Goal: Book appointment/travel/reservation

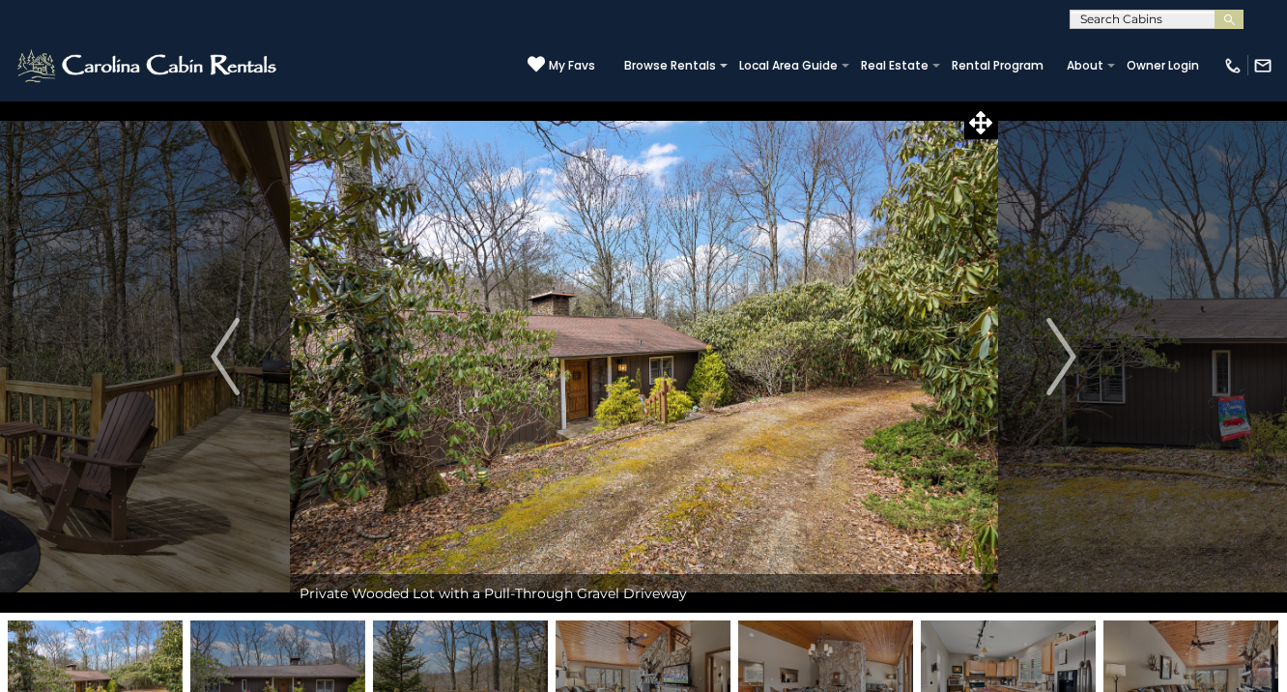
click at [1057, 353] on img "Next" at bounding box center [1062, 356] width 29 height 77
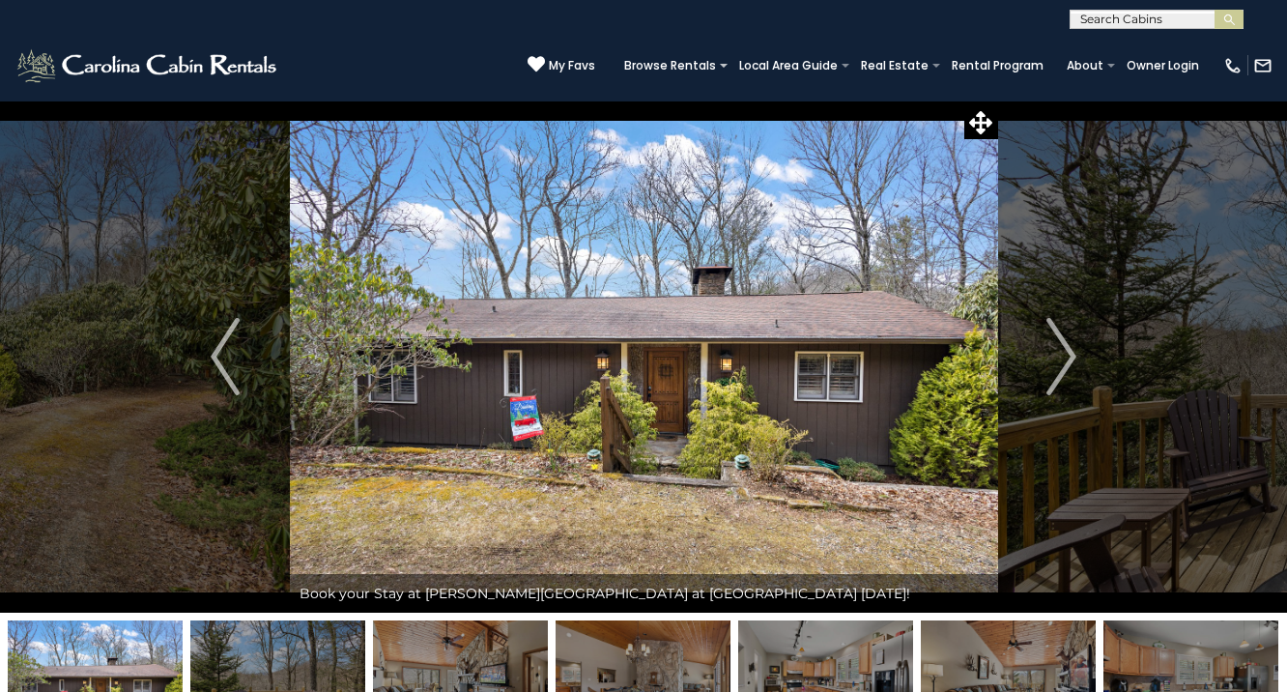
click at [1057, 353] on img "Next" at bounding box center [1062, 356] width 29 height 77
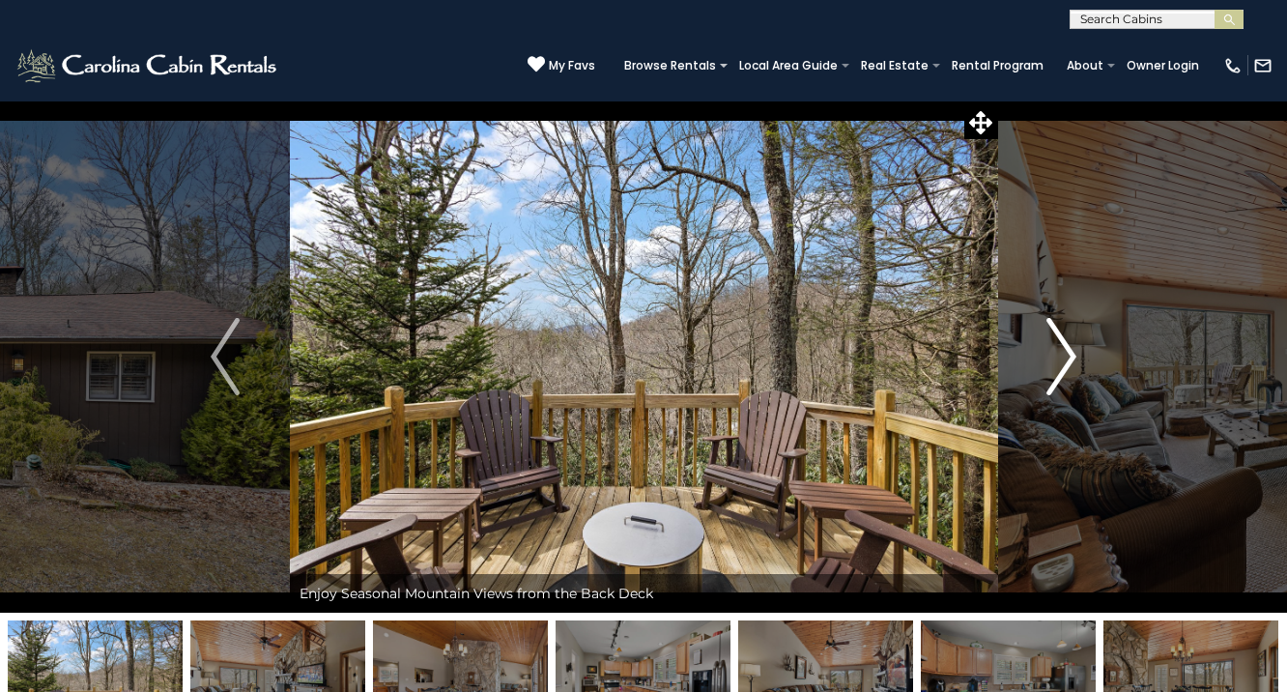
click at [1057, 353] on img "Next" at bounding box center [1062, 356] width 29 height 77
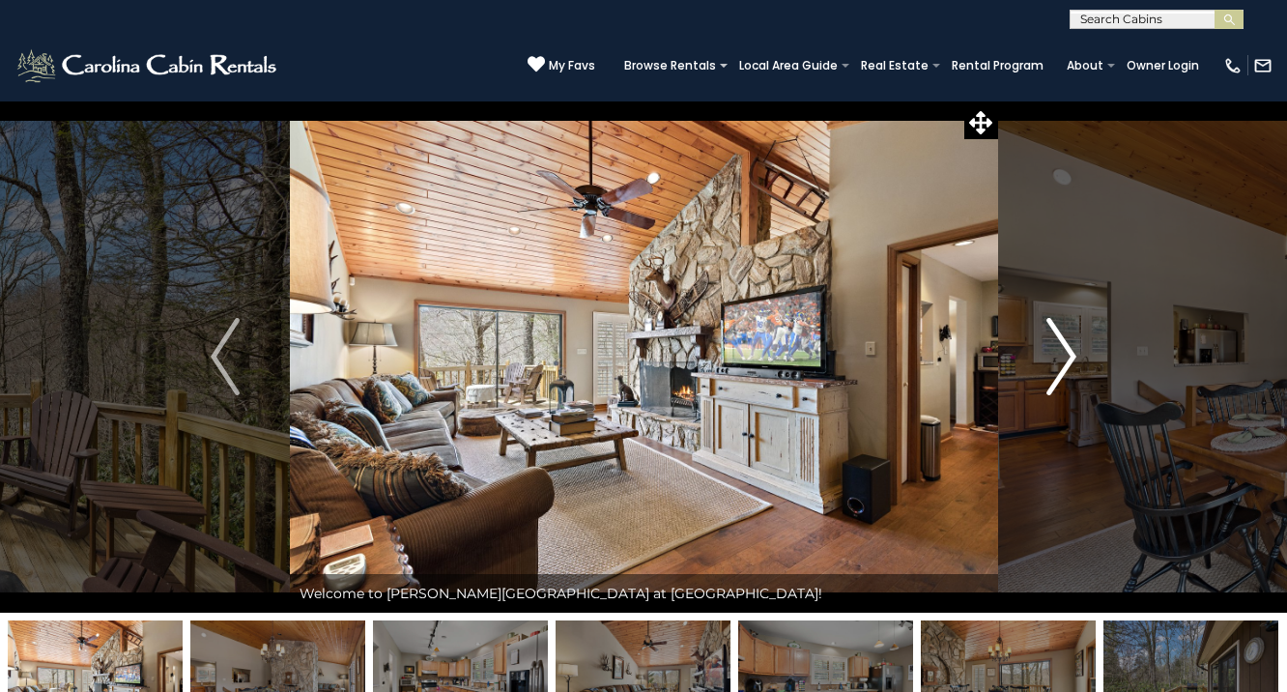
click at [1057, 353] on img "Next" at bounding box center [1062, 356] width 29 height 77
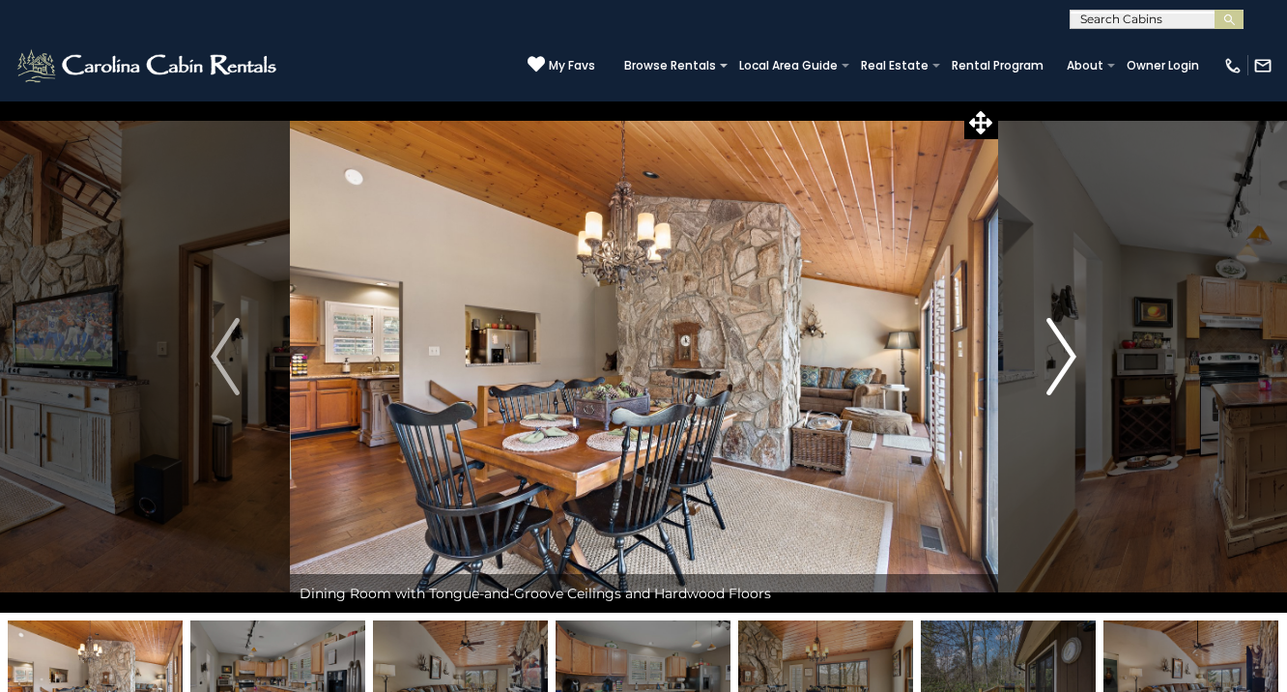
click at [1057, 353] on img "Next" at bounding box center [1062, 356] width 29 height 77
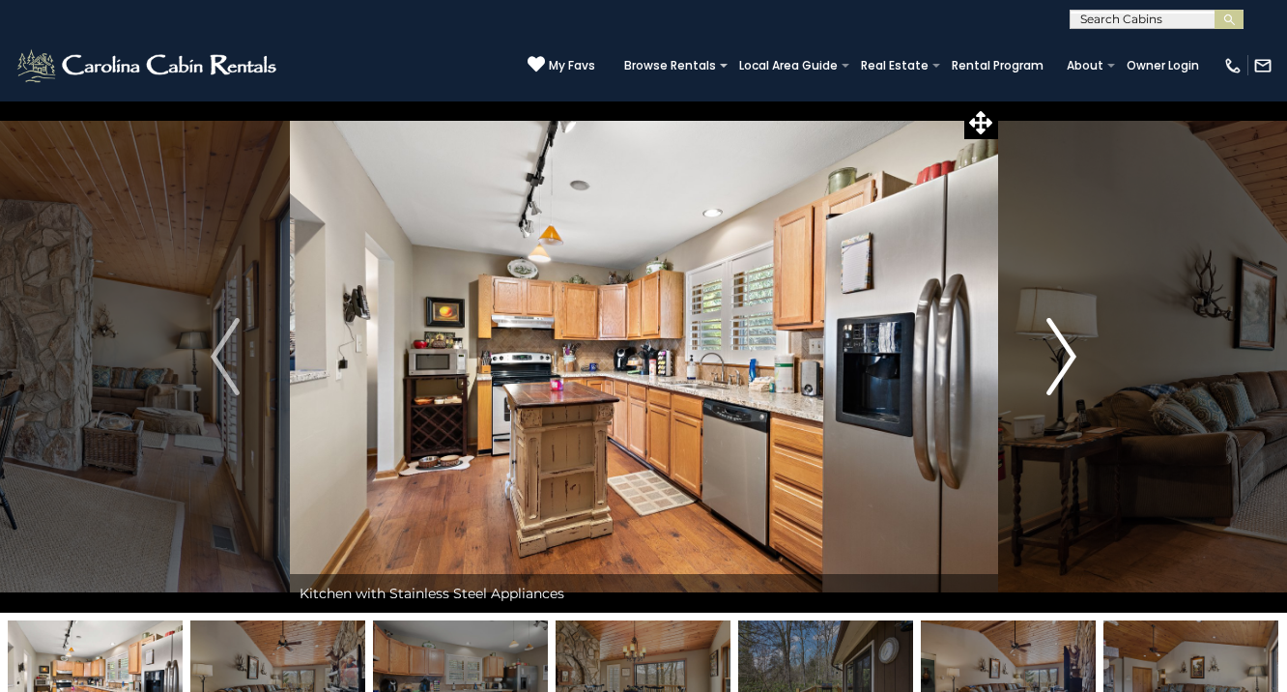
click at [1057, 354] on img "Next" at bounding box center [1062, 356] width 29 height 77
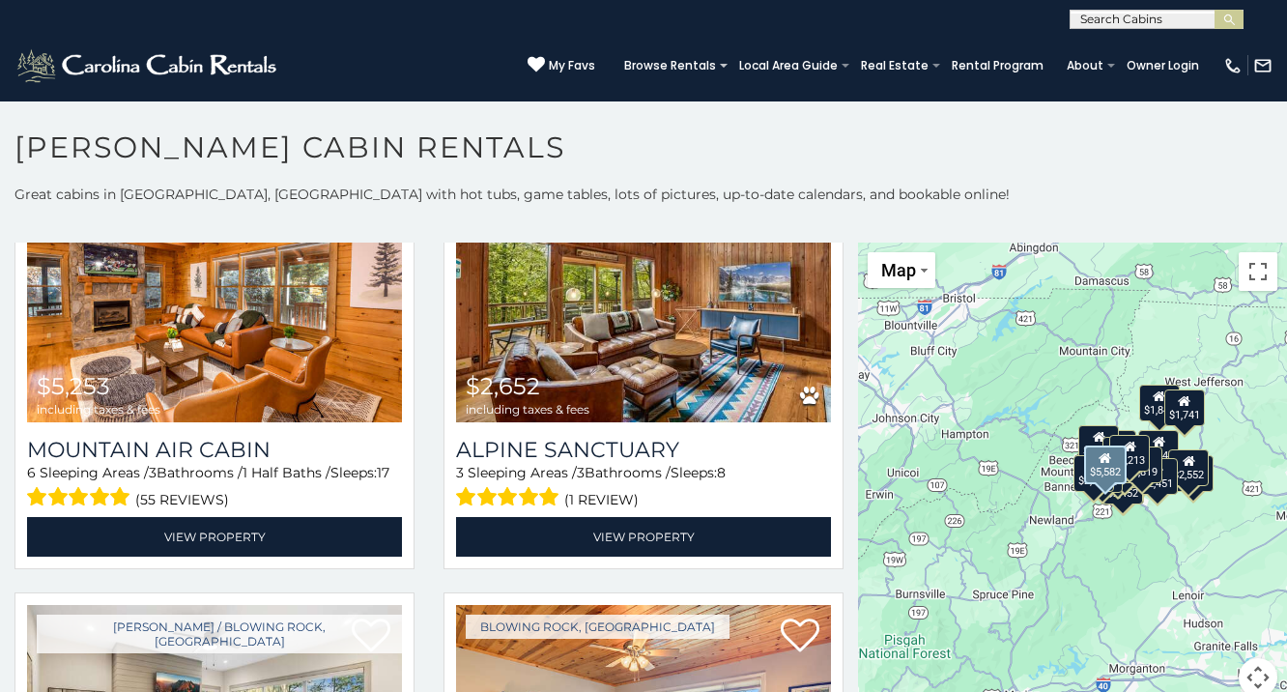
scroll to position [569, 0]
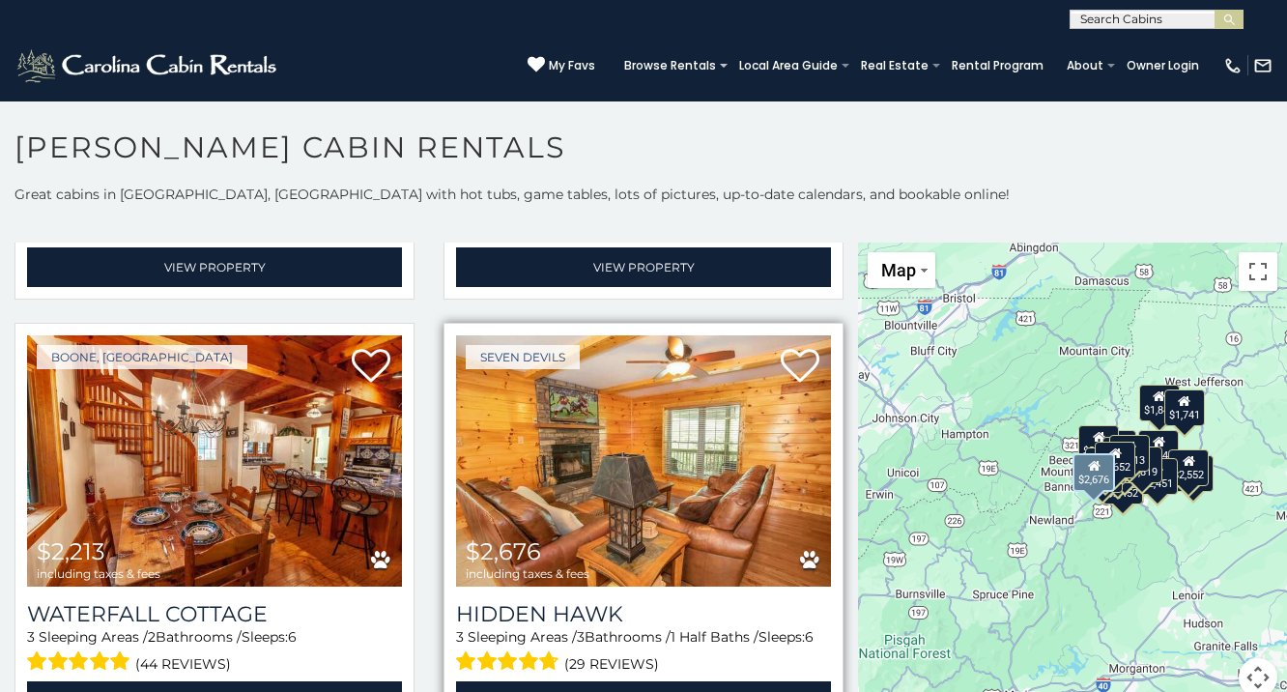
scroll to position [6049, 0]
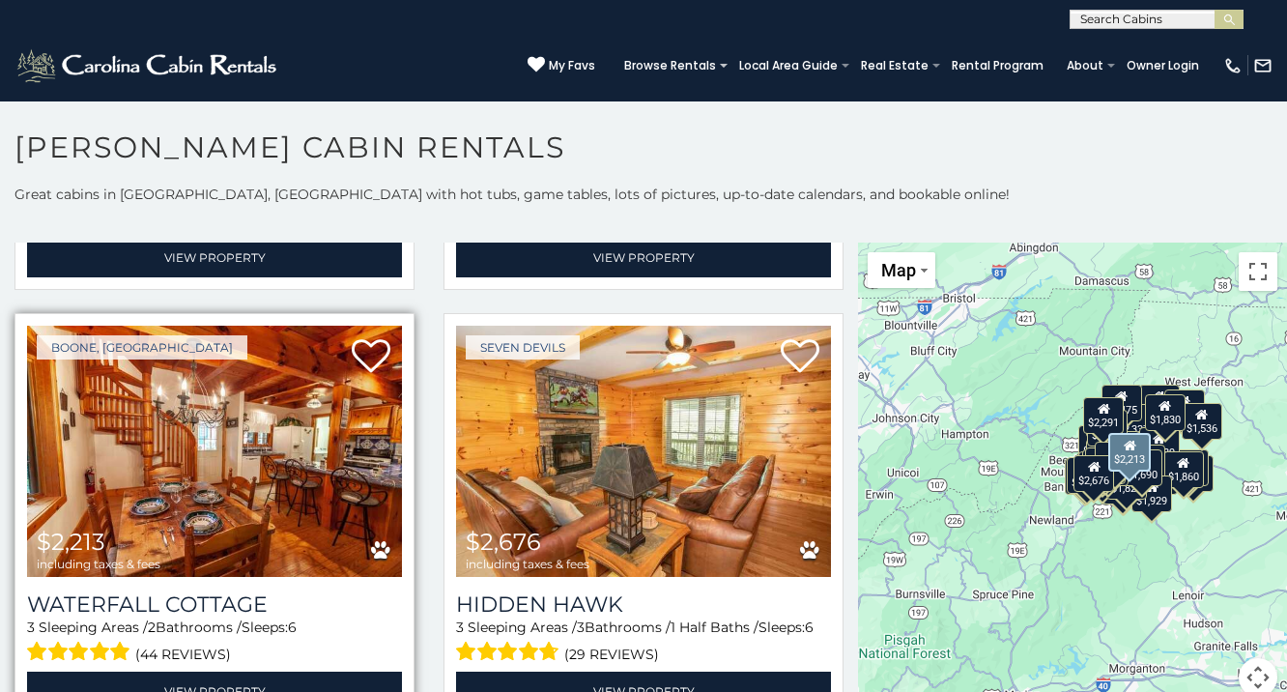
click at [296, 456] on img at bounding box center [214, 451] width 375 height 251
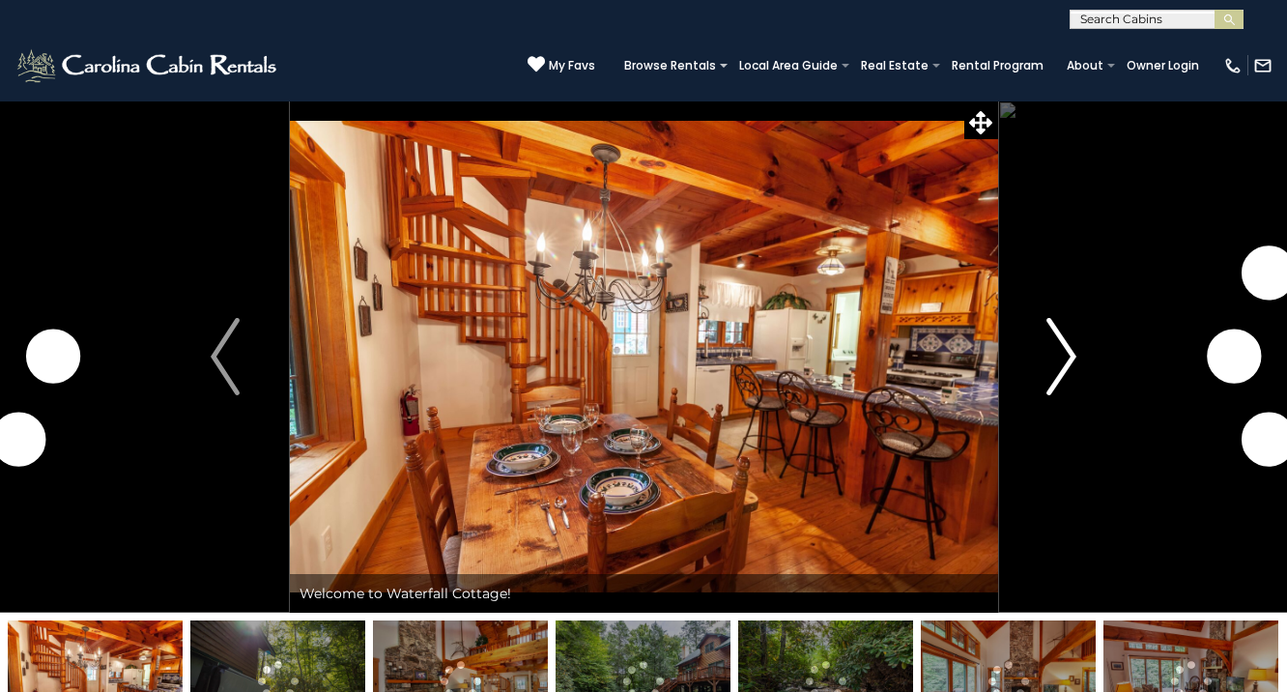
click at [1037, 360] on button "Next" at bounding box center [1061, 357] width 129 height 512
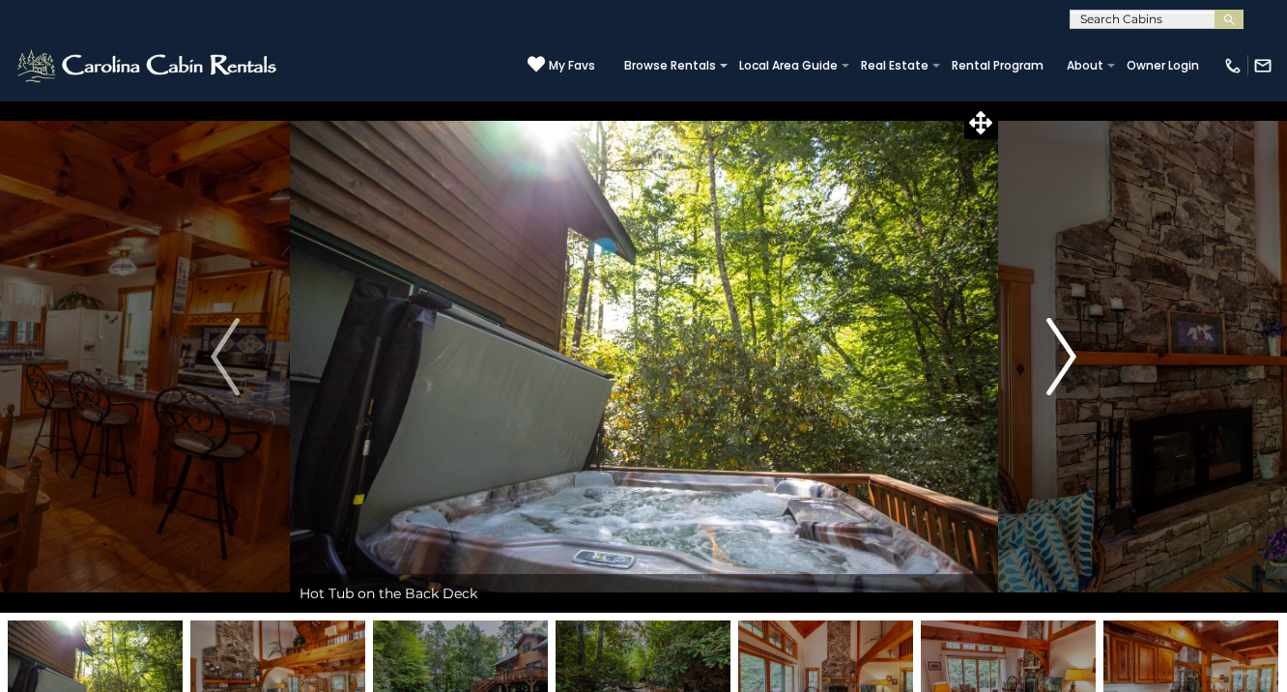
click at [1037, 360] on button "Next" at bounding box center [1061, 357] width 129 height 512
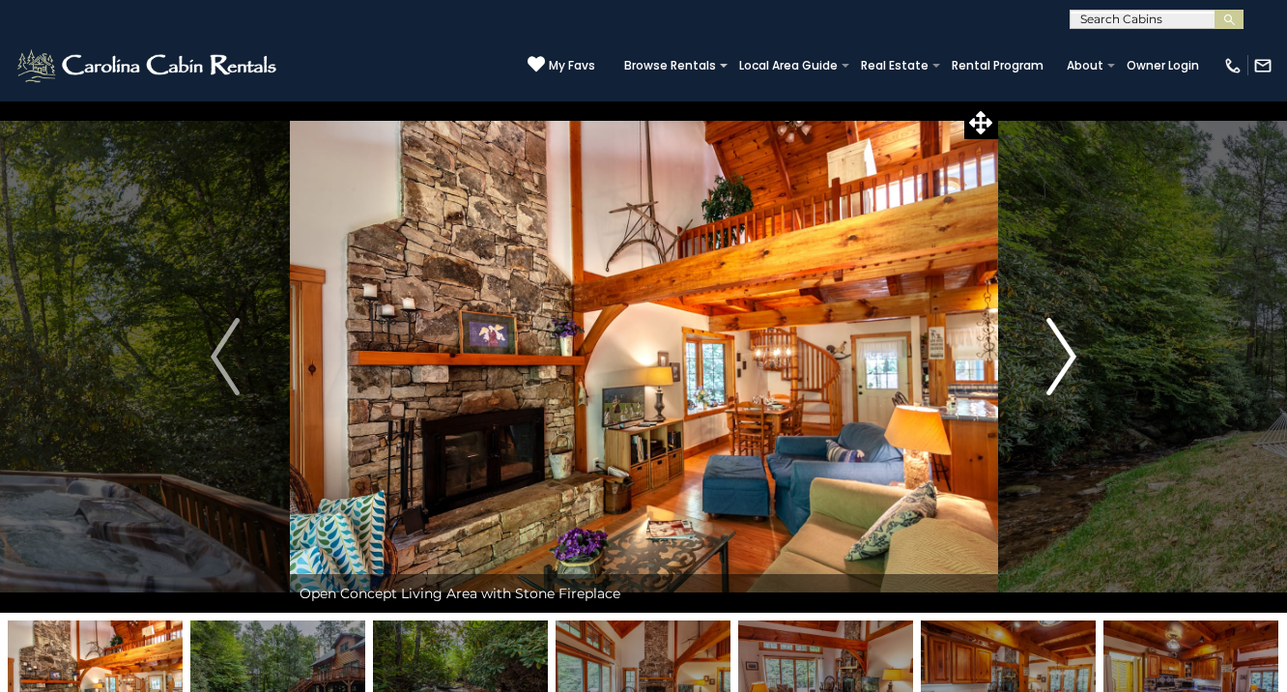
click at [1036, 360] on button "Next" at bounding box center [1061, 357] width 129 height 512
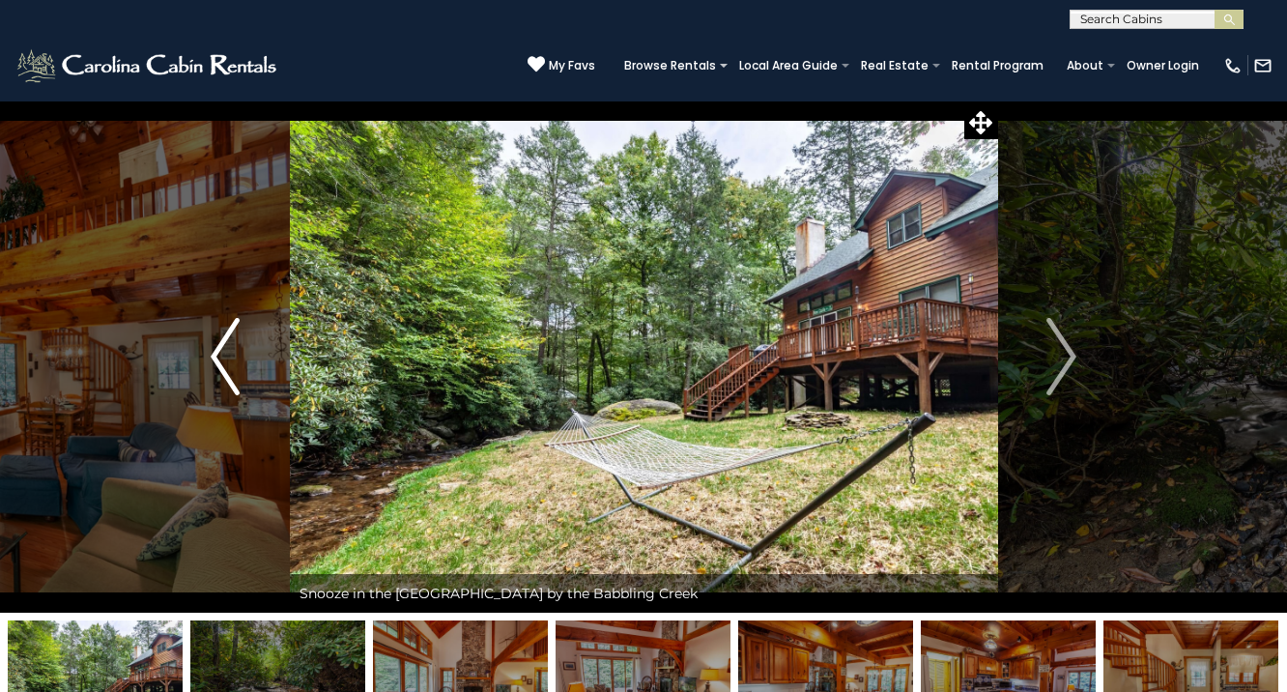
click at [222, 346] on img "Previous" at bounding box center [225, 356] width 29 height 77
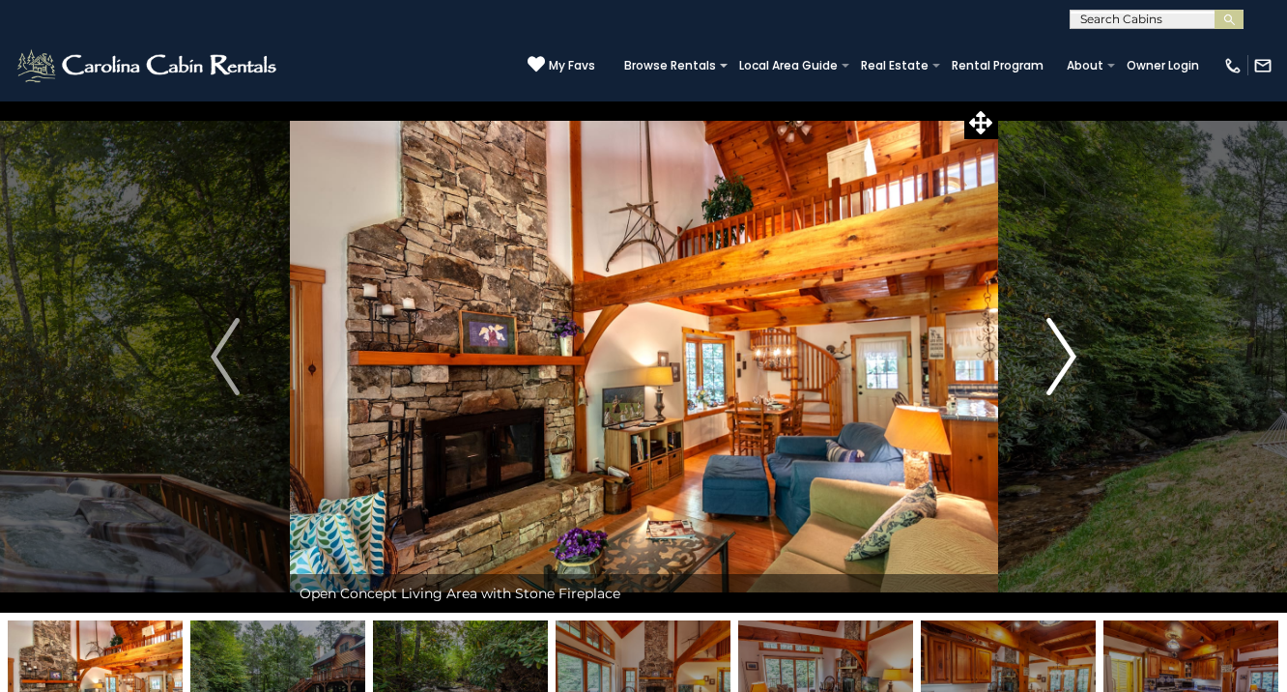
click at [1088, 332] on button "Next" at bounding box center [1061, 357] width 129 height 512
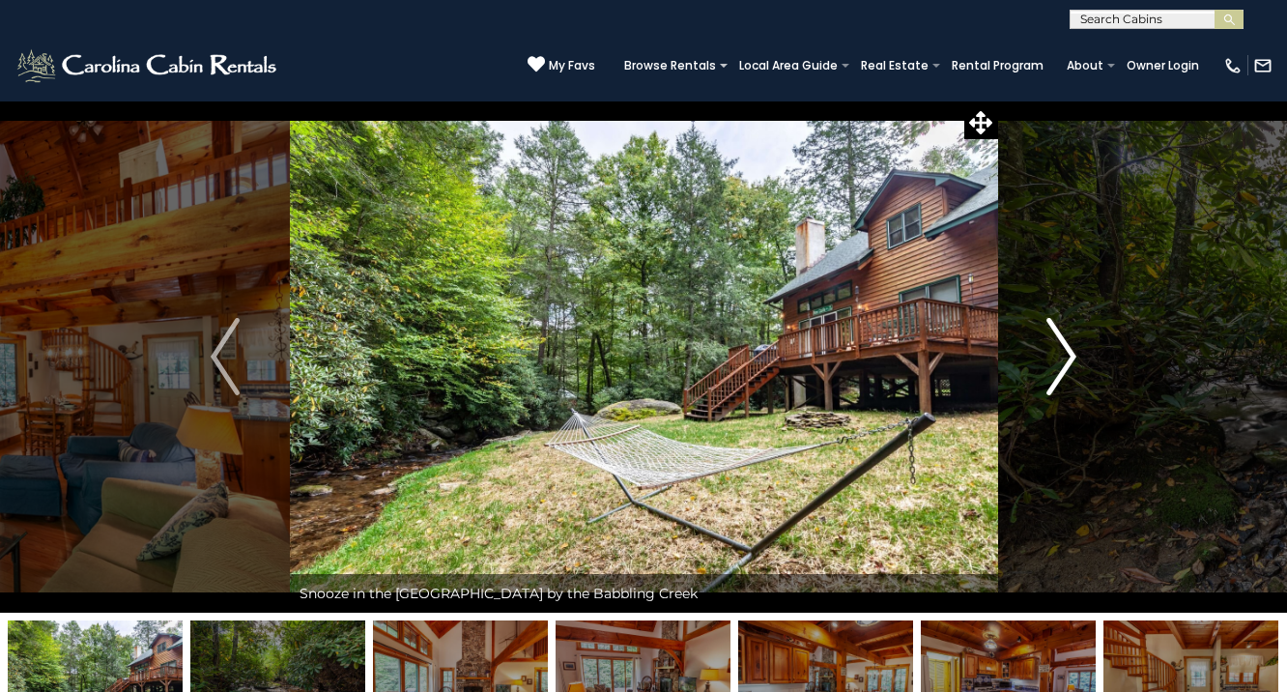
click at [1088, 332] on button "Next" at bounding box center [1061, 357] width 129 height 512
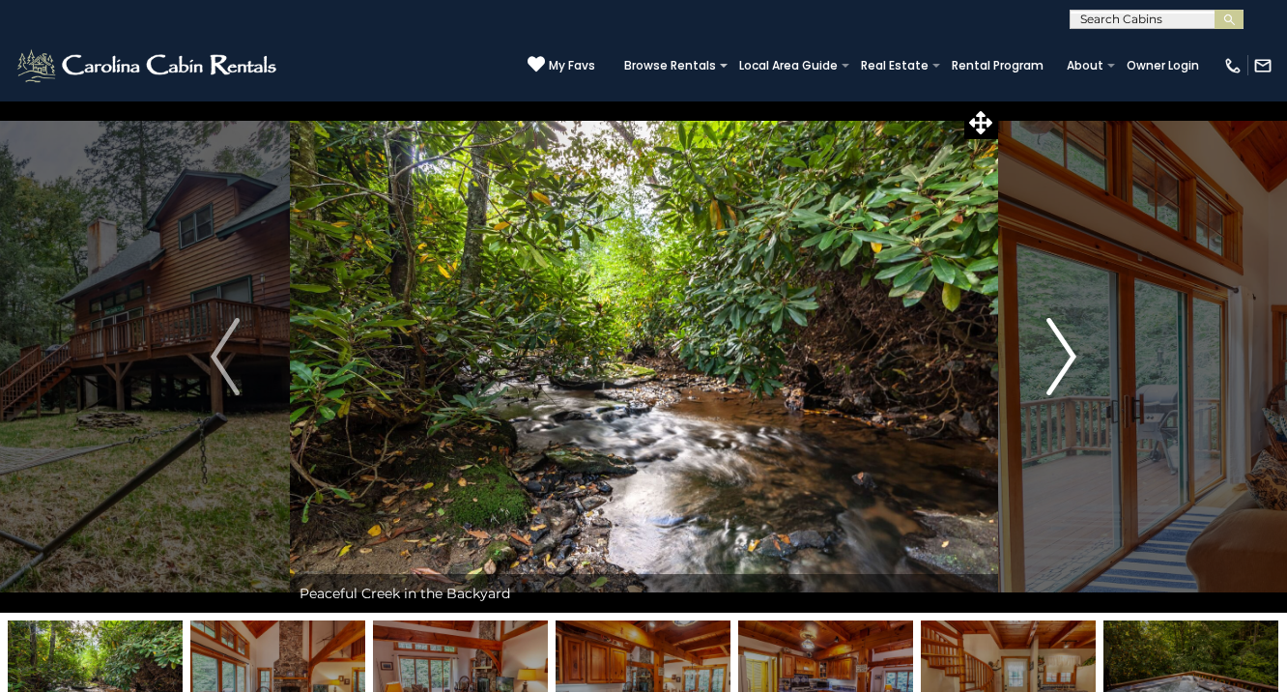
click at [1088, 332] on button "Next" at bounding box center [1061, 357] width 129 height 512
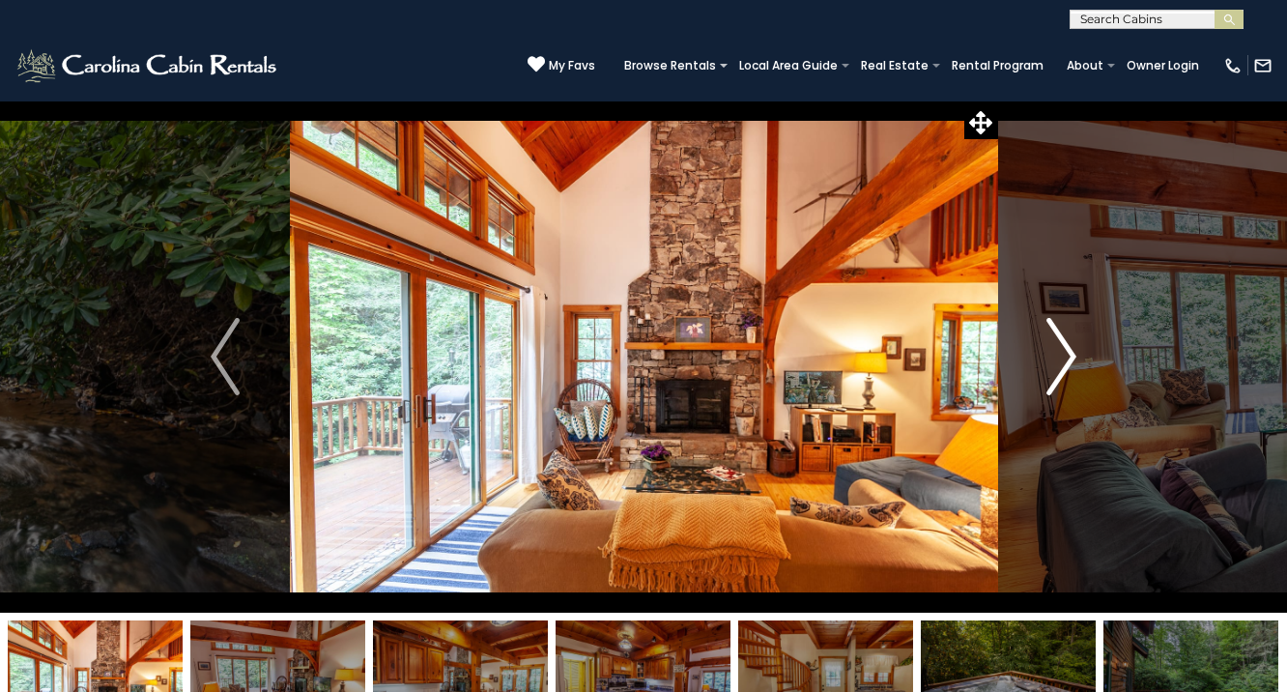
click at [1088, 333] on button "Next" at bounding box center [1061, 357] width 129 height 512
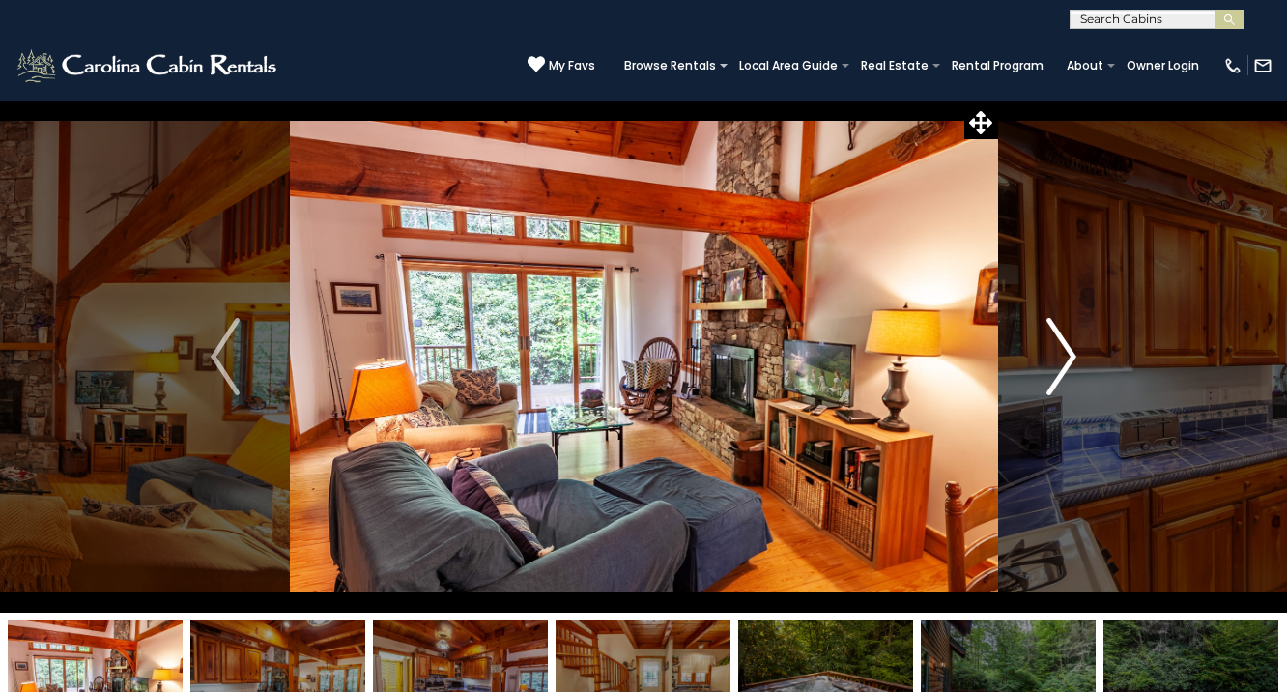
click at [1089, 334] on button "Next" at bounding box center [1061, 357] width 129 height 512
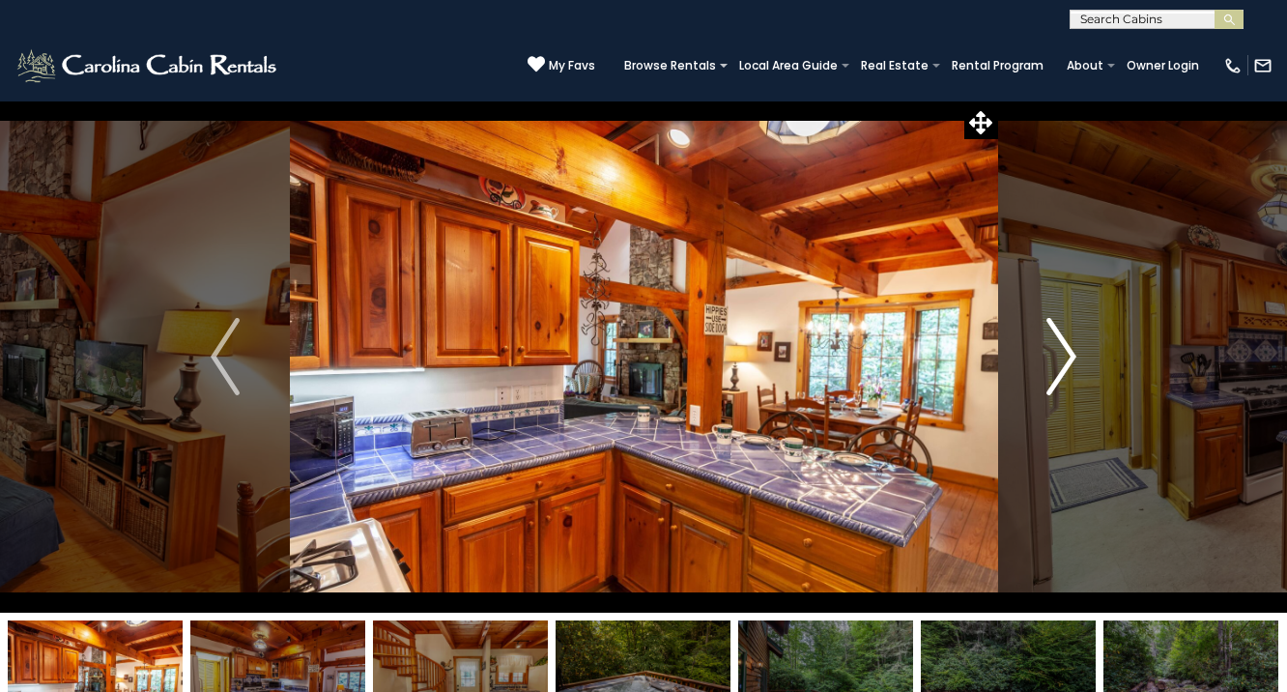
click at [1089, 334] on button "Next" at bounding box center [1061, 357] width 129 height 512
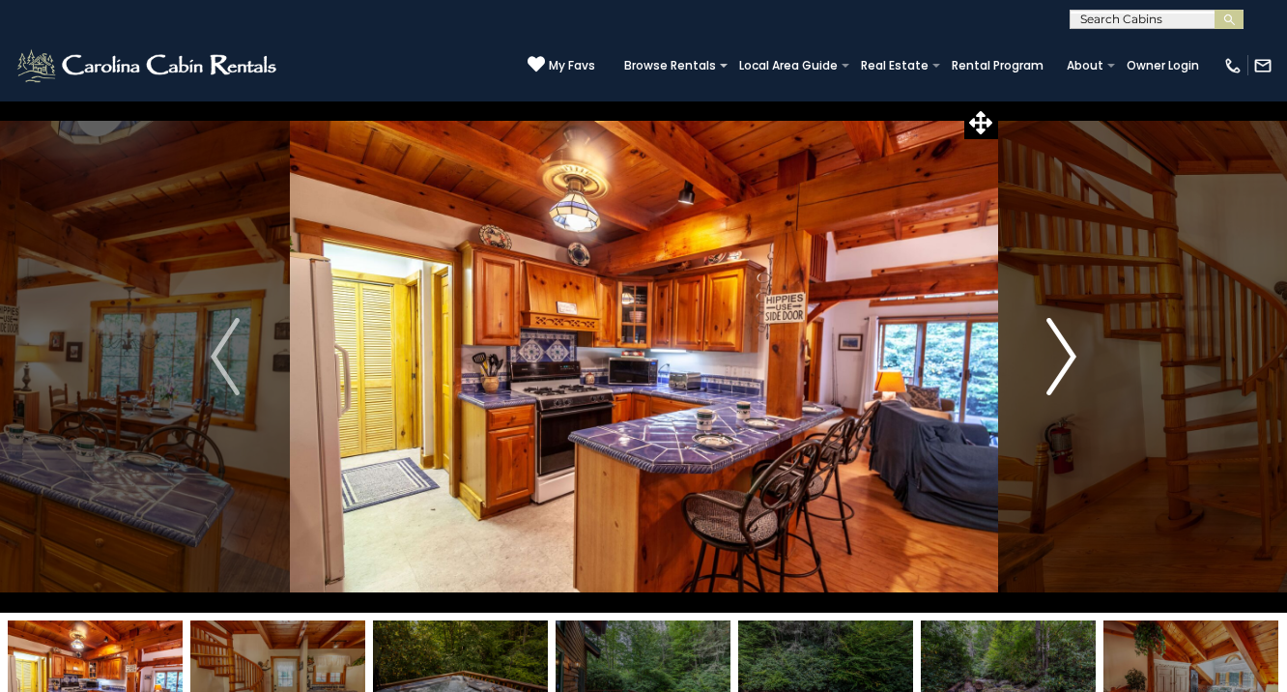
click at [1089, 334] on button "Next" at bounding box center [1061, 357] width 129 height 512
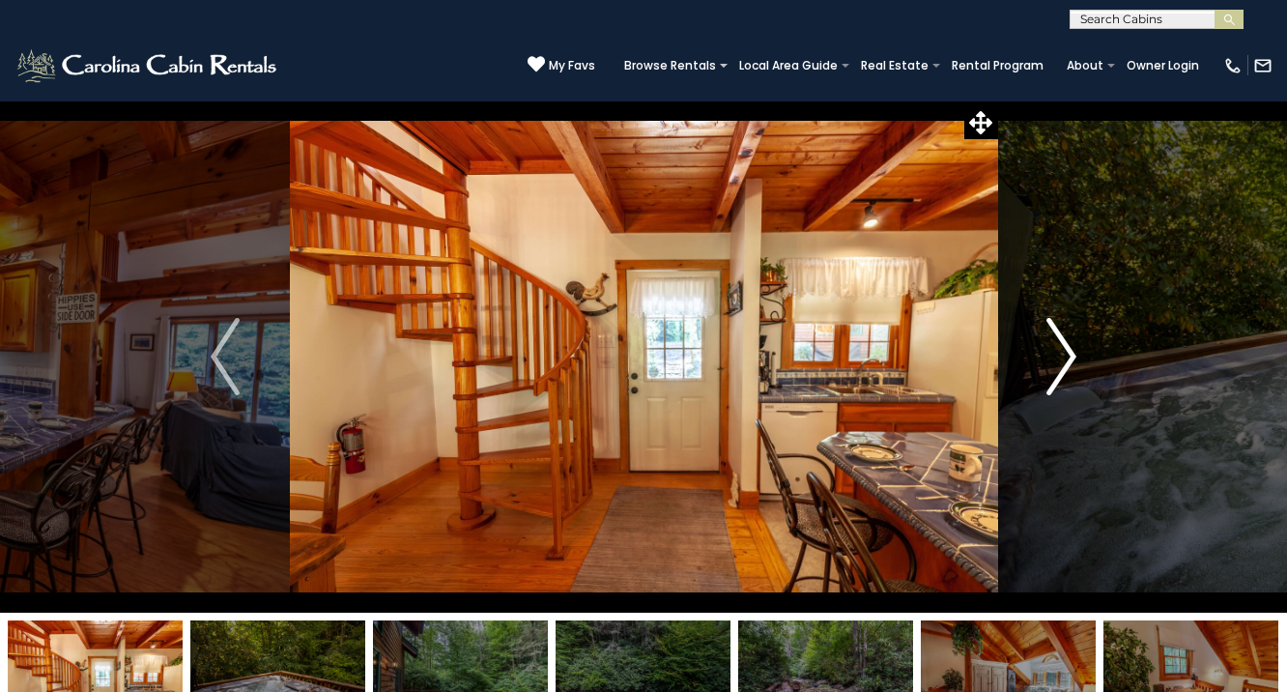
click at [1089, 334] on button "Next" at bounding box center [1061, 357] width 129 height 512
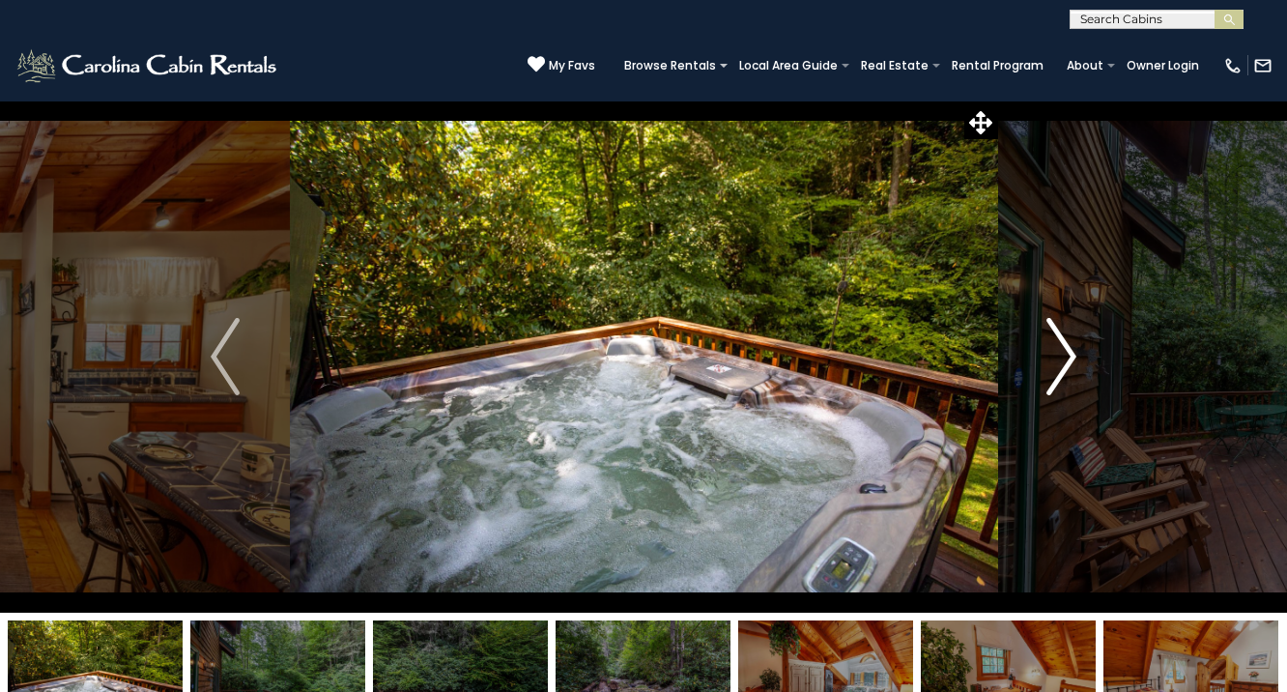
click at [1089, 334] on button "Next" at bounding box center [1061, 357] width 129 height 512
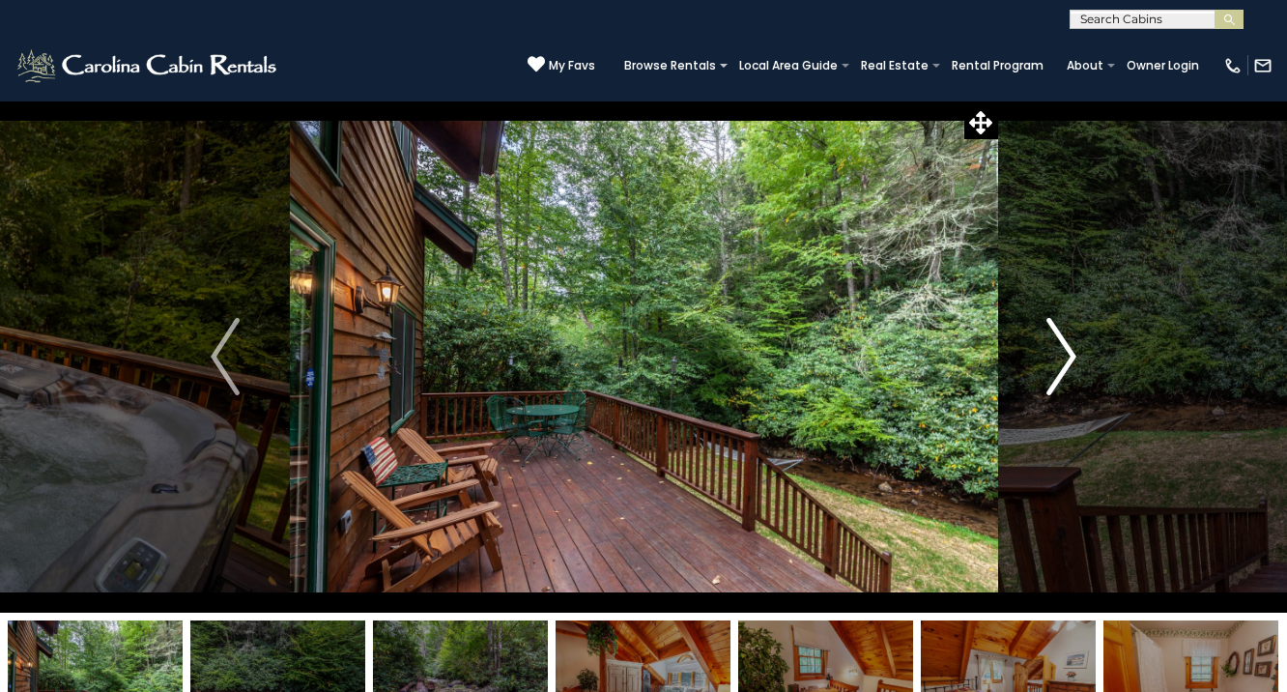
click at [1089, 335] on button "Next" at bounding box center [1061, 357] width 129 height 512
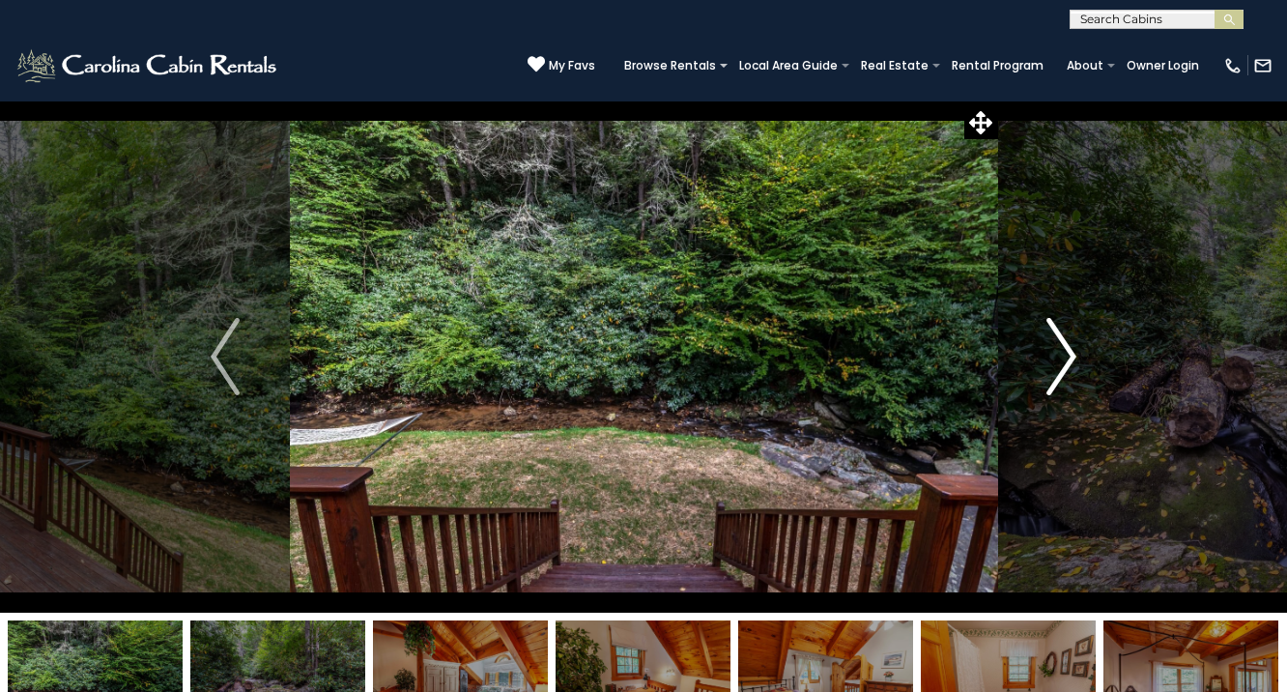
click at [1089, 335] on button "Next" at bounding box center [1061, 357] width 129 height 512
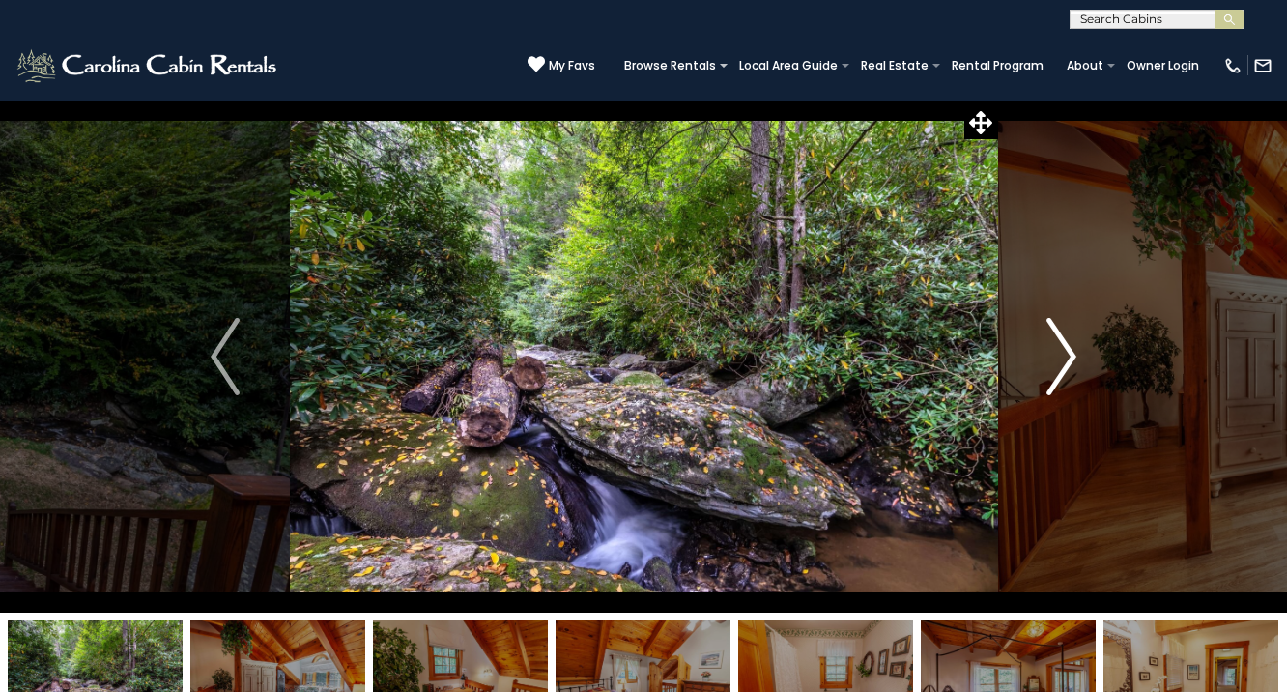
click at [1089, 336] on button "Next" at bounding box center [1061, 357] width 129 height 512
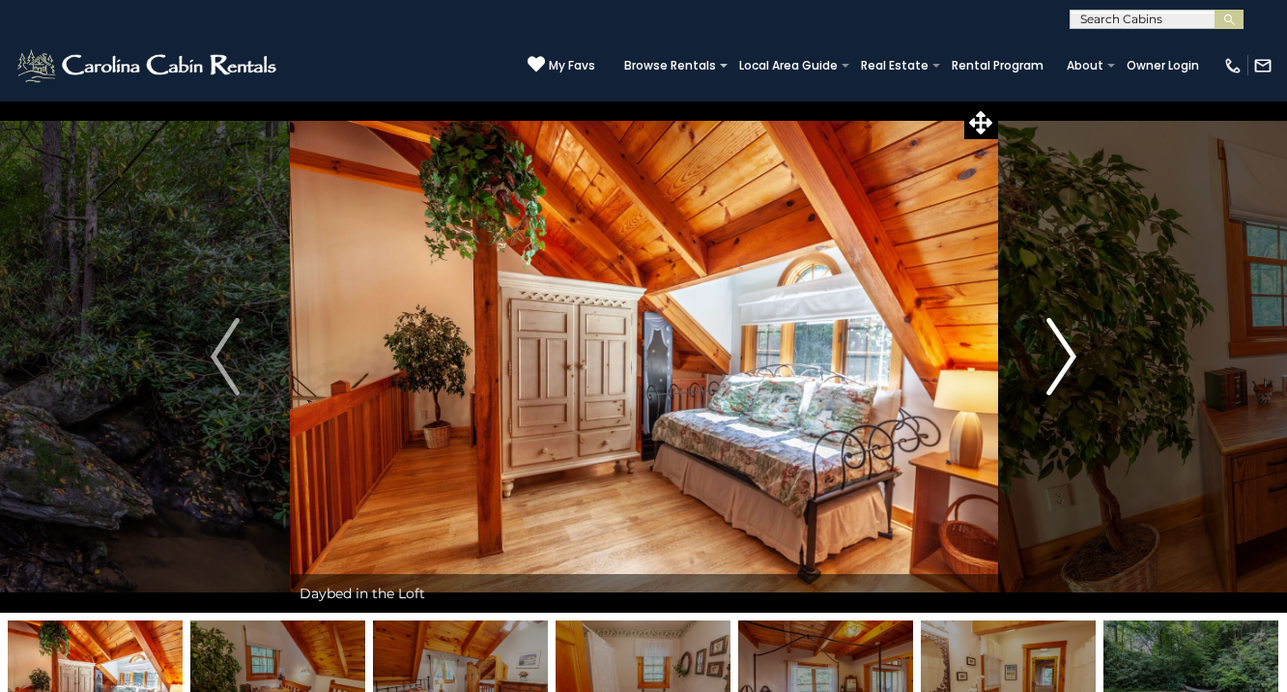
click at [1089, 336] on button "Next" at bounding box center [1061, 357] width 129 height 512
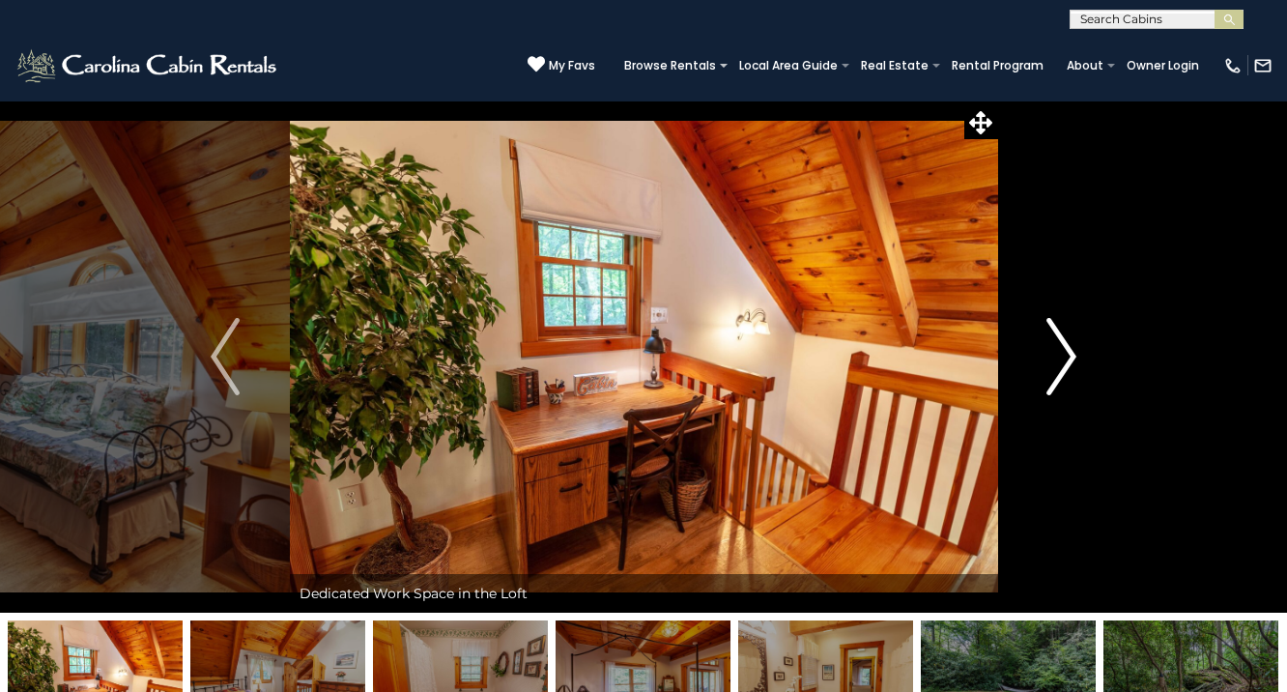
click at [1089, 336] on button "Next" at bounding box center [1061, 357] width 129 height 512
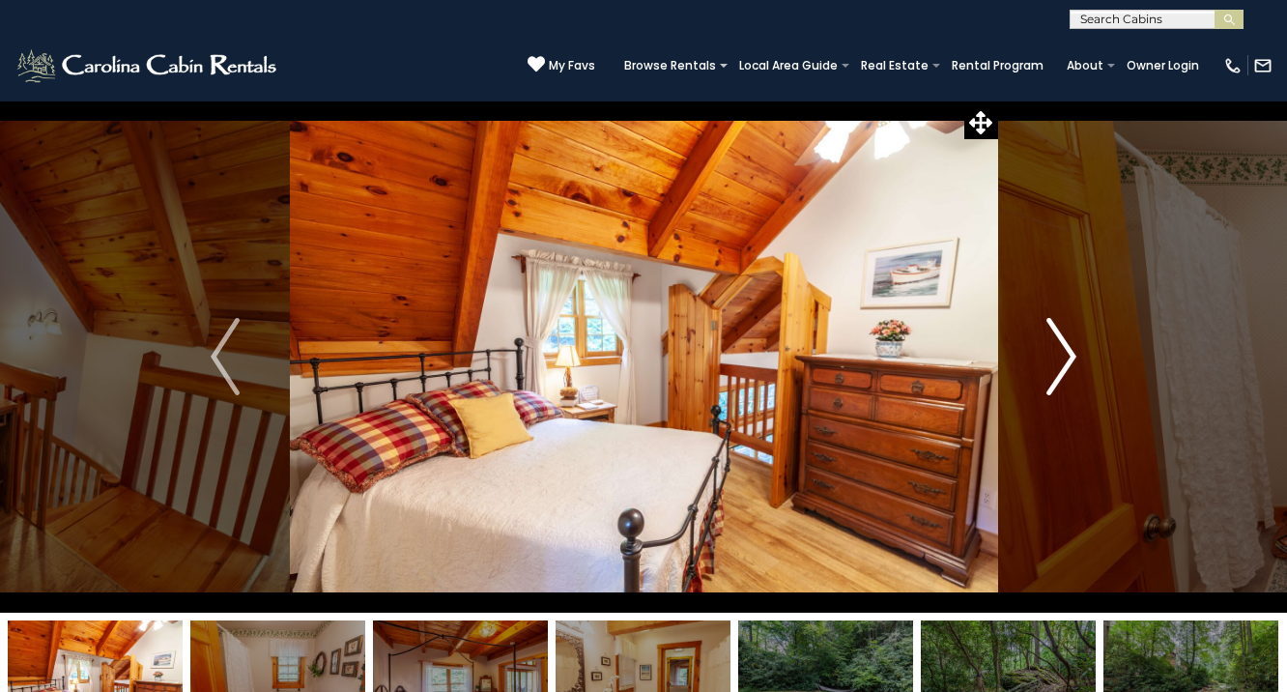
click at [1089, 337] on button "Next" at bounding box center [1061, 357] width 129 height 512
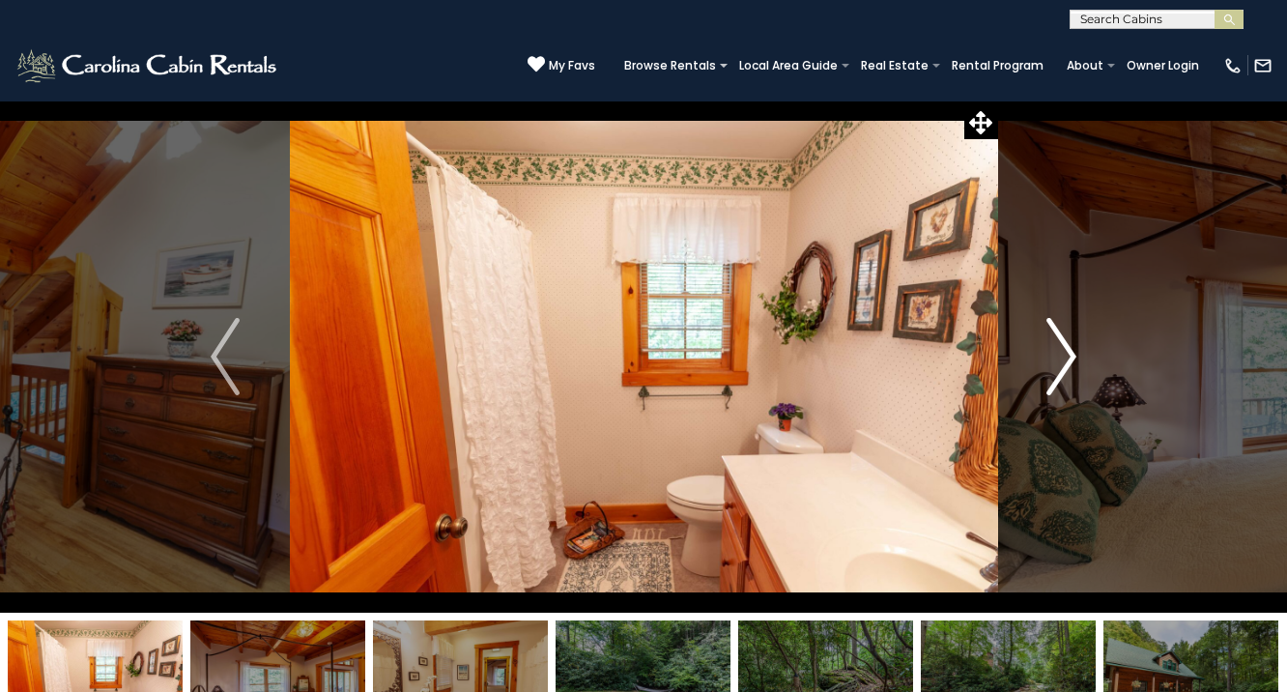
click at [1089, 337] on button "Next" at bounding box center [1061, 357] width 129 height 512
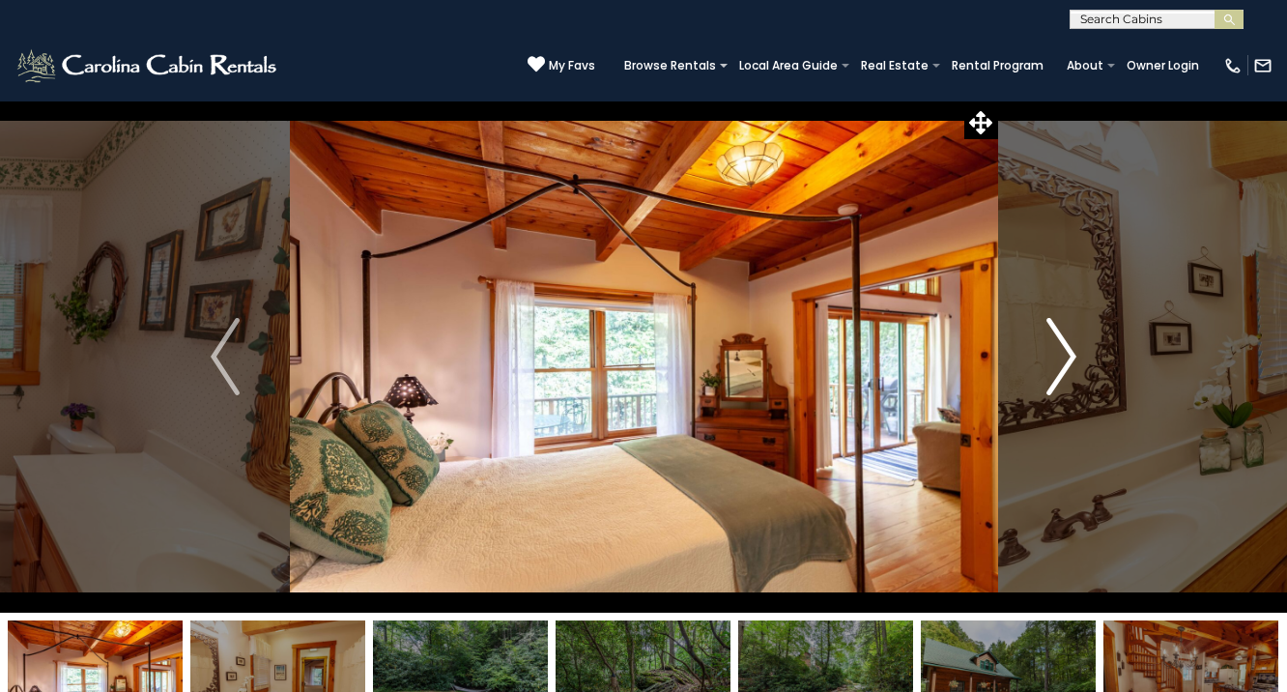
click at [1089, 337] on button "Next" at bounding box center [1061, 357] width 129 height 512
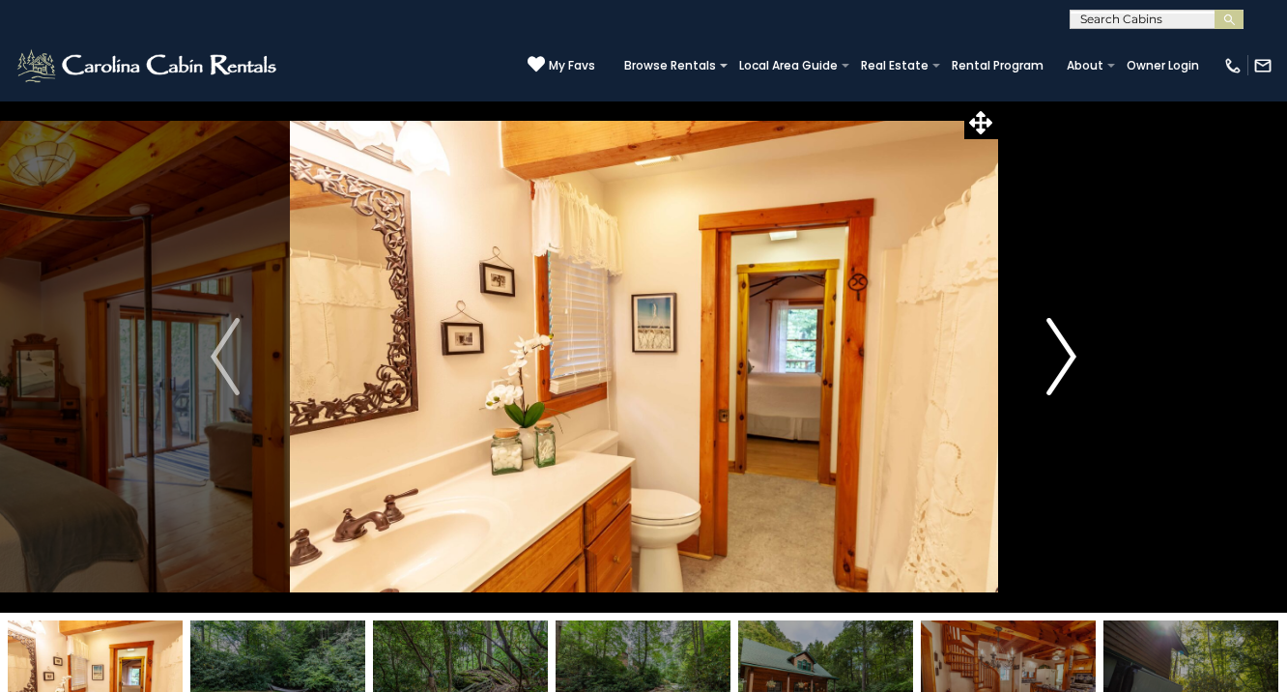
click at [1089, 337] on button "Next" at bounding box center [1061, 357] width 129 height 512
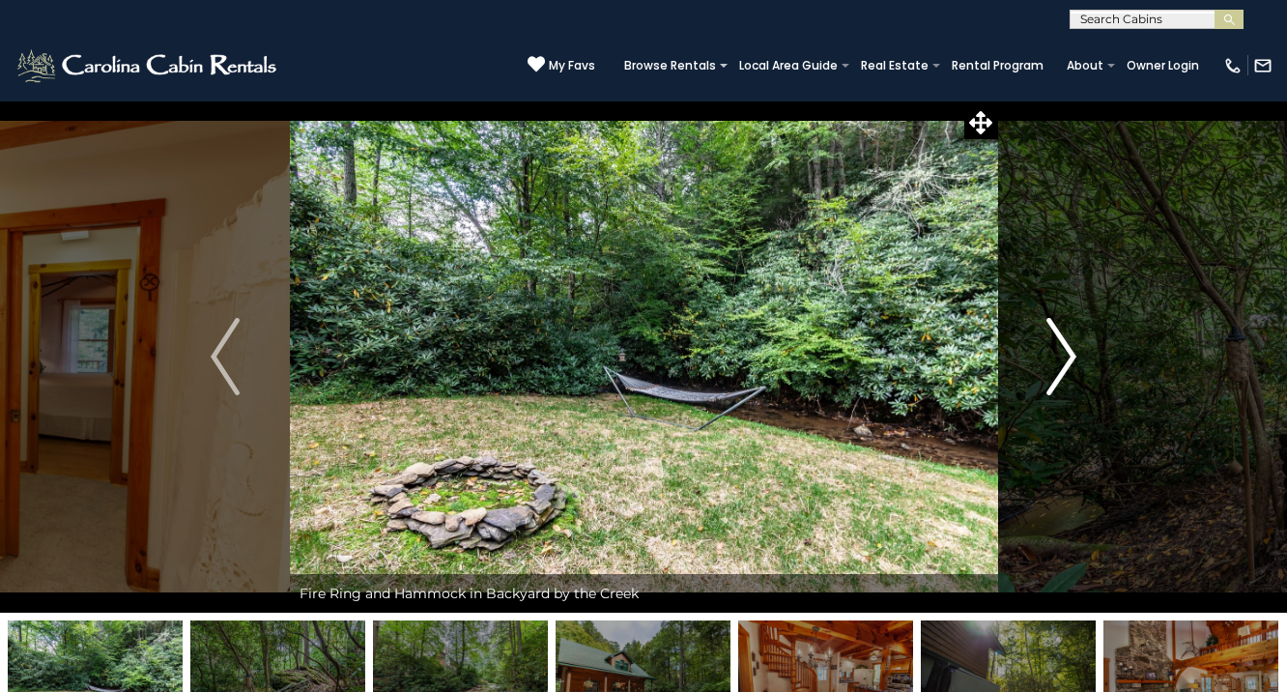
click at [1089, 337] on button "Next" at bounding box center [1061, 357] width 129 height 512
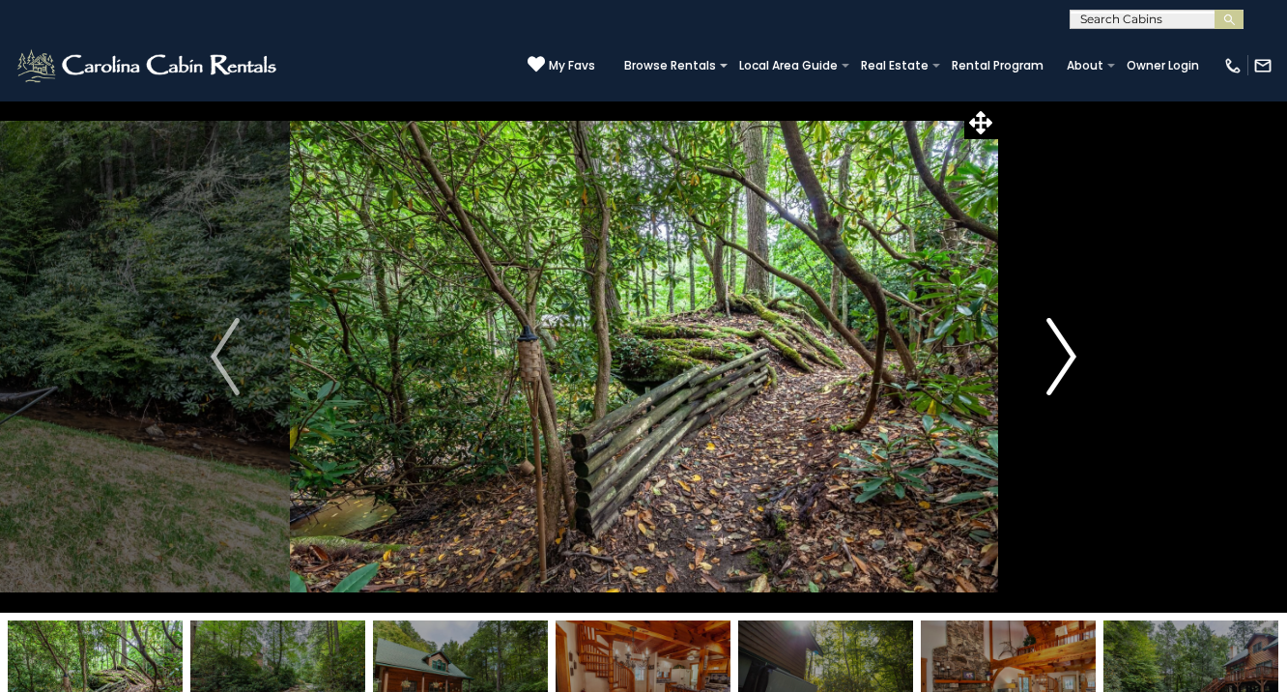
click at [1089, 337] on button "Next" at bounding box center [1061, 357] width 129 height 512
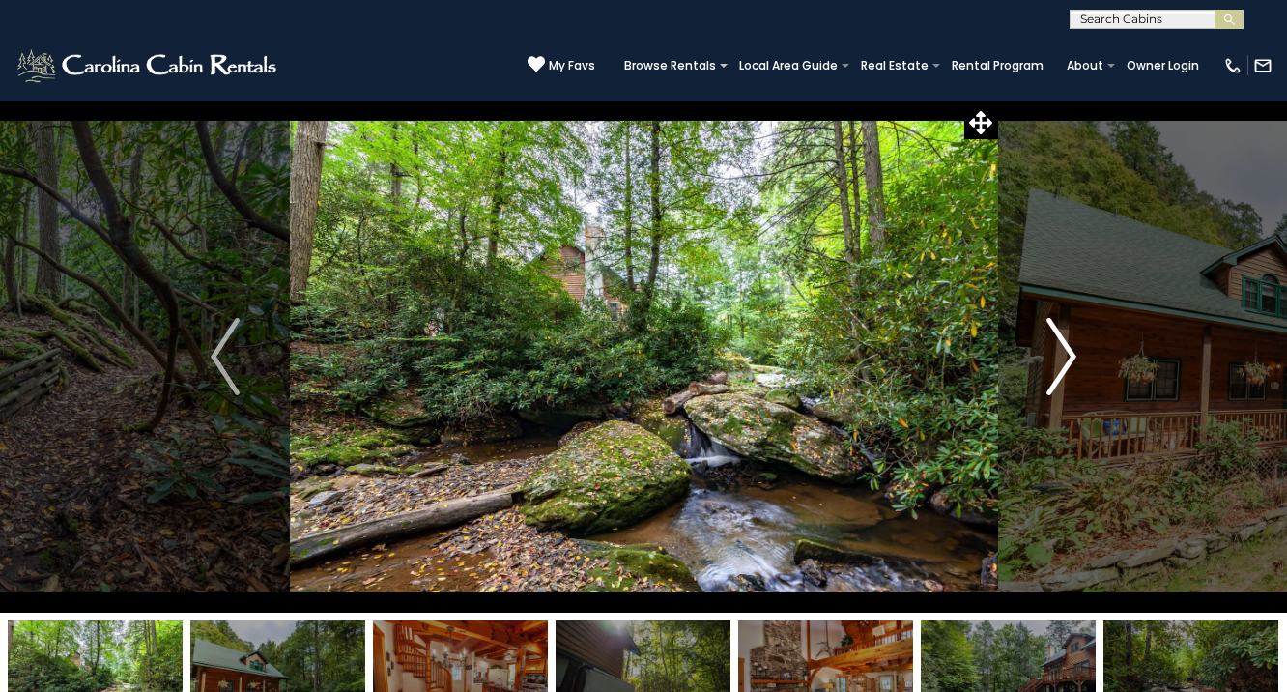
click at [1089, 336] on button "Next" at bounding box center [1061, 357] width 129 height 512
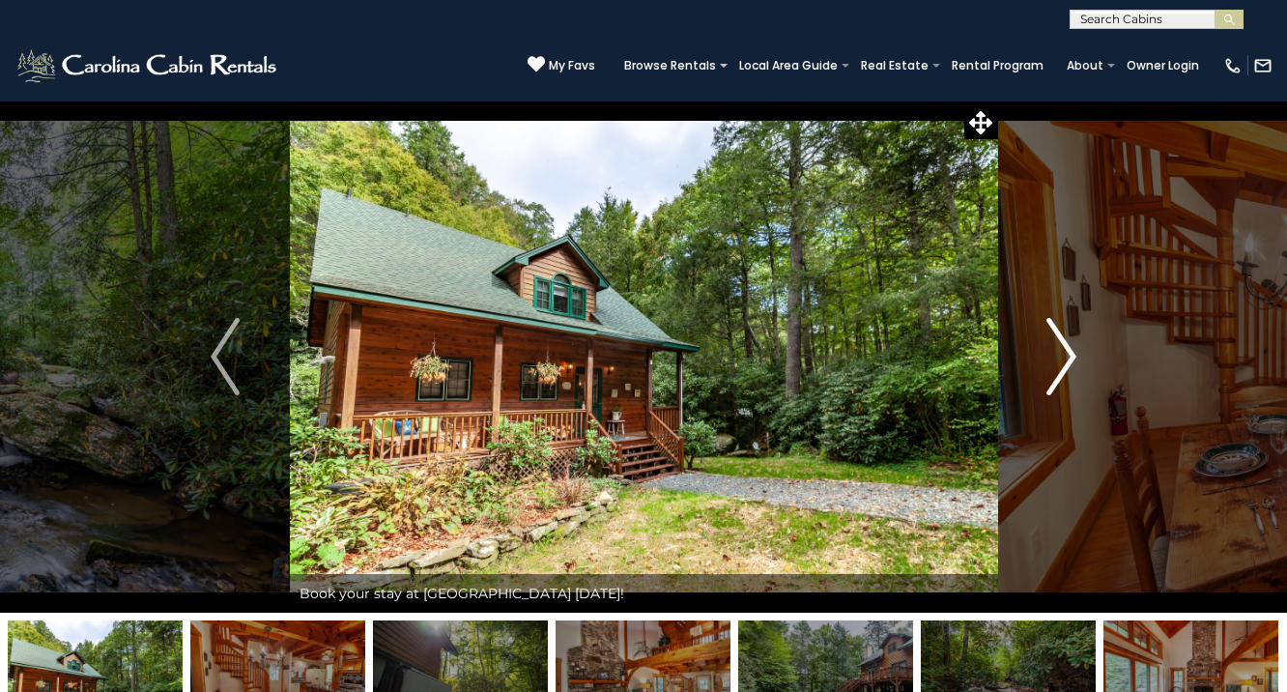
click at [1089, 336] on button "Next" at bounding box center [1061, 357] width 129 height 512
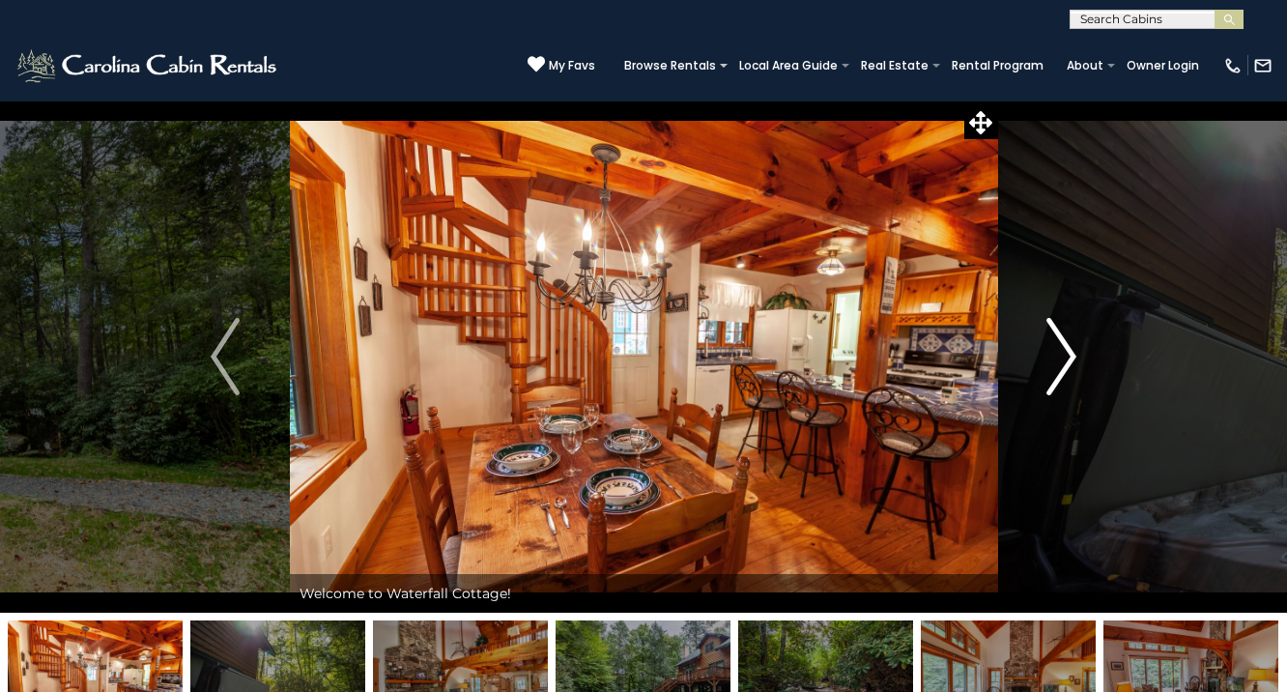
click at [1089, 337] on button "Next" at bounding box center [1061, 357] width 129 height 512
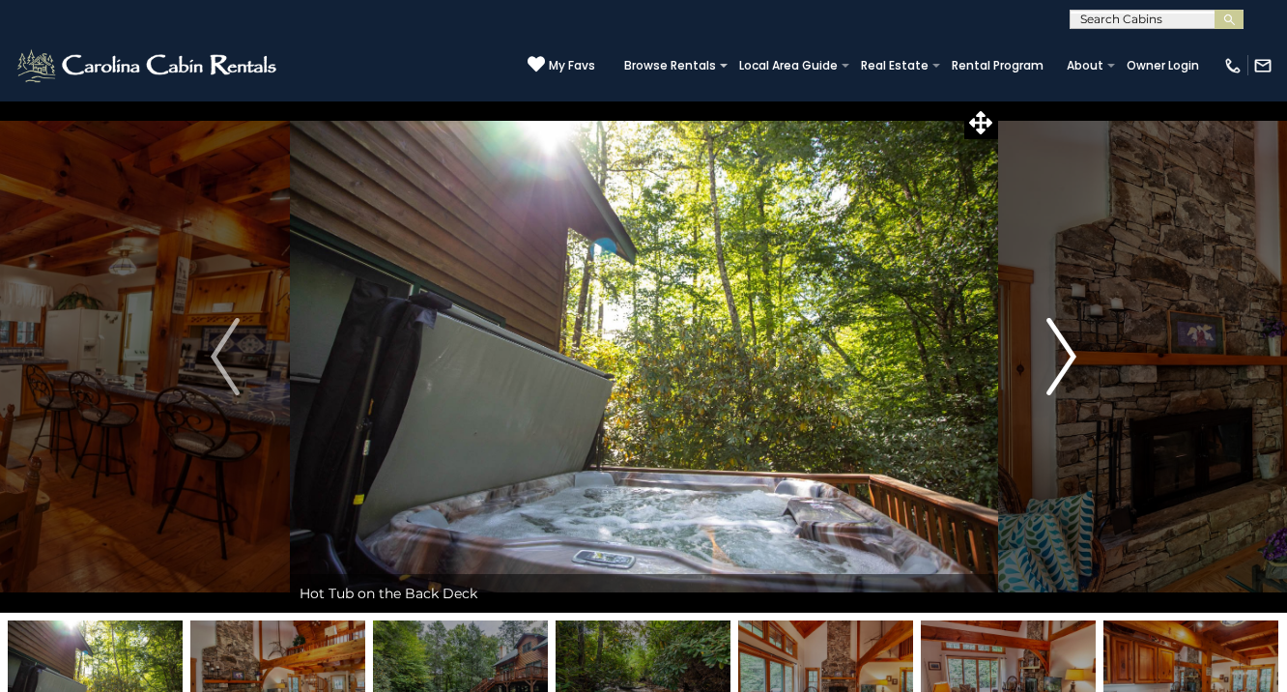
click at [1089, 337] on button "Next" at bounding box center [1061, 357] width 129 height 512
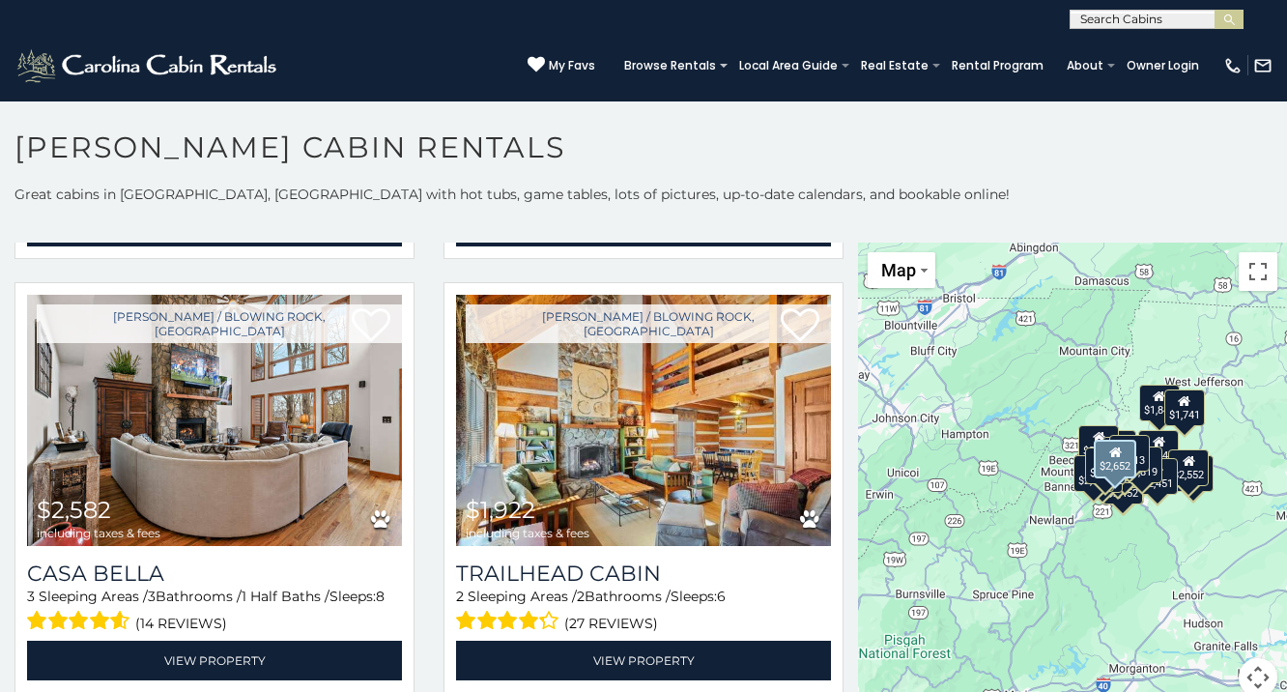
scroll to position [4782, 0]
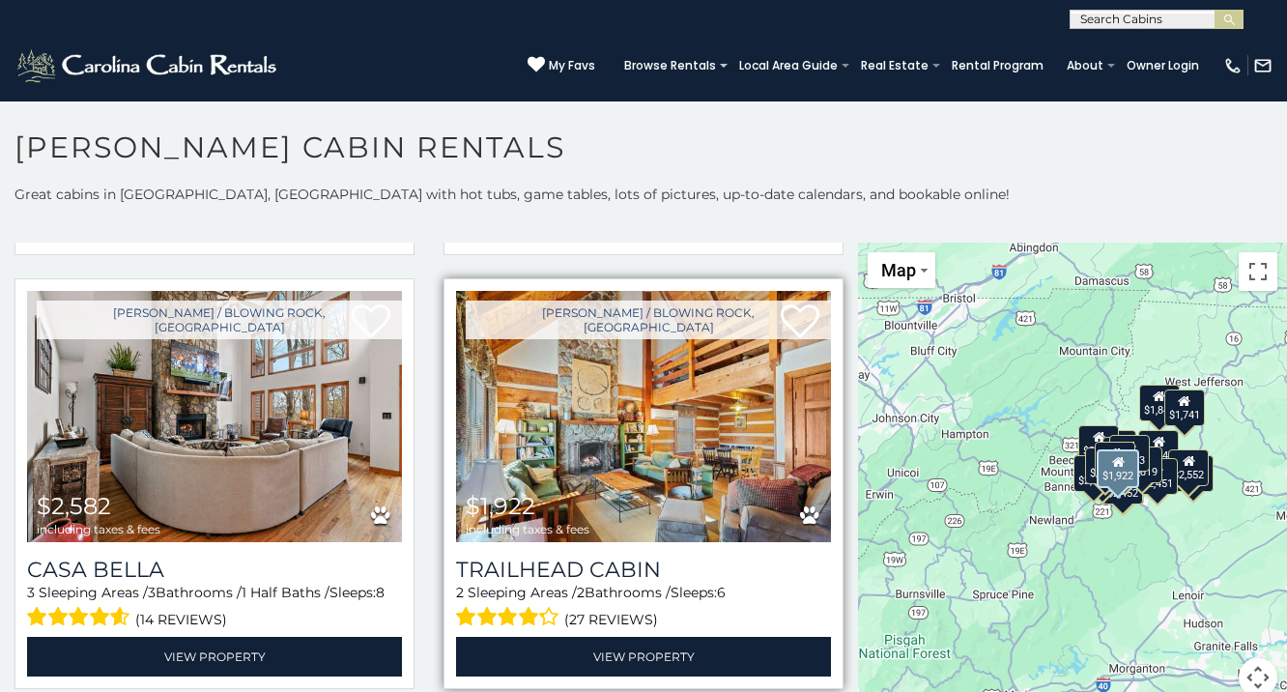
click at [768, 417] on img at bounding box center [643, 416] width 375 height 251
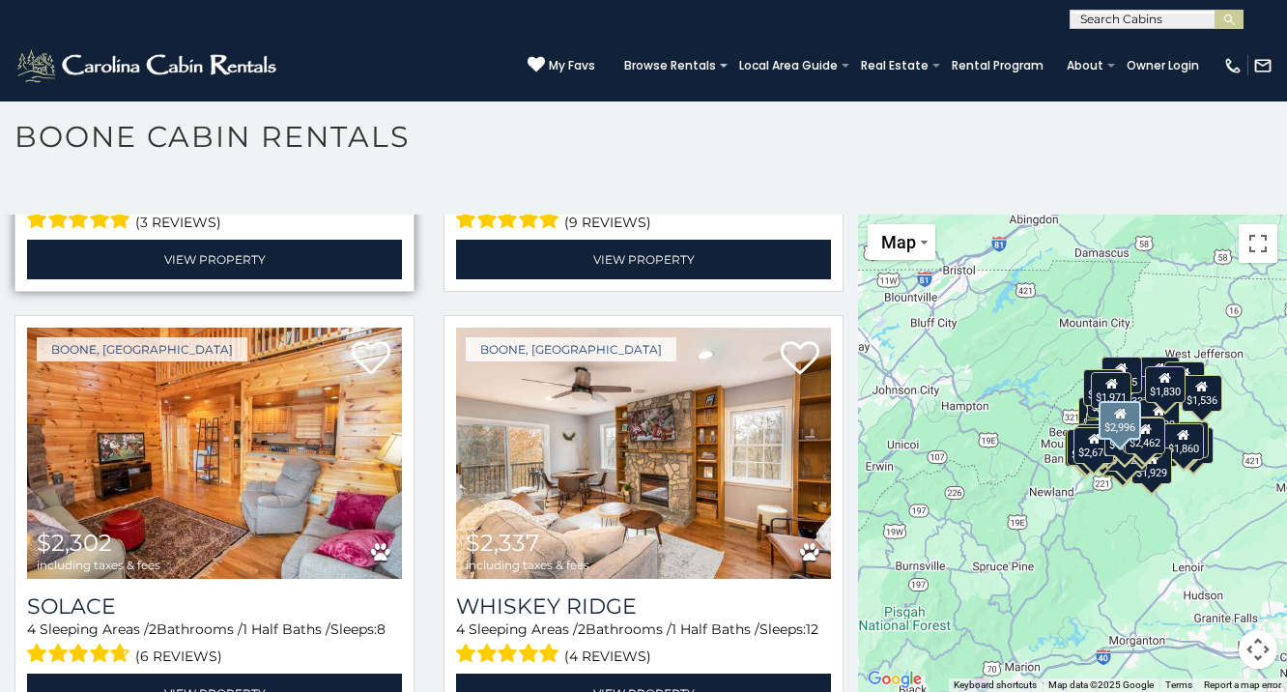
scroll to position [7764, 0]
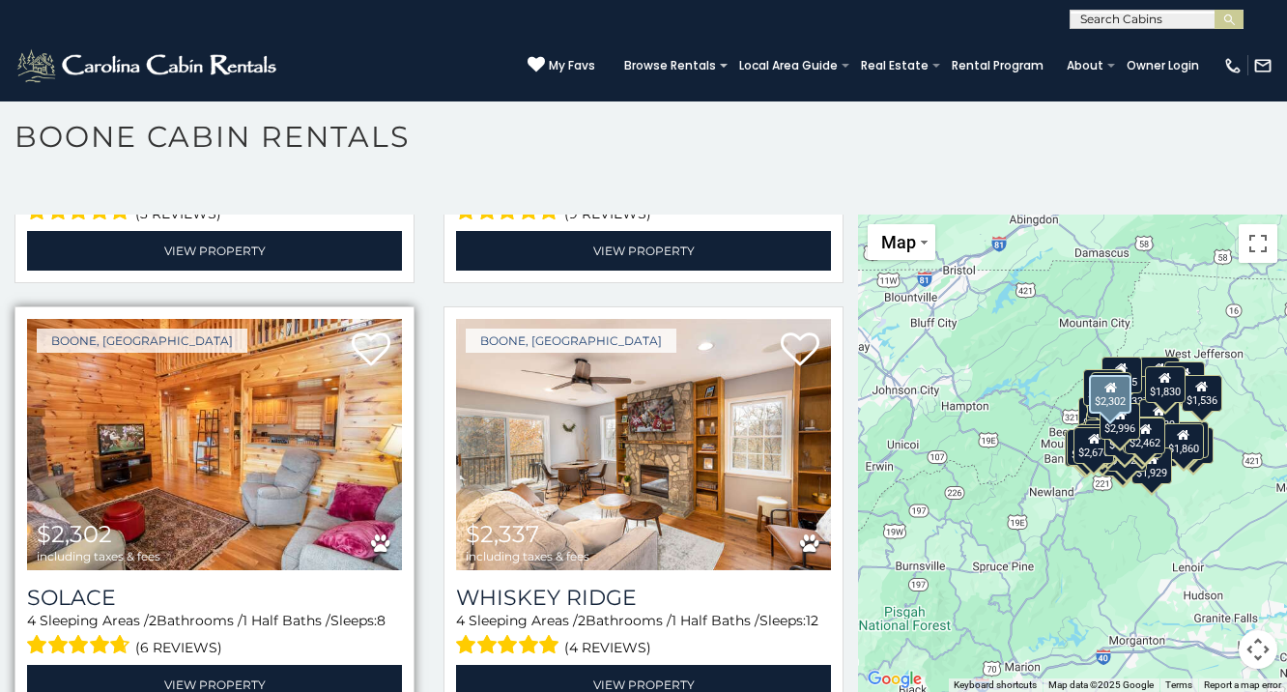
click at [231, 437] on img at bounding box center [214, 444] width 375 height 251
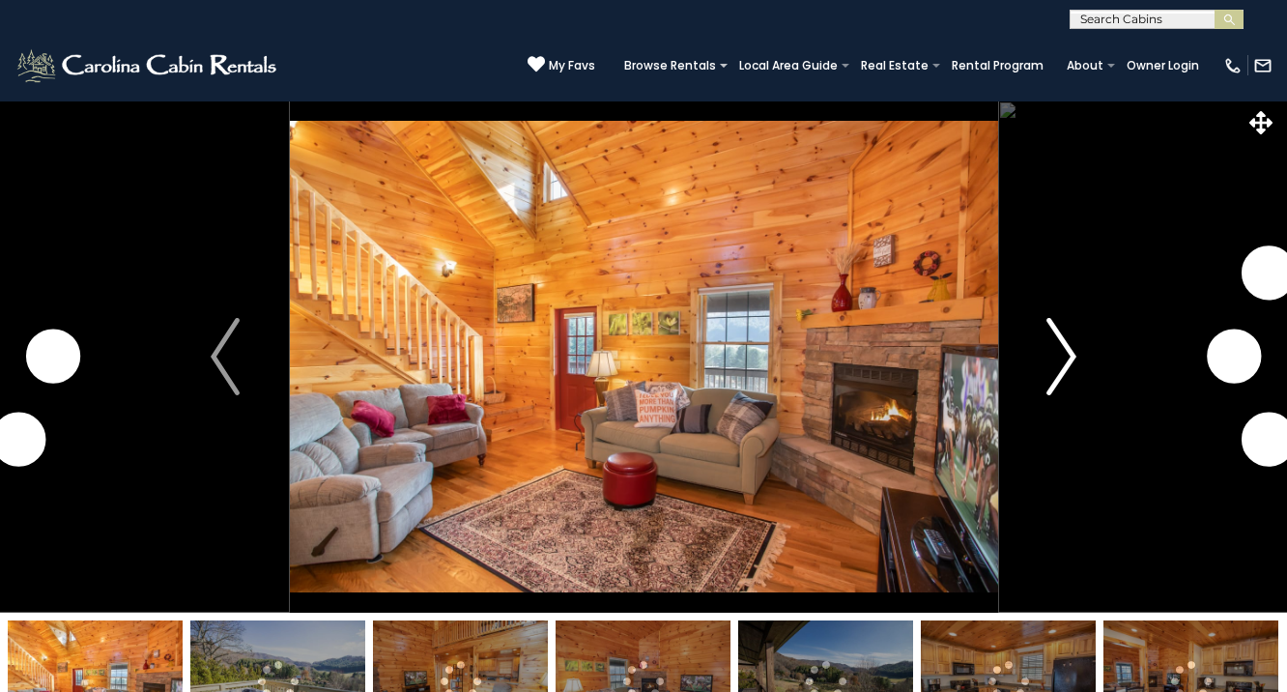
click at [1067, 361] on img "Next" at bounding box center [1062, 356] width 29 height 77
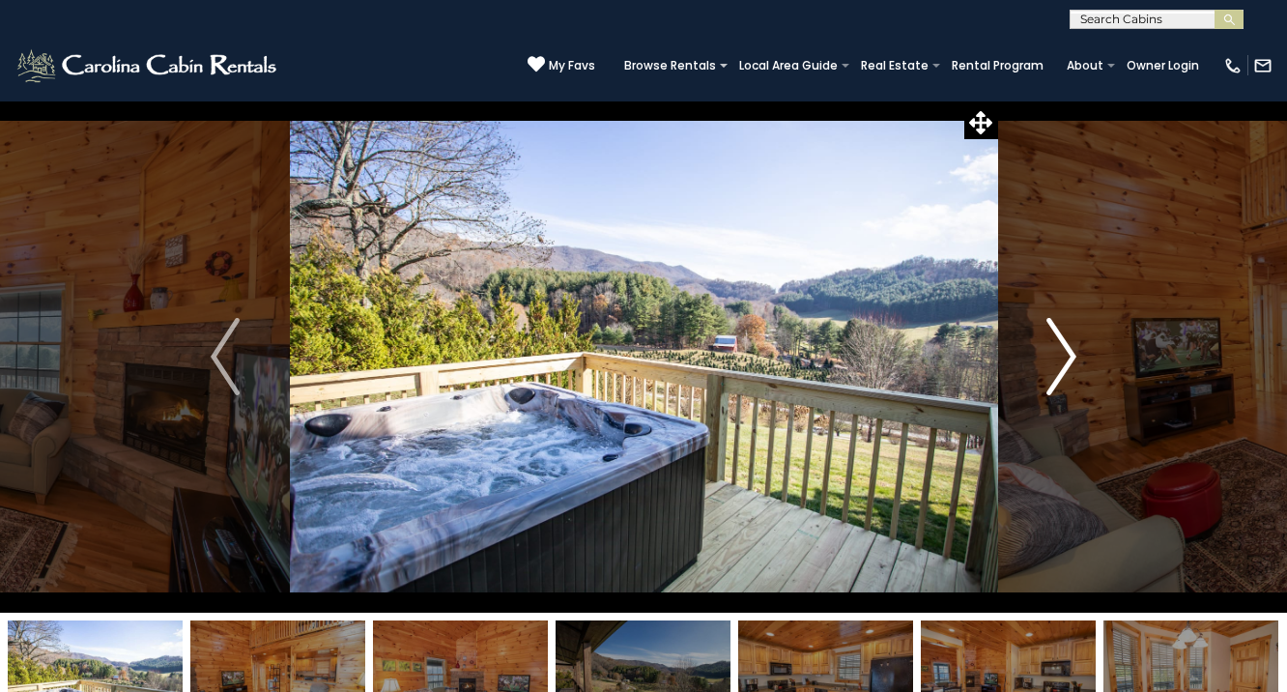
click at [1067, 361] on img "Next" at bounding box center [1062, 356] width 29 height 77
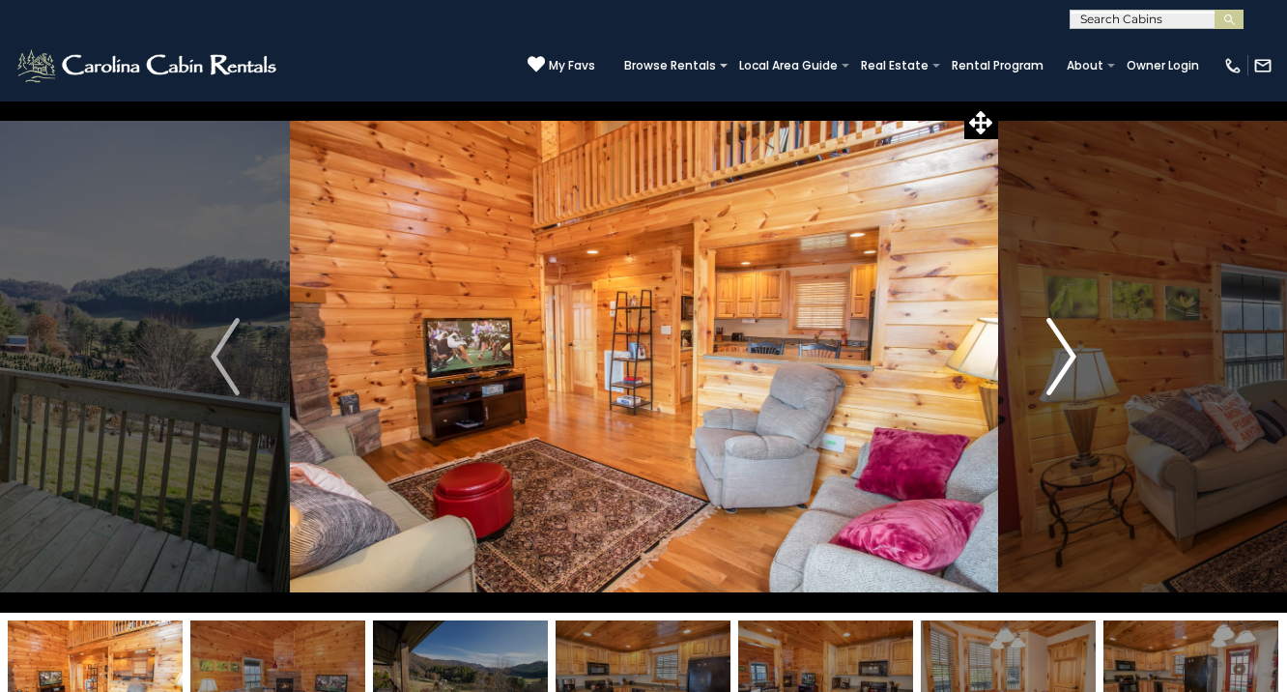
click at [1067, 361] on img "Next" at bounding box center [1062, 356] width 29 height 77
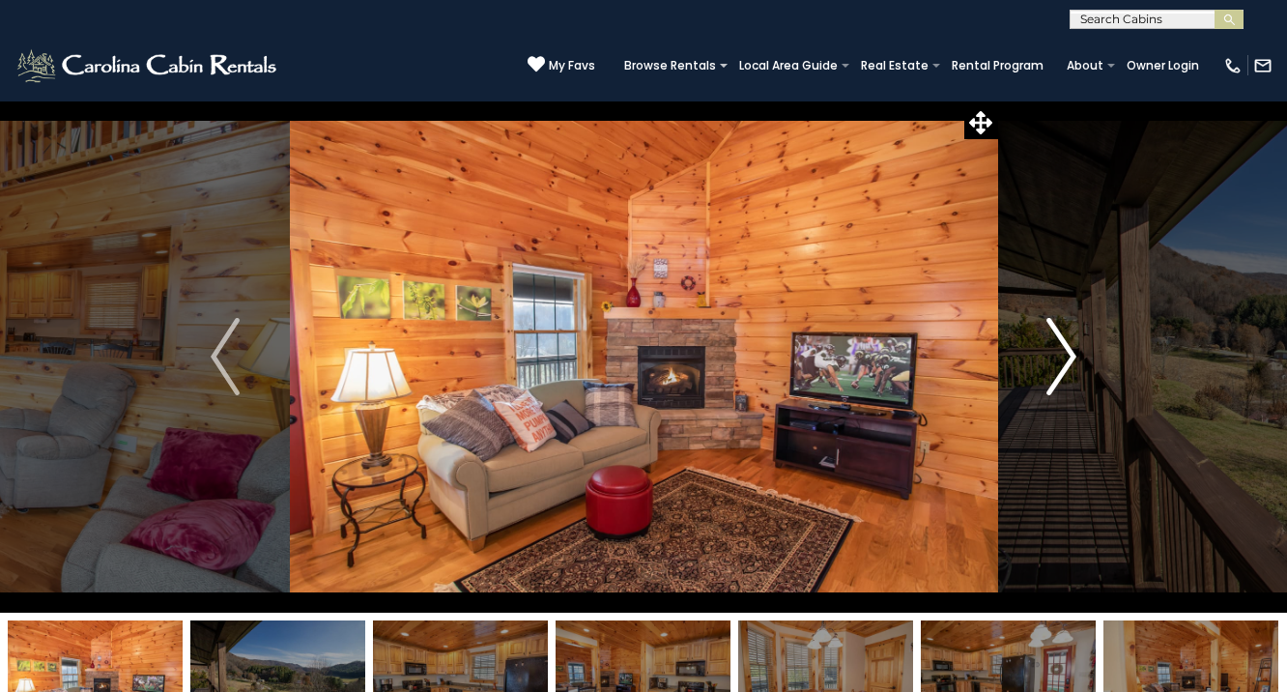
click at [1067, 361] on img "Next" at bounding box center [1062, 356] width 29 height 77
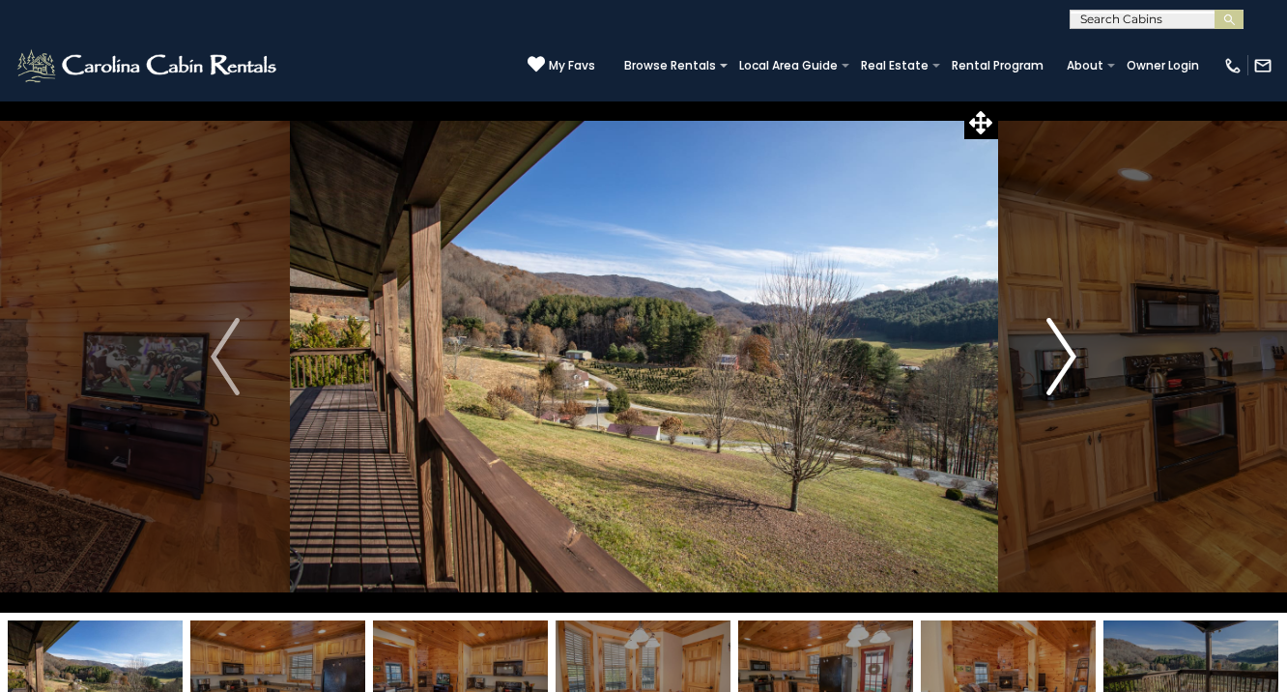
click at [1067, 361] on img "Next" at bounding box center [1062, 356] width 29 height 77
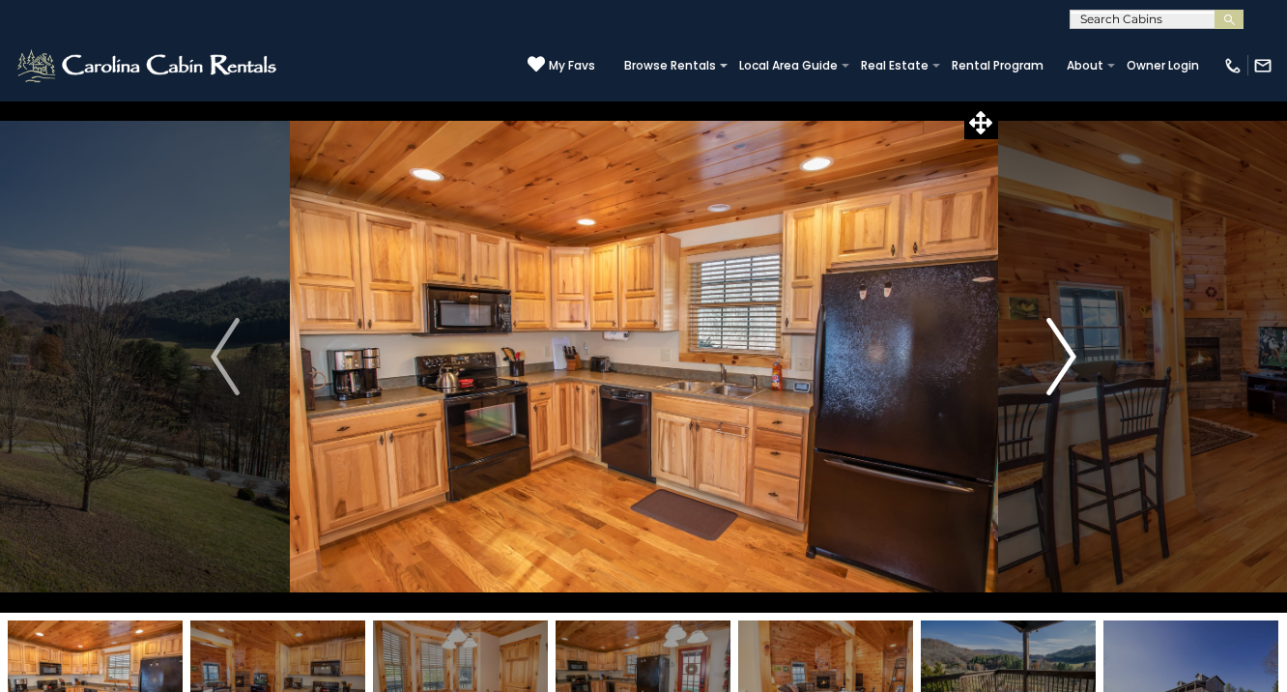
click at [1067, 361] on img "Next" at bounding box center [1062, 356] width 29 height 77
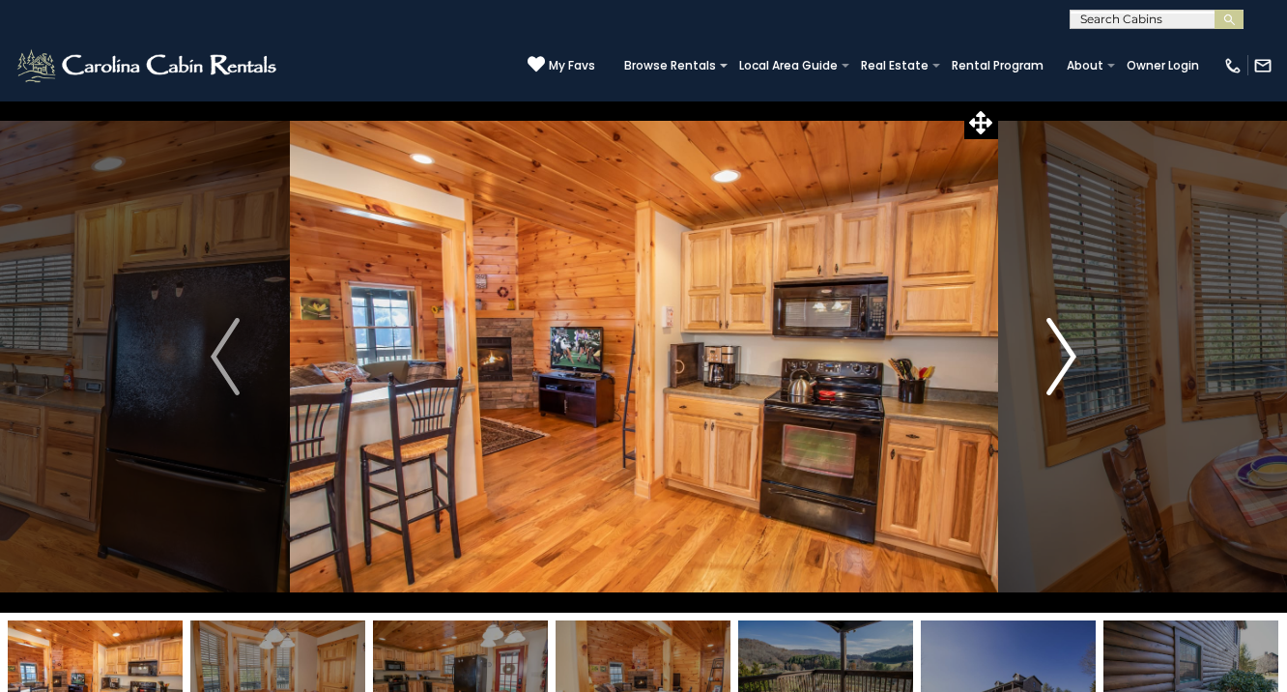
click at [1067, 361] on img "Next" at bounding box center [1062, 356] width 29 height 77
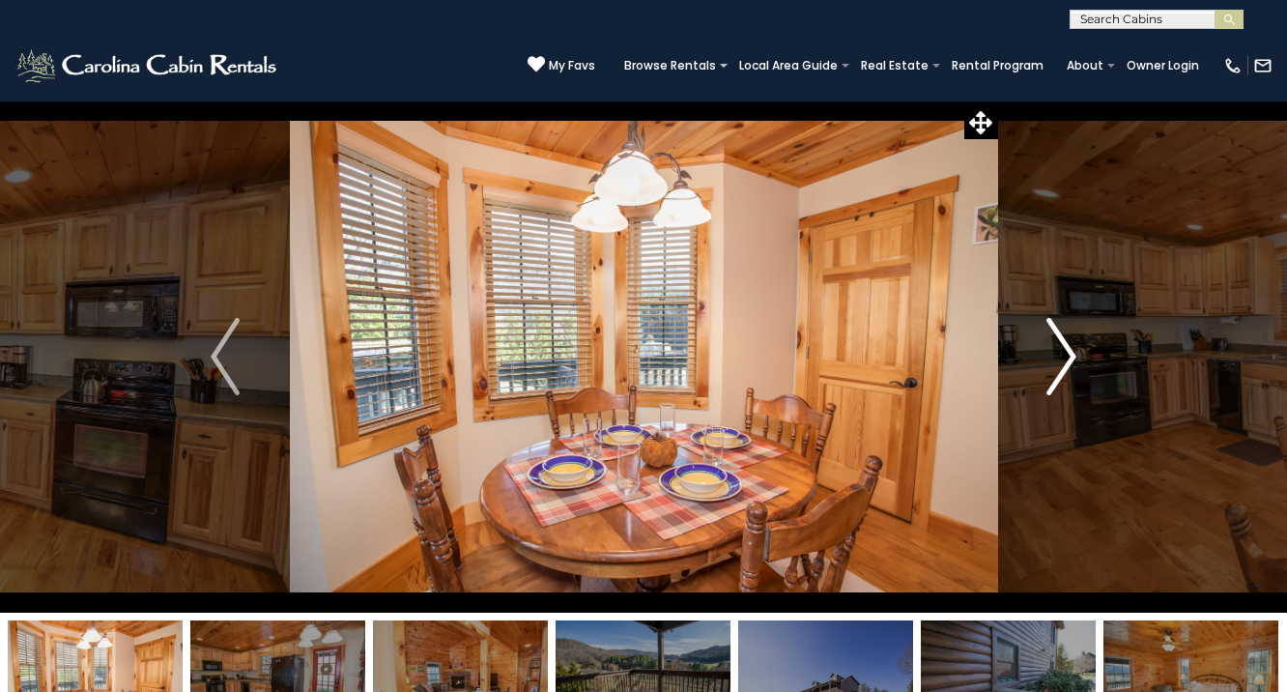
click at [1067, 361] on img "Next" at bounding box center [1062, 356] width 29 height 77
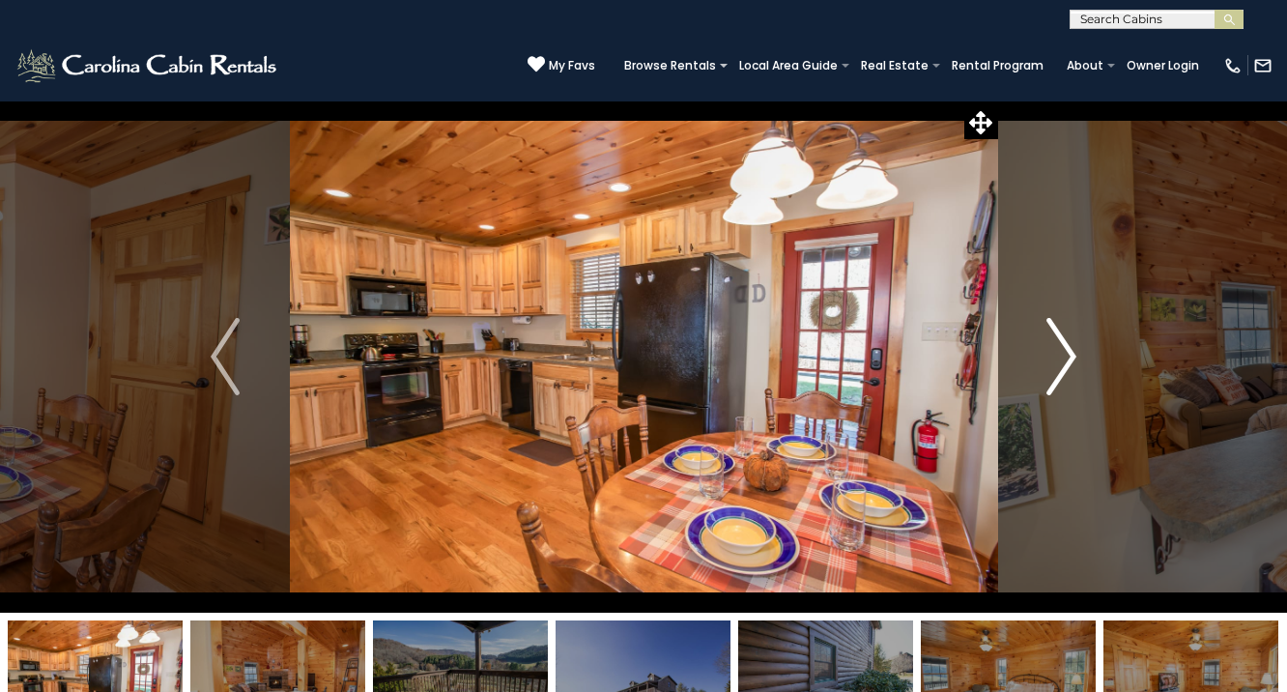
click at [1067, 361] on img "Next" at bounding box center [1062, 356] width 29 height 77
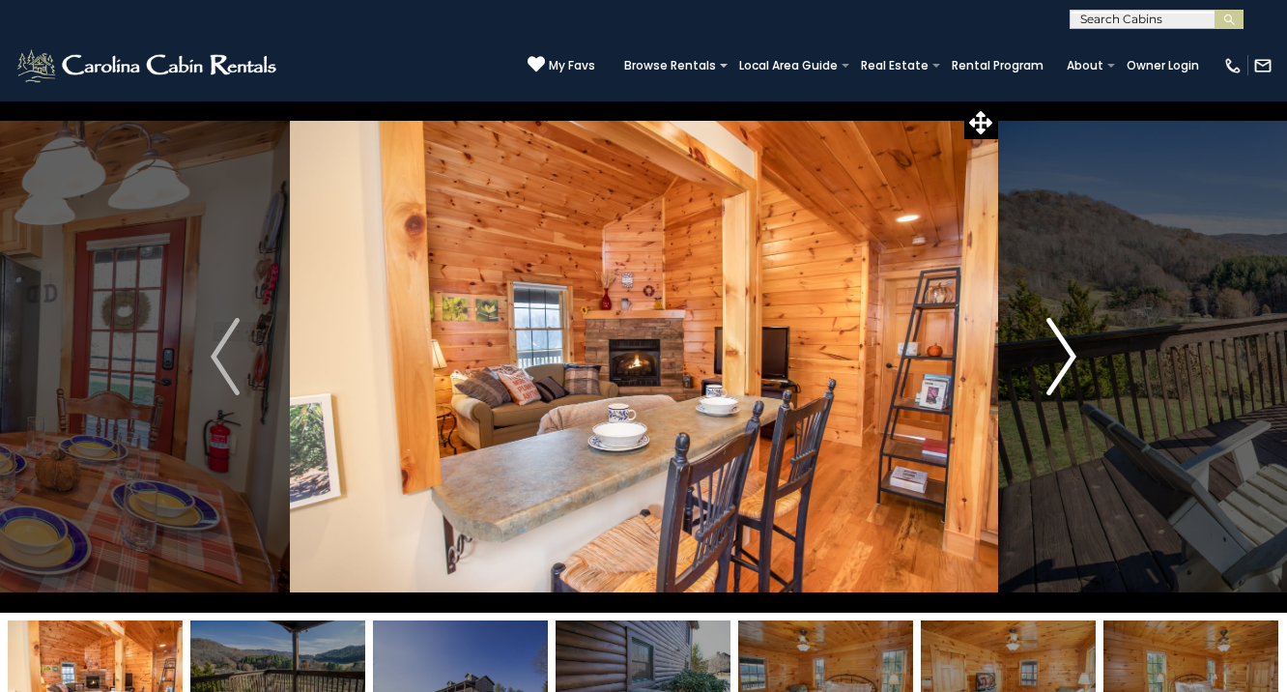
click at [1067, 361] on img "Next" at bounding box center [1062, 356] width 29 height 77
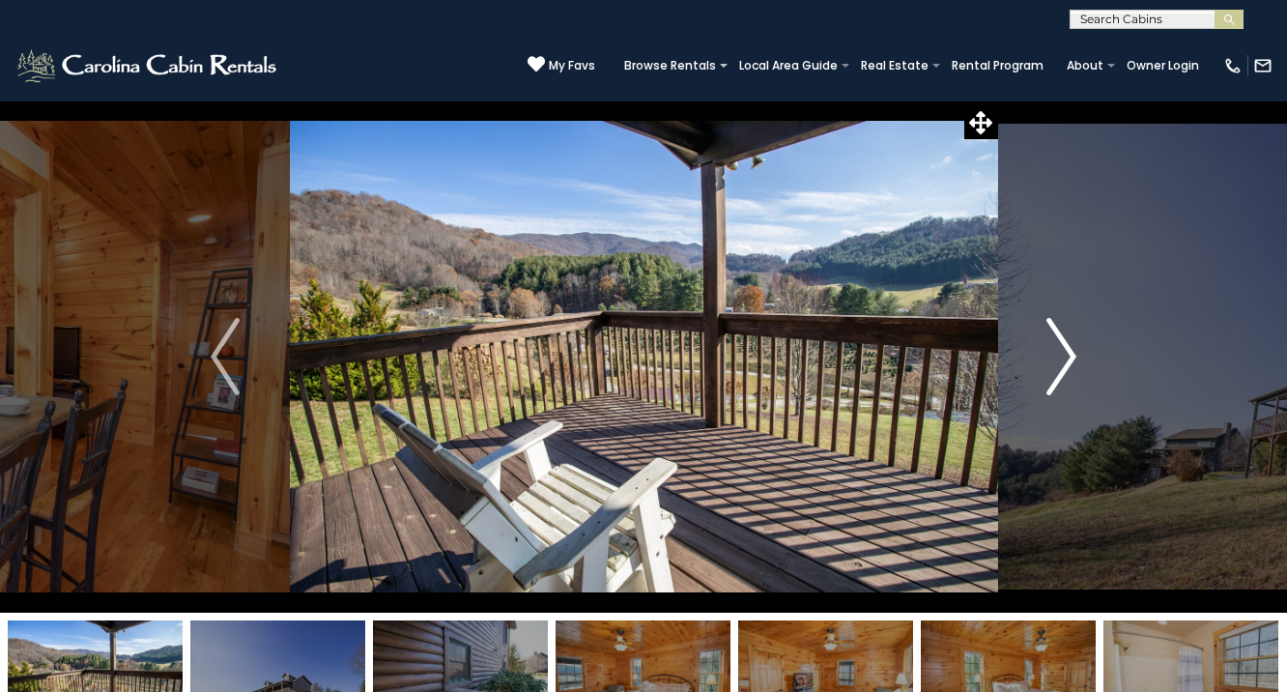
click at [1067, 361] on img "Next" at bounding box center [1062, 356] width 29 height 77
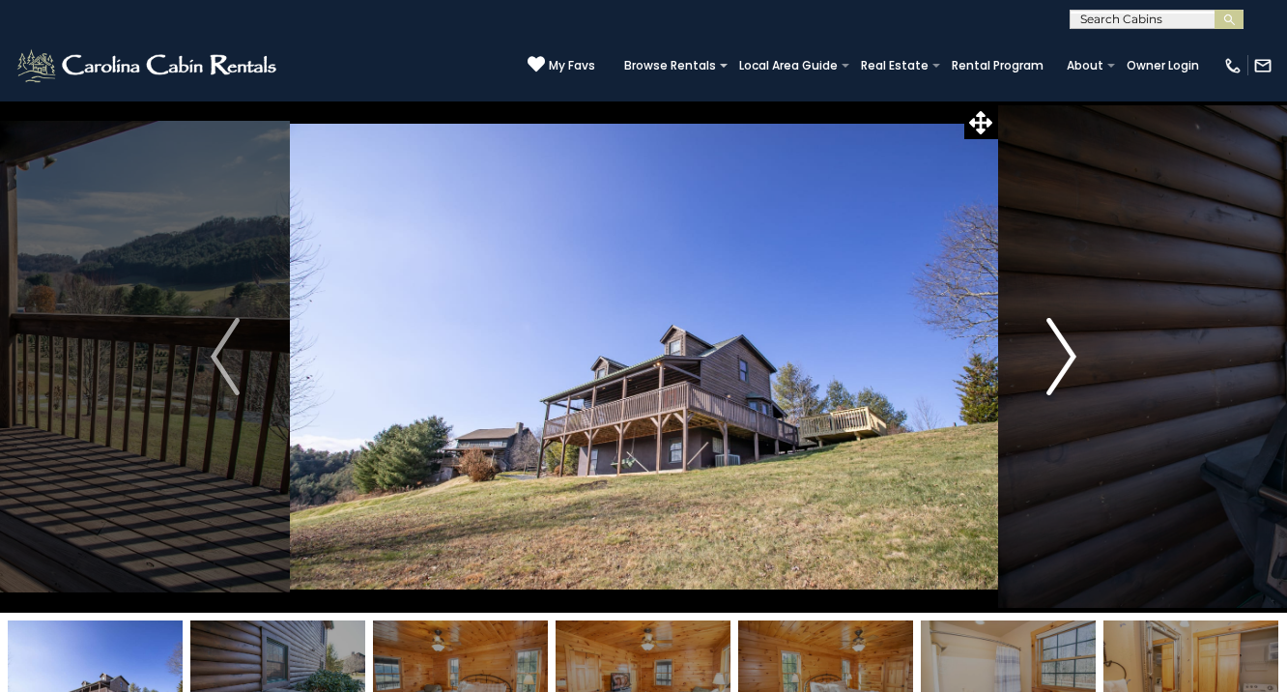
click at [1067, 361] on img "Next" at bounding box center [1062, 356] width 29 height 77
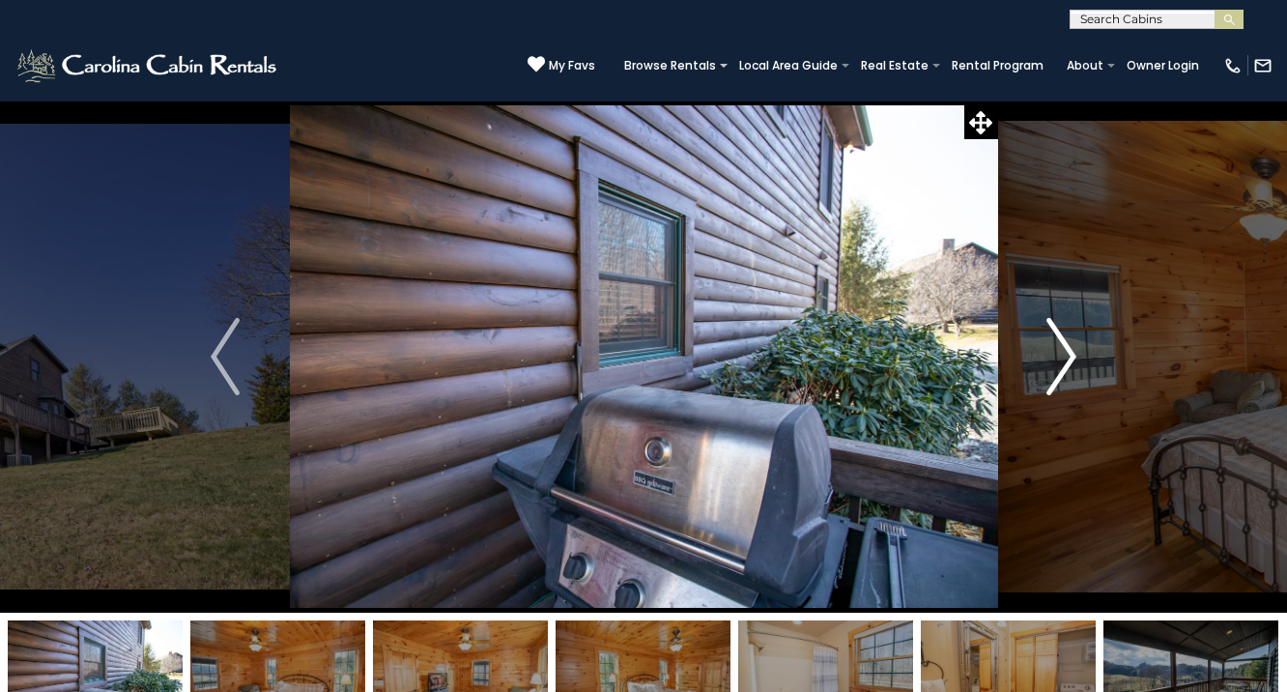
click at [1067, 361] on img "Next" at bounding box center [1062, 356] width 29 height 77
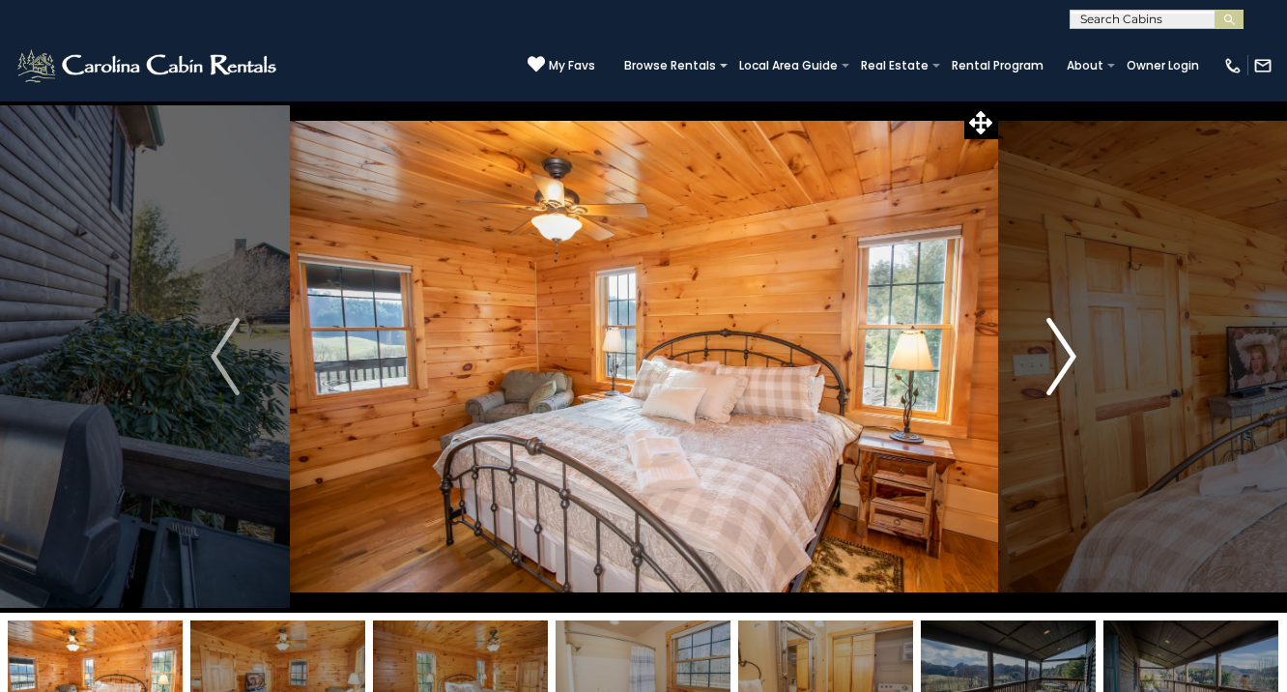
click at [1067, 361] on img "Next" at bounding box center [1062, 356] width 29 height 77
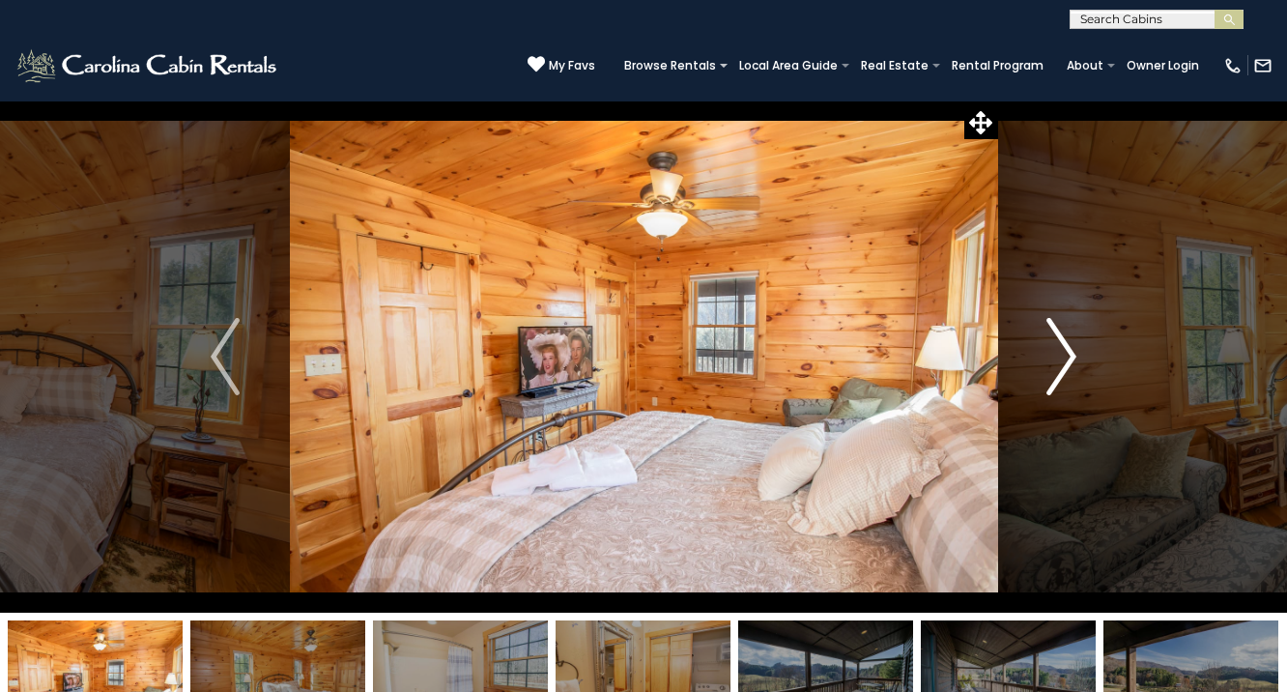
click at [1067, 361] on img "Next" at bounding box center [1062, 356] width 29 height 77
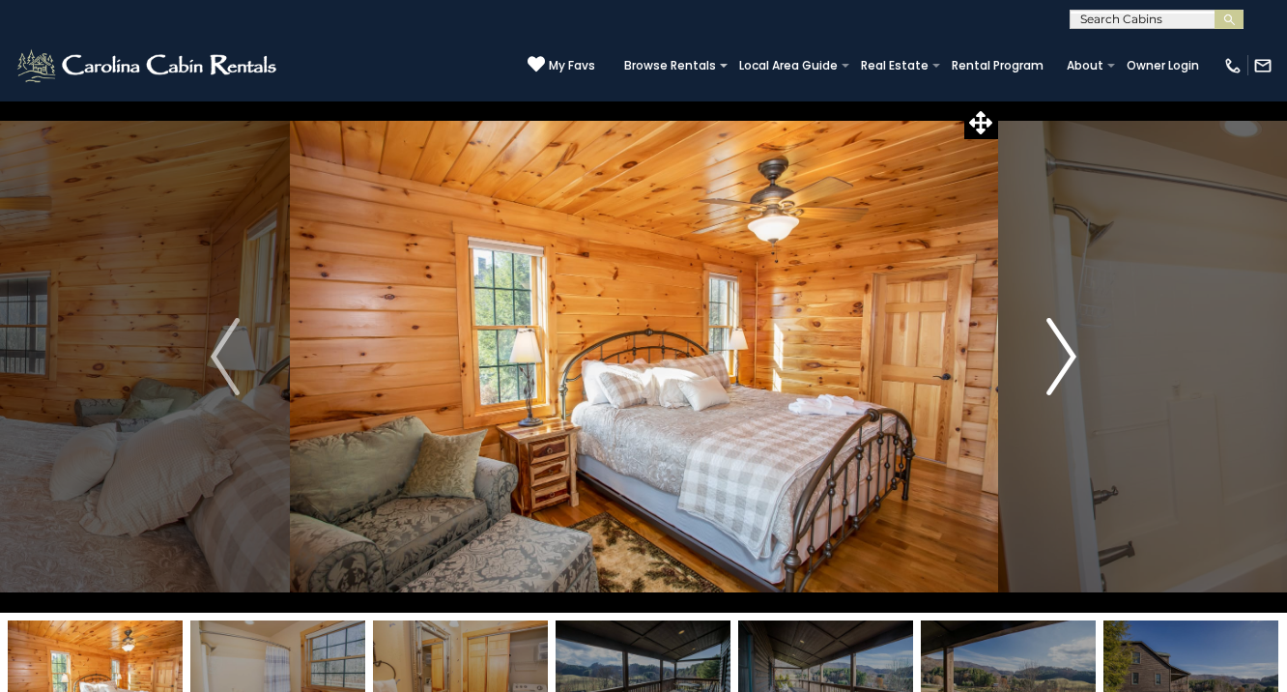
click at [1067, 361] on img "Next" at bounding box center [1062, 356] width 29 height 77
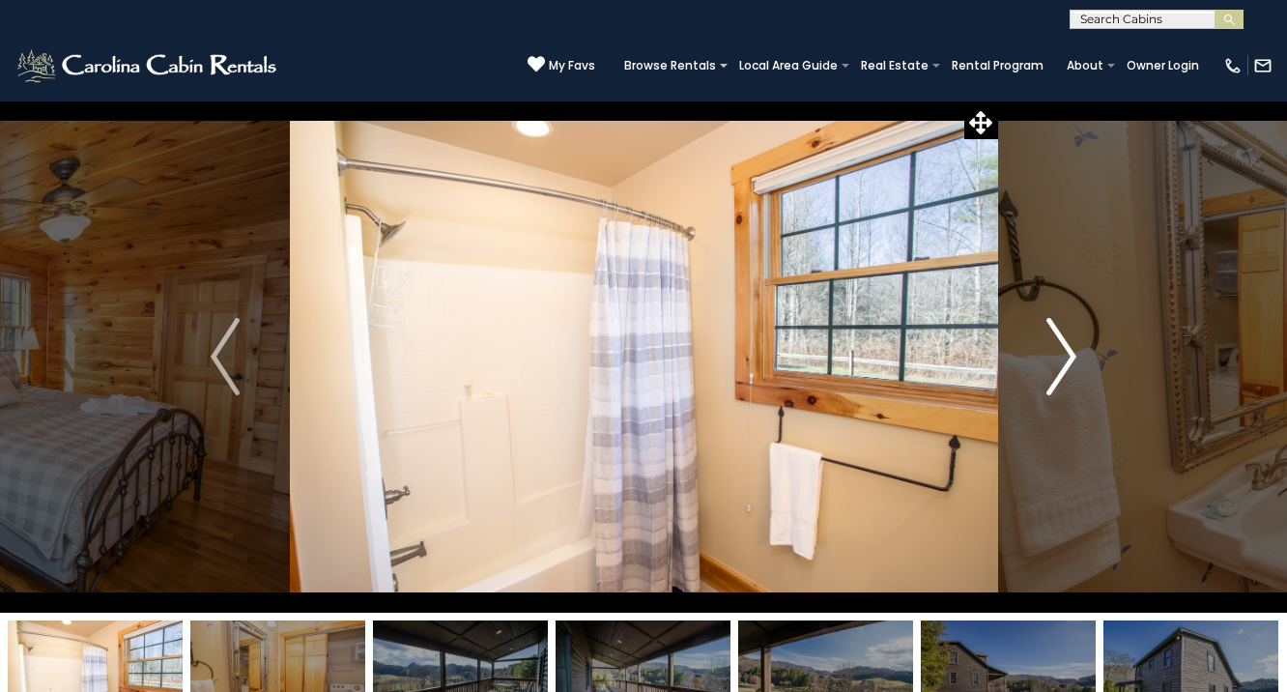
click at [1067, 361] on img "Next" at bounding box center [1062, 356] width 29 height 77
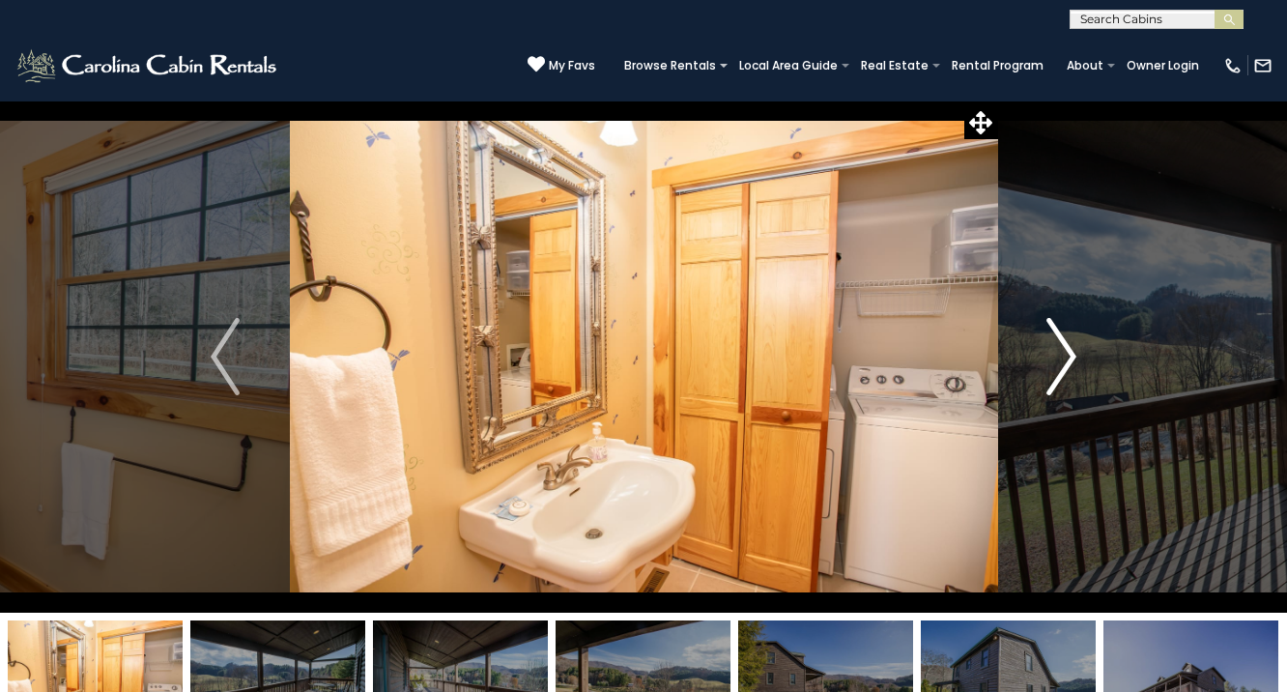
click at [1067, 361] on img "Next" at bounding box center [1062, 356] width 29 height 77
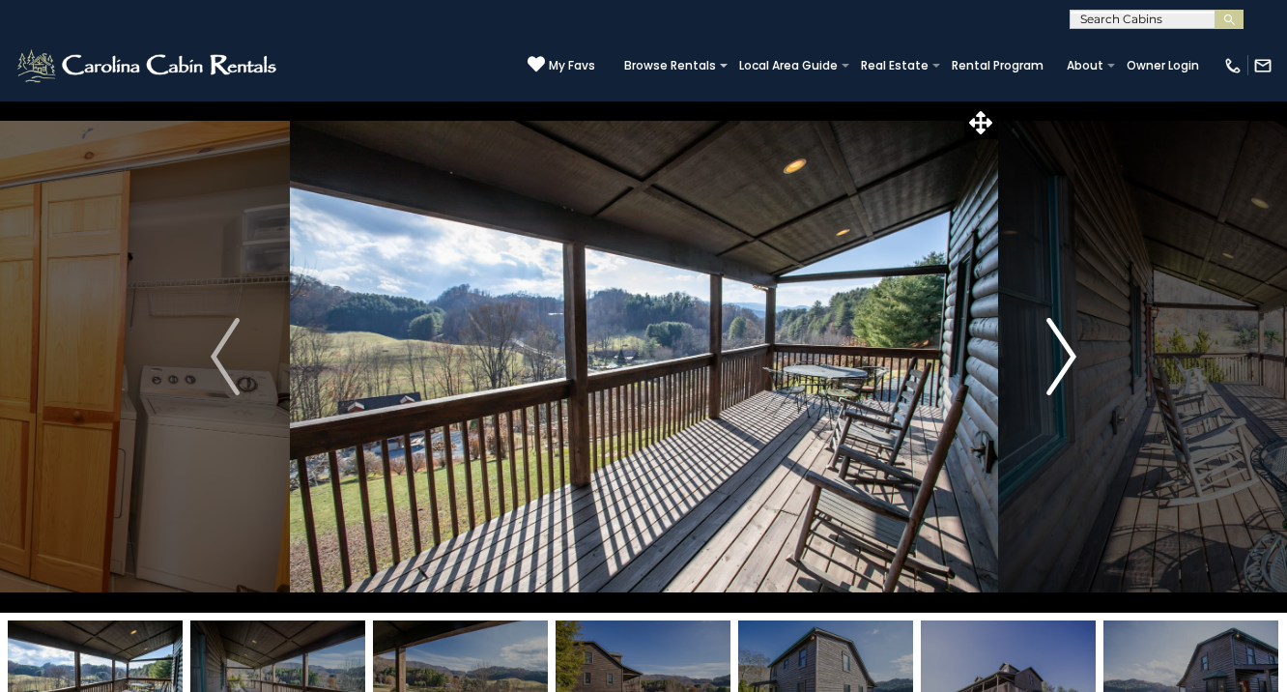
click at [1067, 361] on img "Next" at bounding box center [1062, 356] width 29 height 77
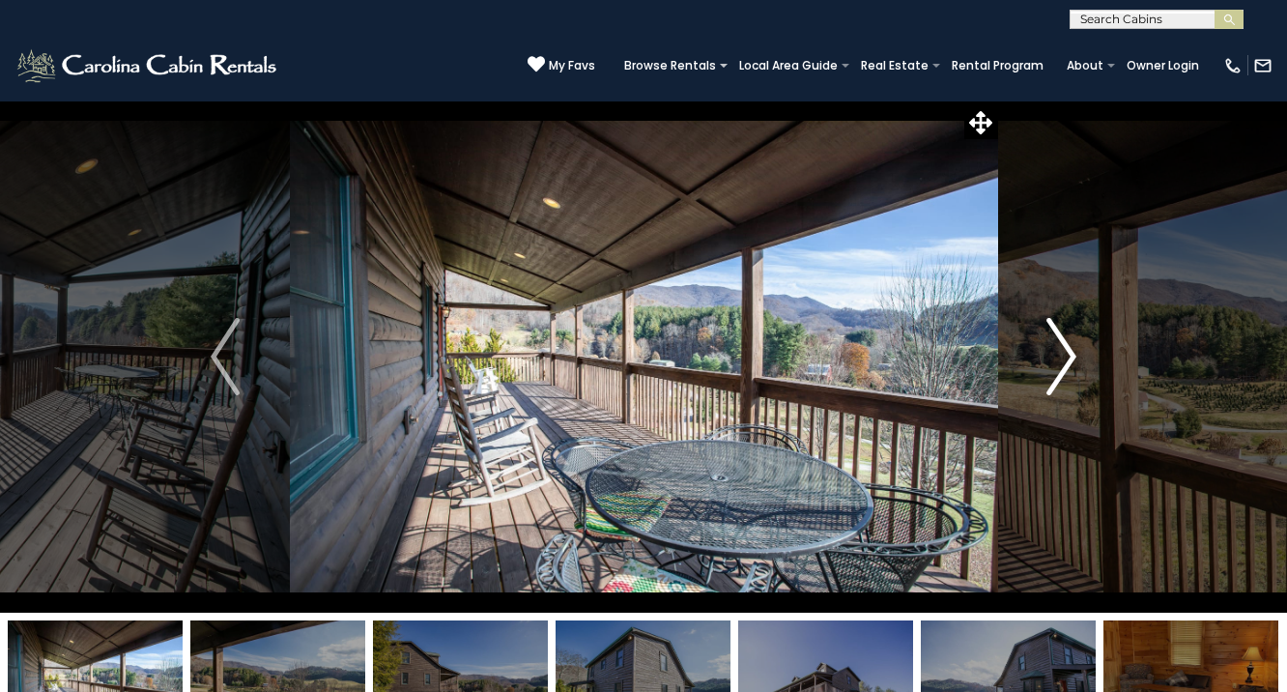
click at [1067, 361] on img "Next" at bounding box center [1062, 356] width 29 height 77
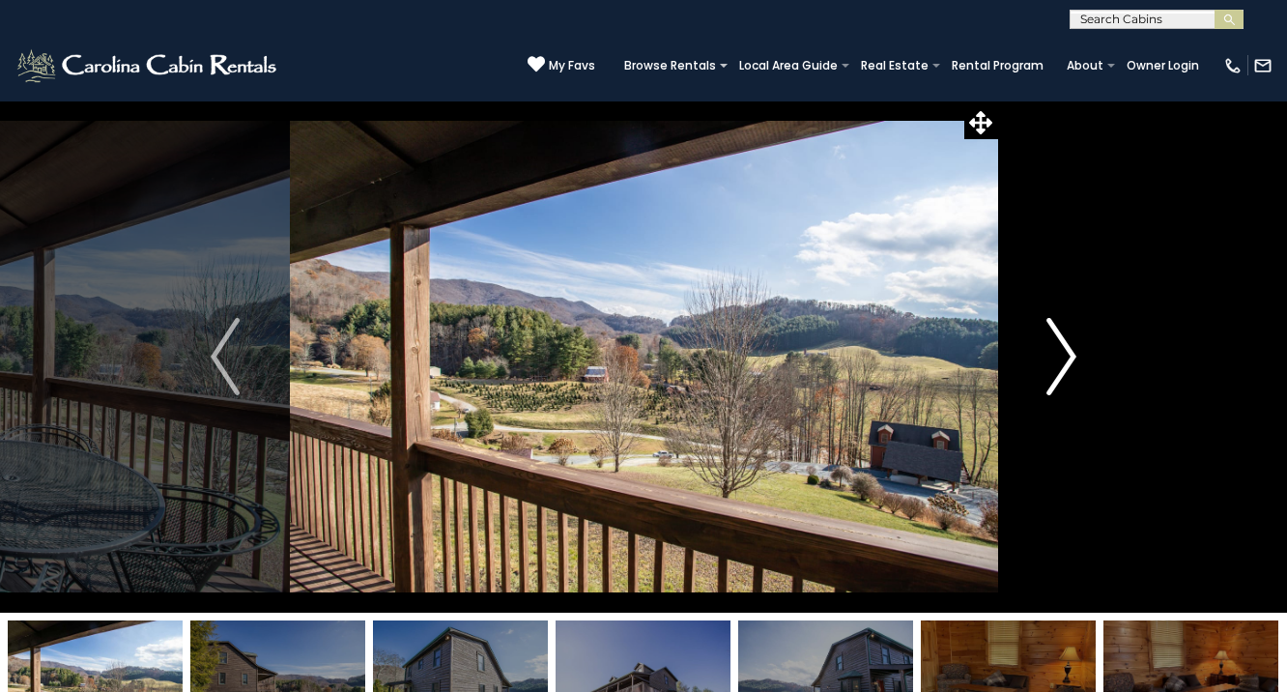
click at [1067, 361] on img "Next" at bounding box center [1062, 356] width 29 height 77
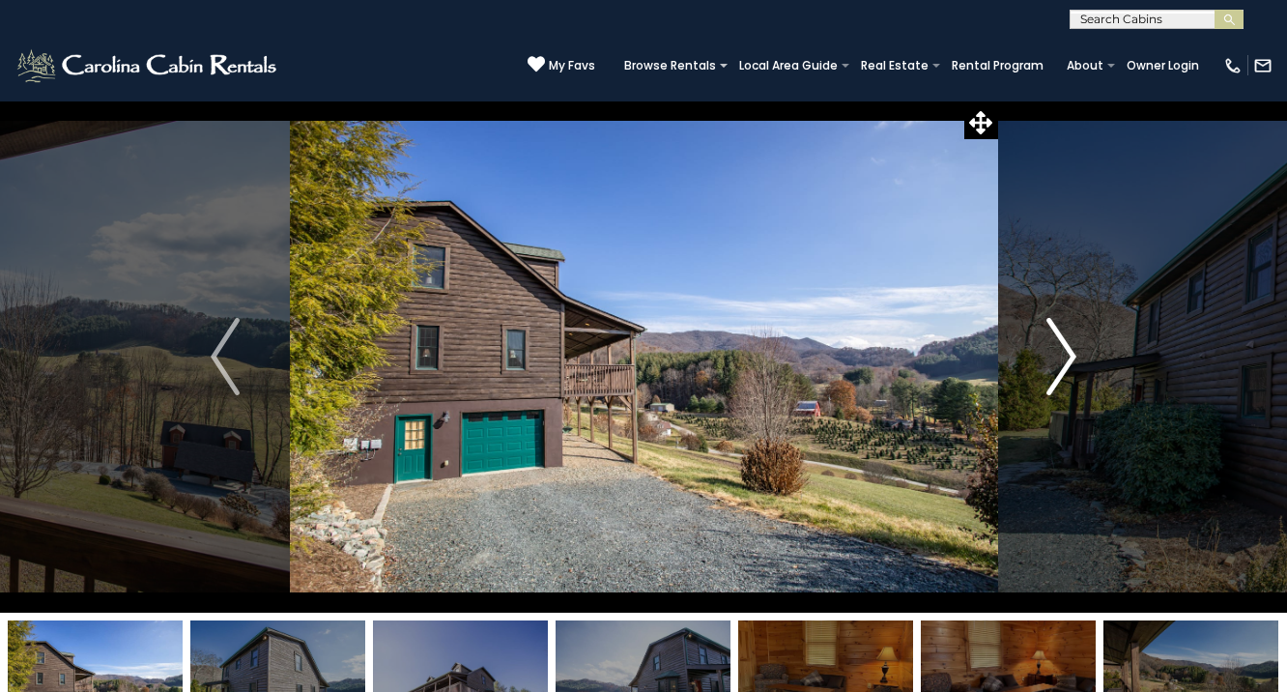
click at [1067, 361] on img "Next" at bounding box center [1062, 356] width 29 height 77
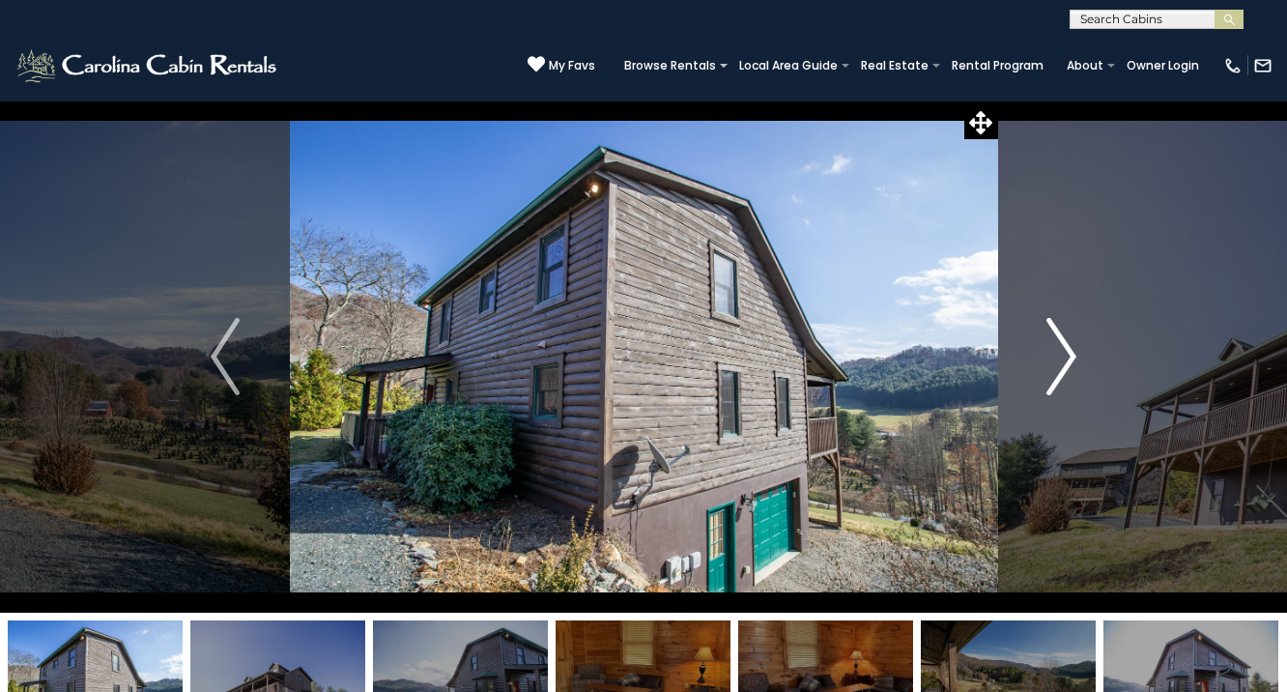
click at [1067, 361] on img "Next" at bounding box center [1062, 356] width 29 height 77
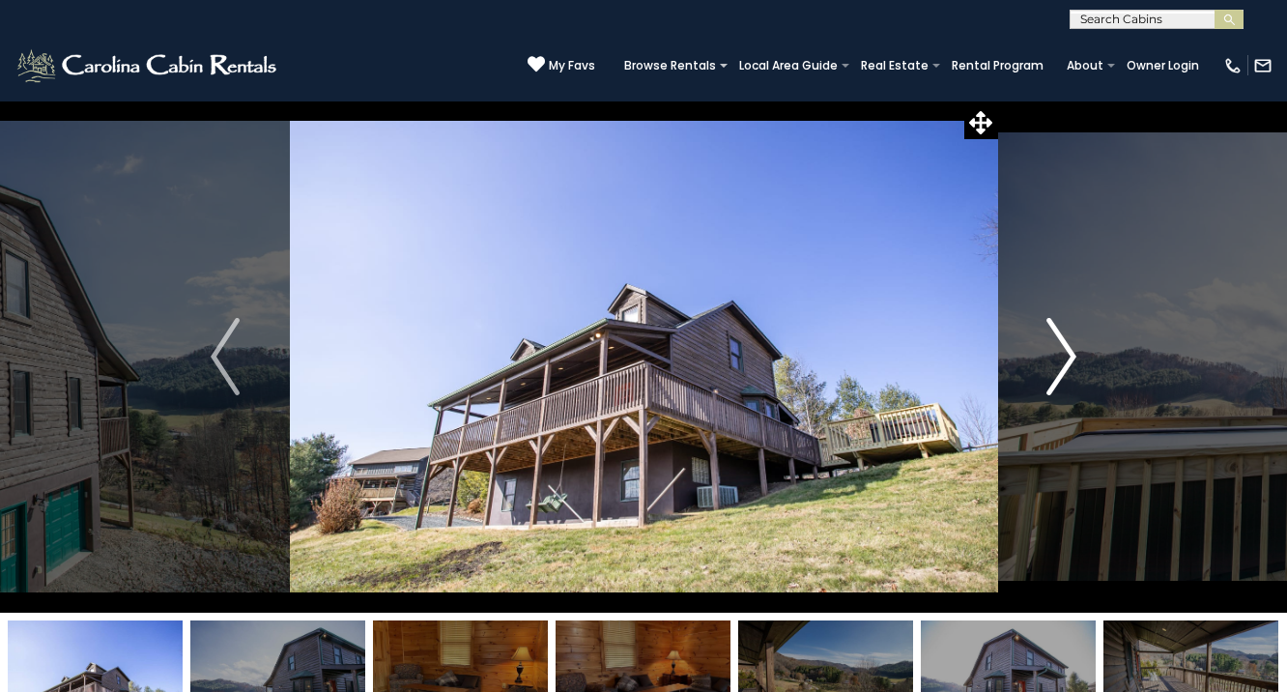
click at [1067, 361] on img "Next" at bounding box center [1062, 356] width 29 height 77
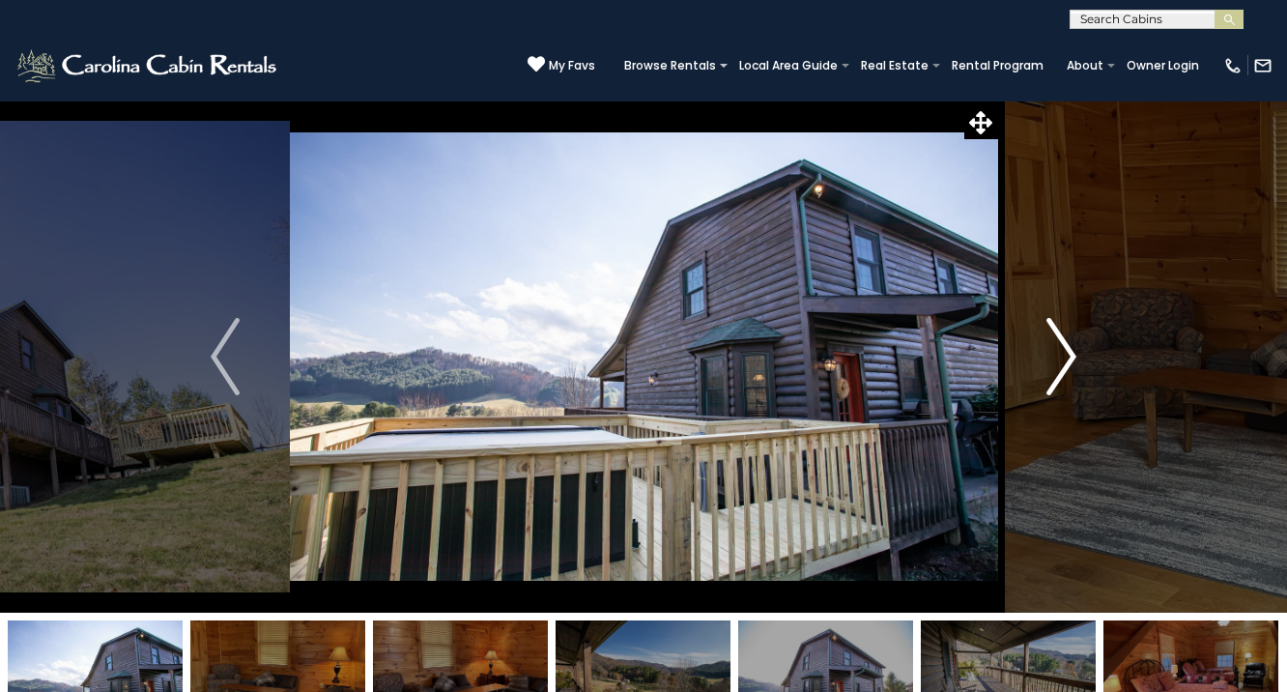
click at [1067, 361] on img "Next" at bounding box center [1062, 356] width 29 height 77
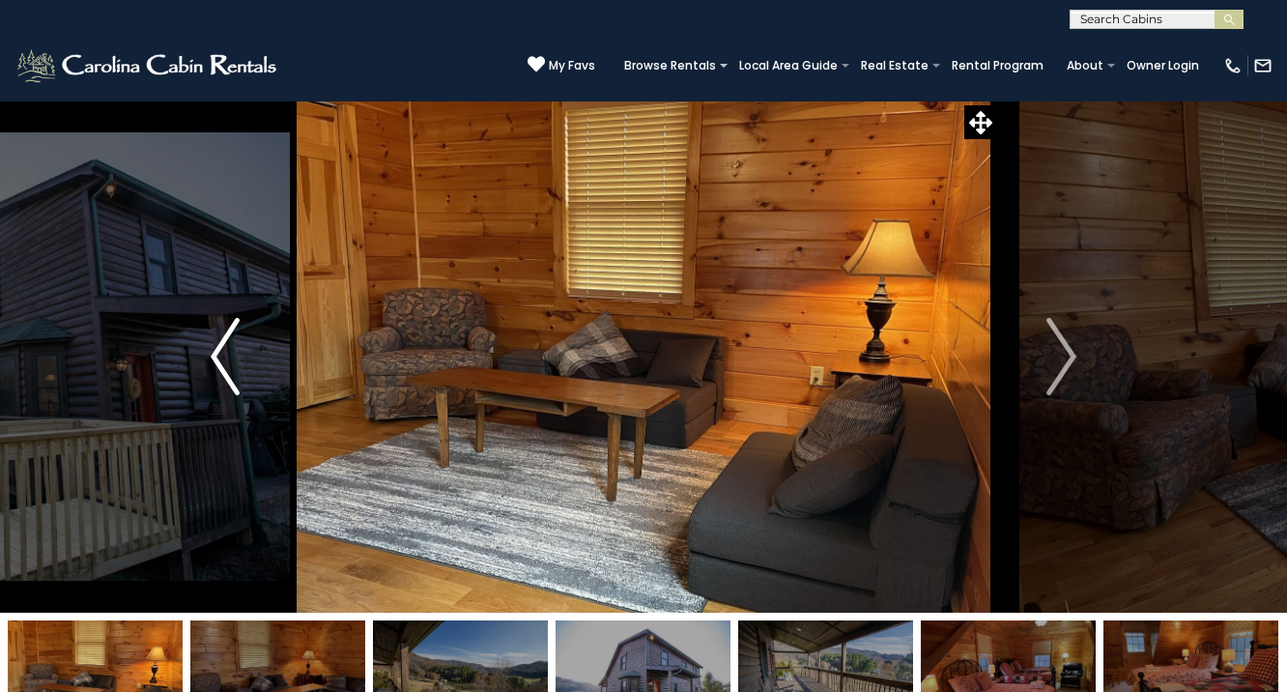
click at [236, 359] on img "Previous" at bounding box center [225, 356] width 29 height 77
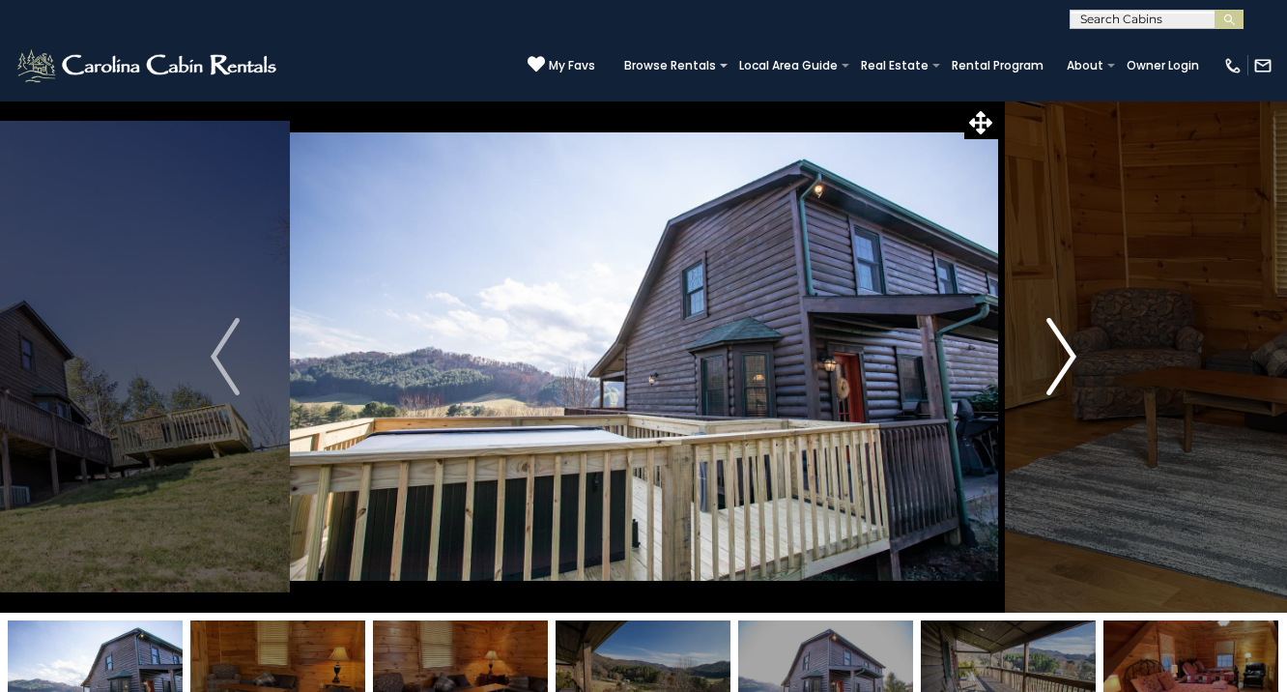
click at [1067, 351] on img "Next" at bounding box center [1062, 356] width 29 height 77
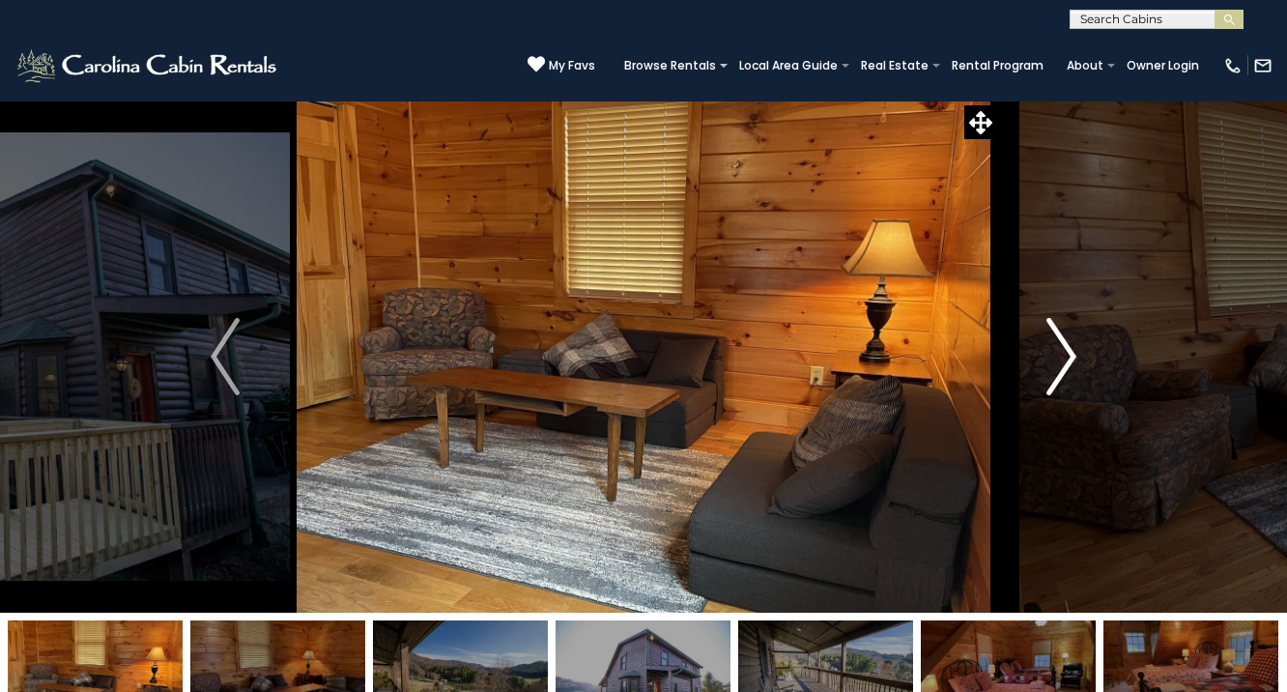
click at [1067, 351] on img "Next" at bounding box center [1062, 356] width 29 height 77
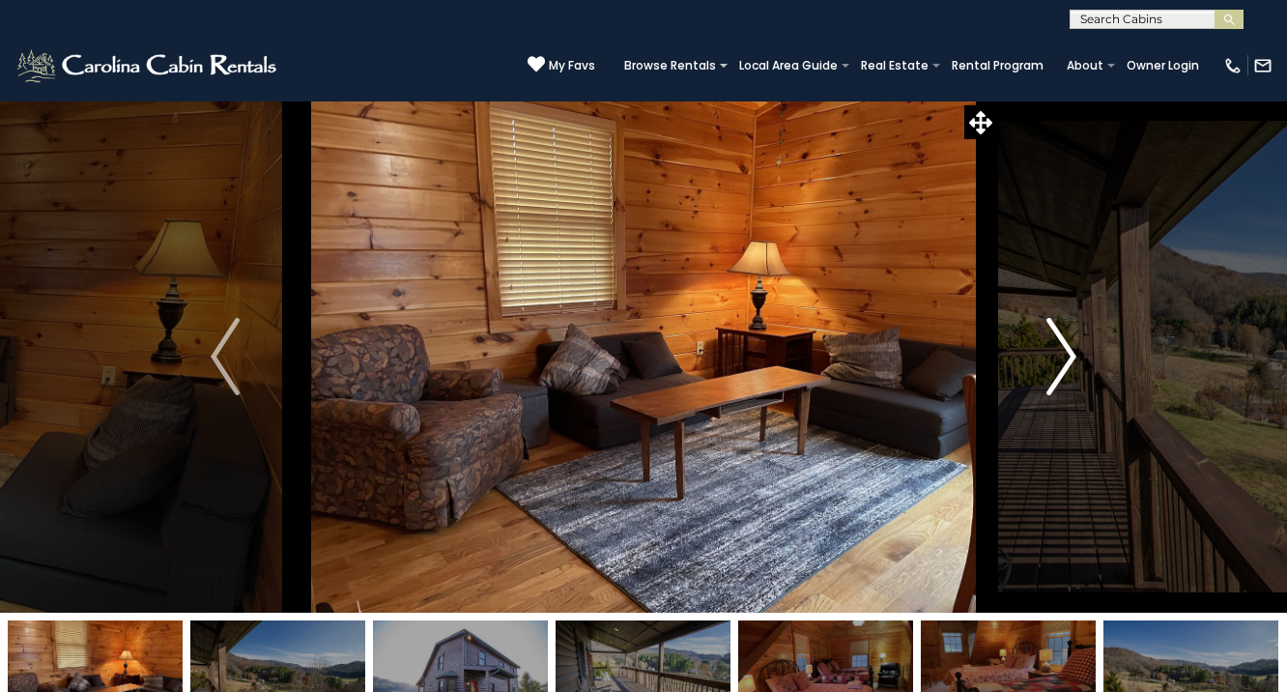
click at [1067, 351] on img "Next" at bounding box center [1062, 356] width 29 height 77
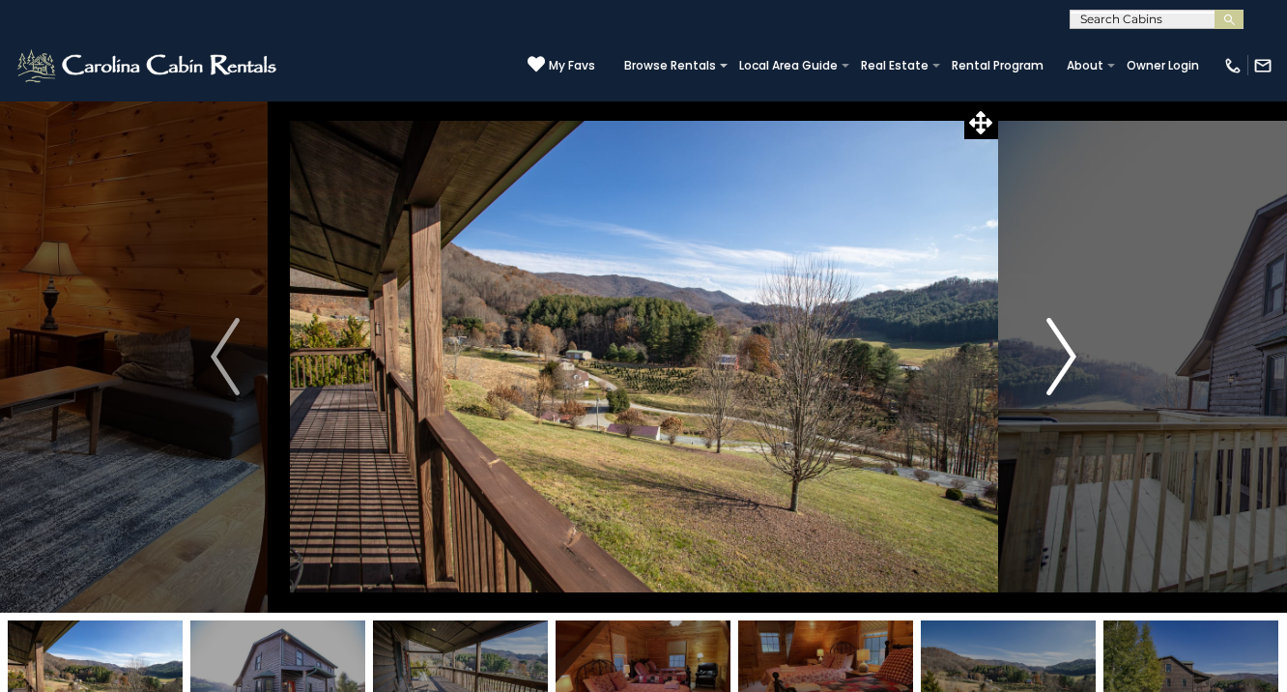
click at [1067, 351] on img "Next" at bounding box center [1062, 356] width 29 height 77
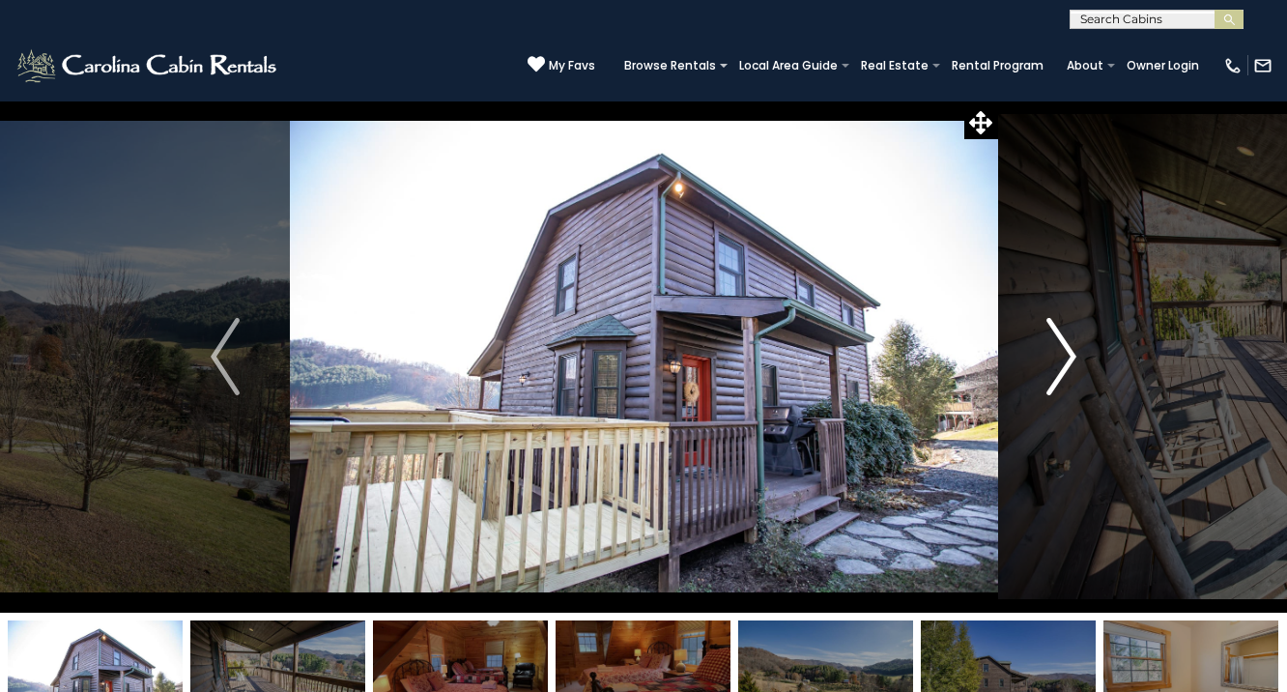
click at [1067, 351] on img "Next" at bounding box center [1062, 356] width 29 height 77
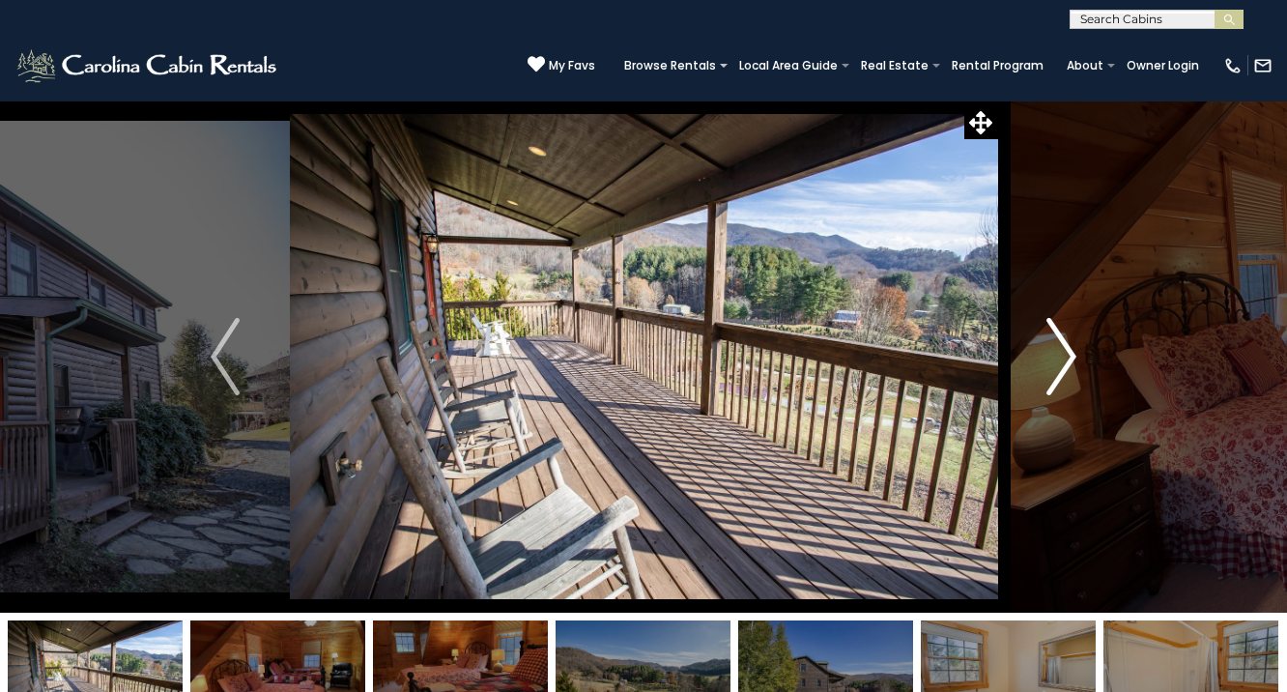
click at [1067, 351] on img "Next" at bounding box center [1062, 356] width 29 height 77
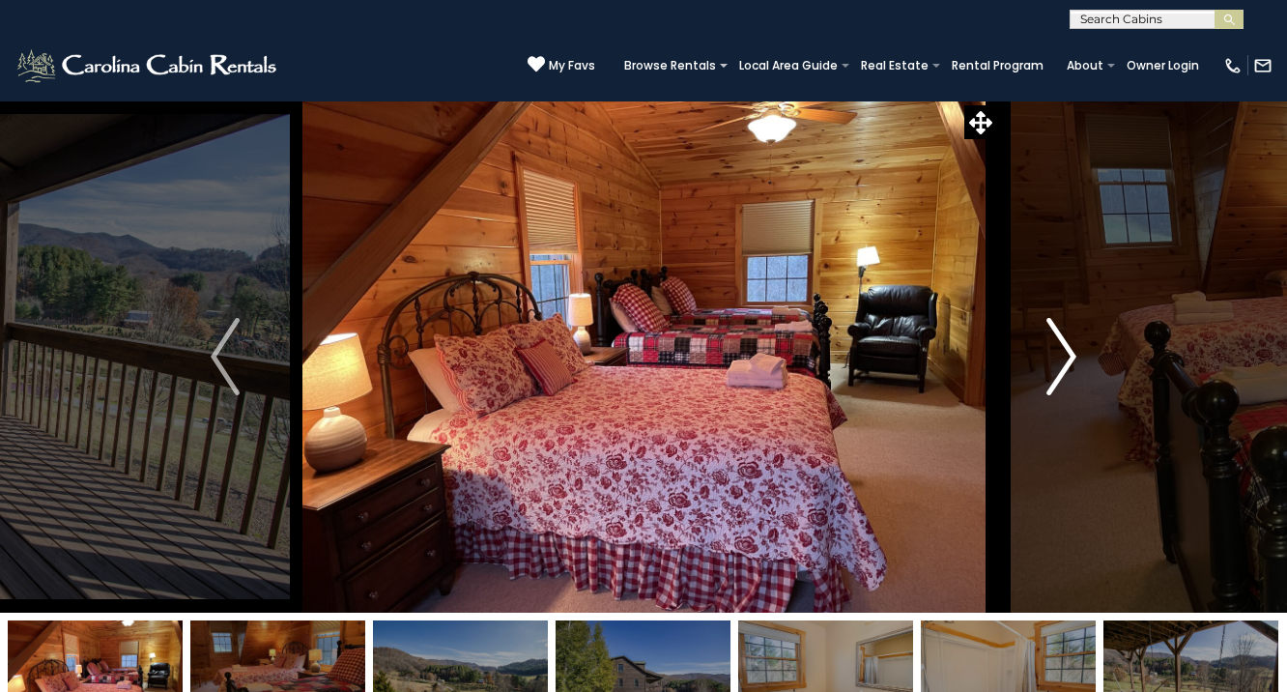
click at [1054, 359] on img "Next" at bounding box center [1062, 356] width 29 height 77
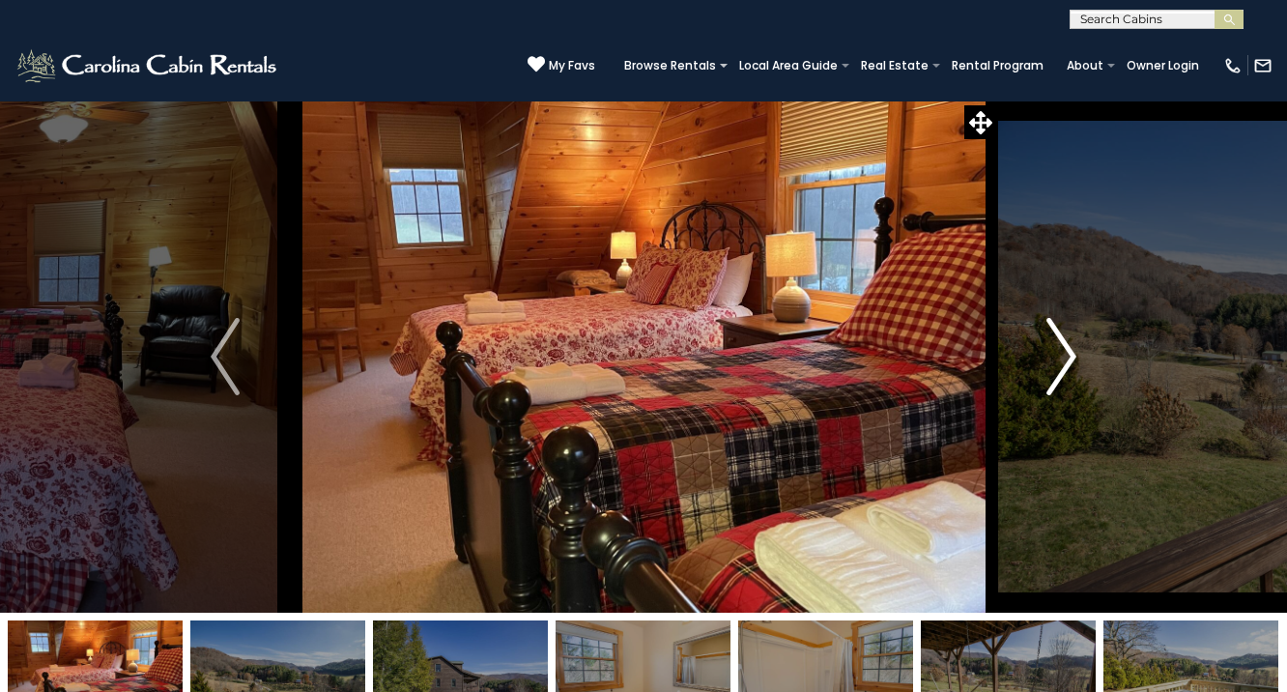
click at [1054, 359] on img "Next" at bounding box center [1062, 356] width 29 height 77
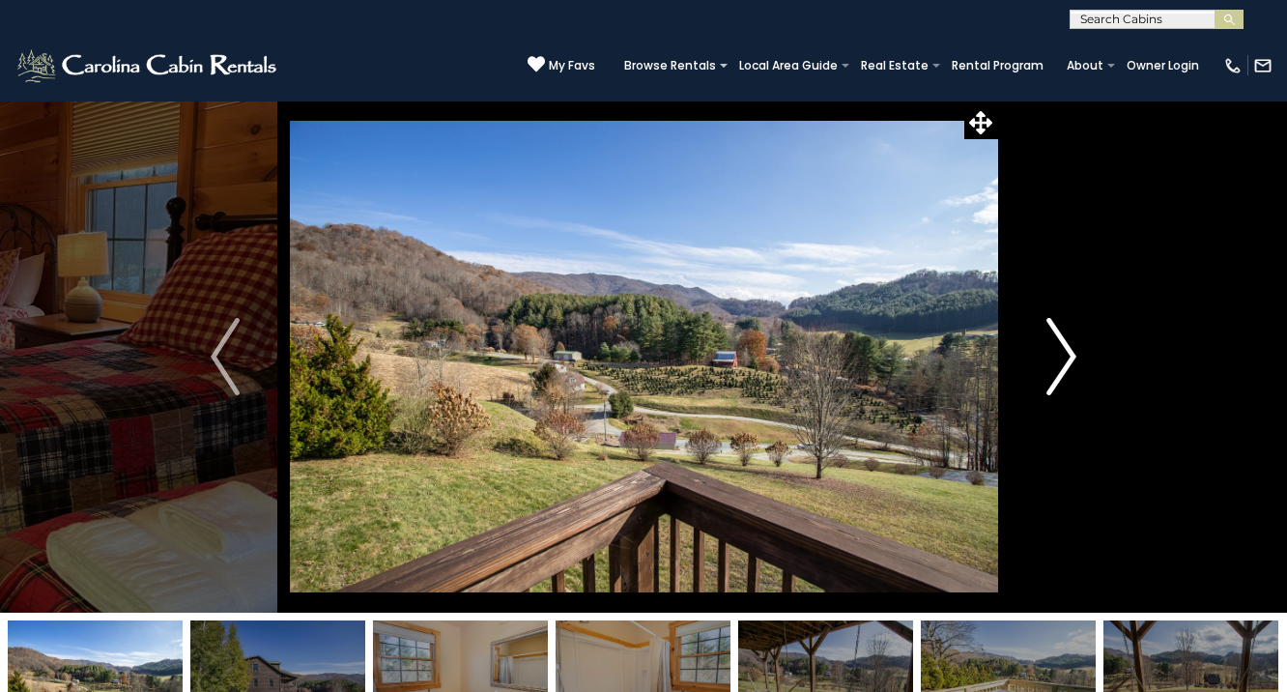
click at [1054, 359] on img "Next" at bounding box center [1062, 356] width 29 height 77
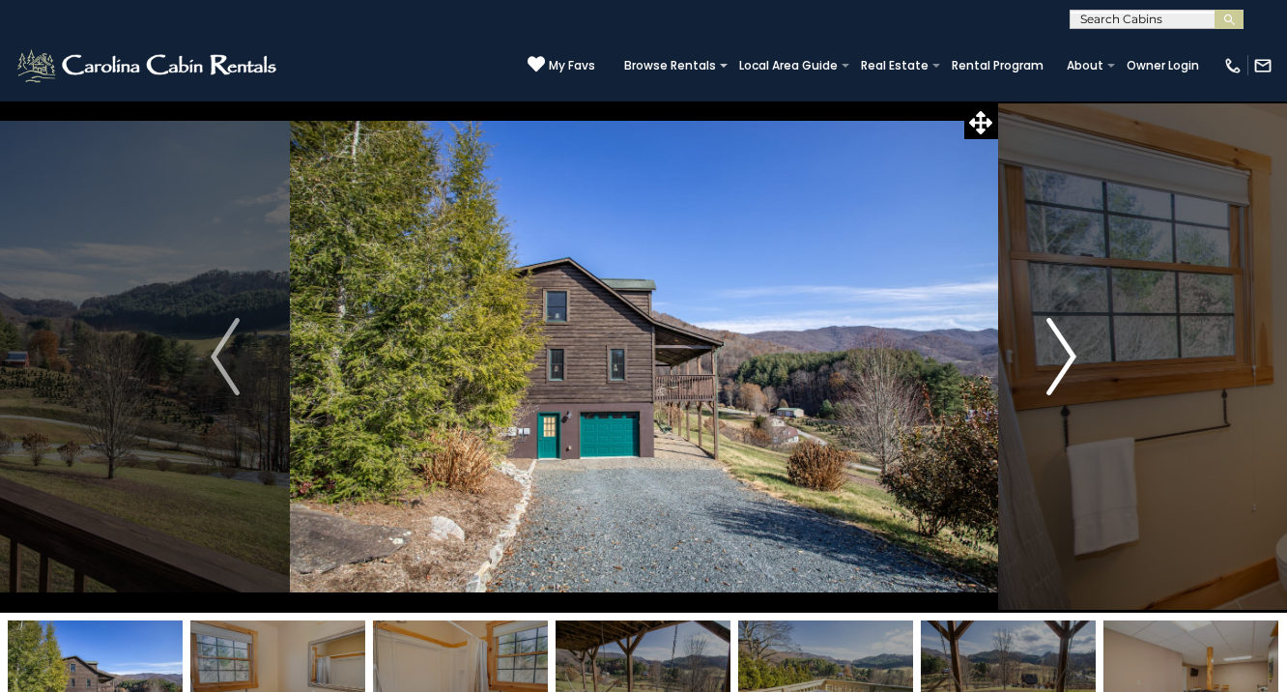
click at [1055, 359] on img "Next" at bounding box center [1062, 356] width 29 height 77
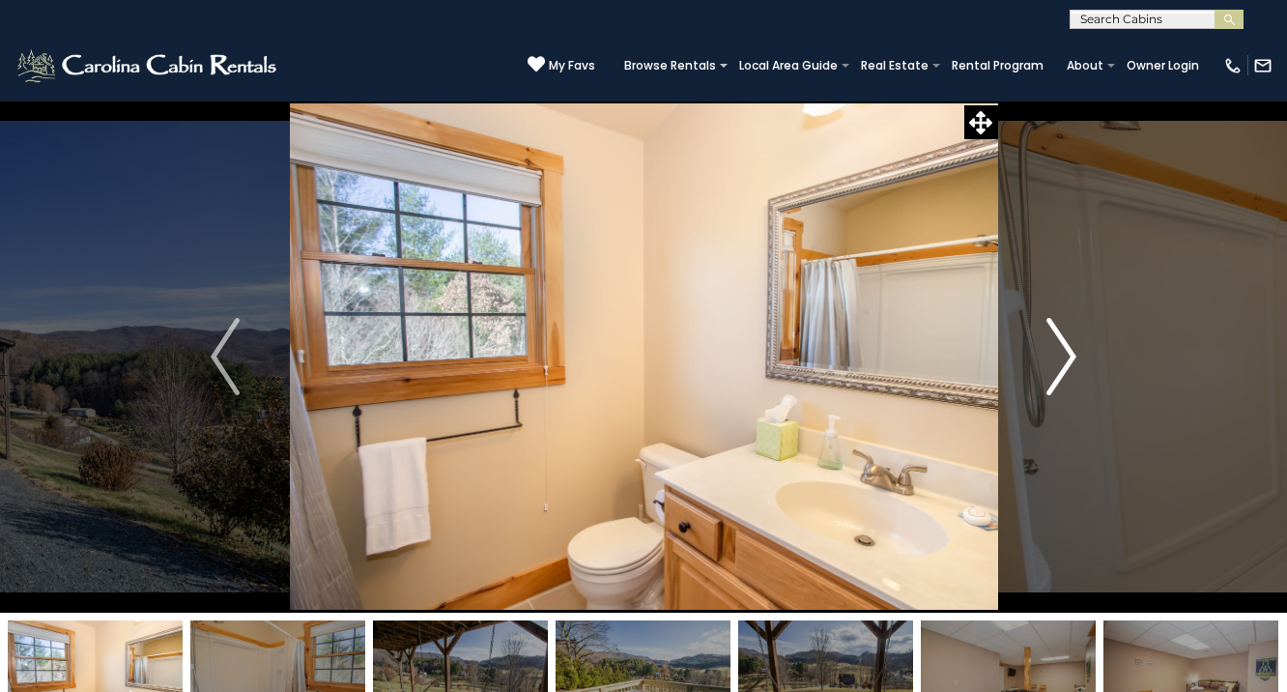
click at [1055, 359] on img "Next" at bounding box center [1062, 356] width 29 height 77
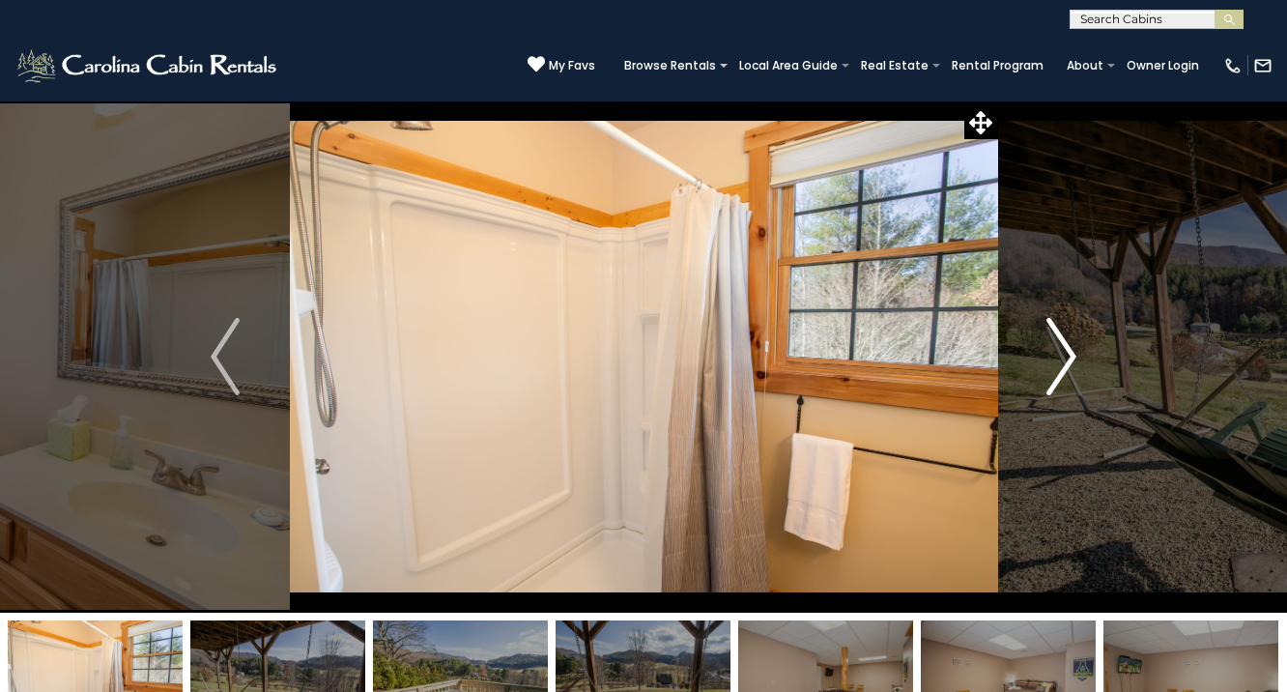
click at [1055, 359] on img "Next" at bounding box center [1062, 356] width 29 height 77
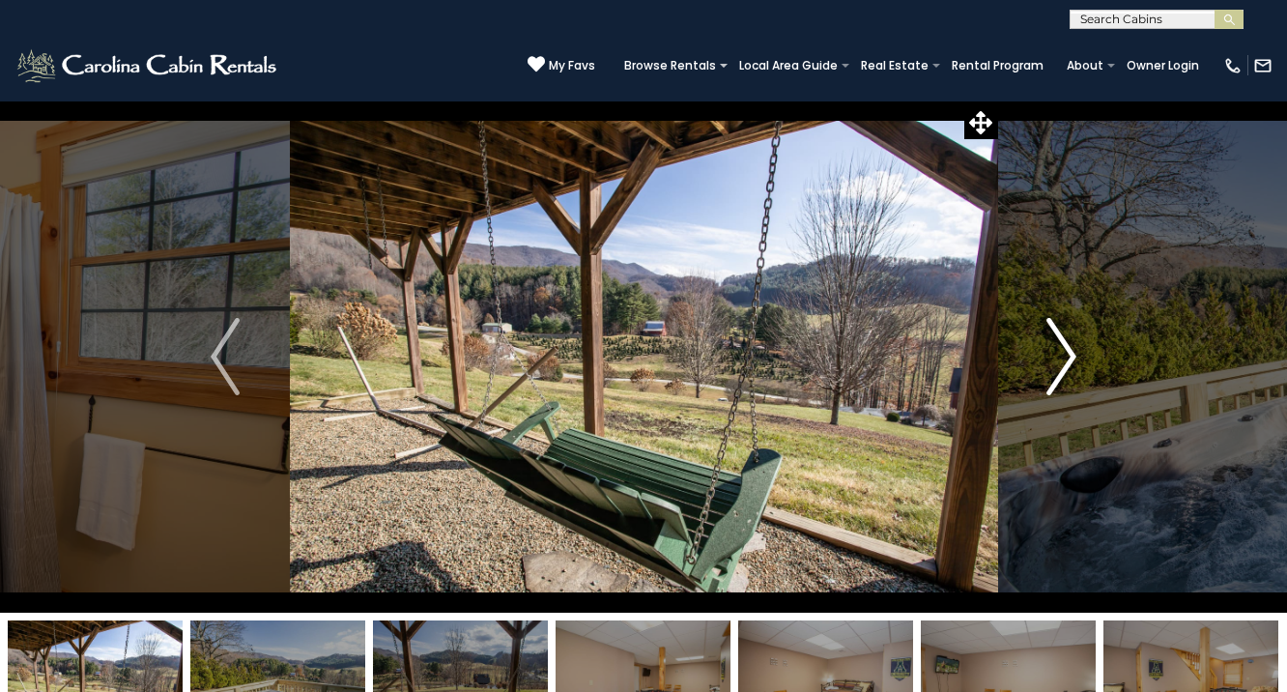
click at [1055, 359] on img "Next" at bounding box center [1062, 356] width 29 height 77
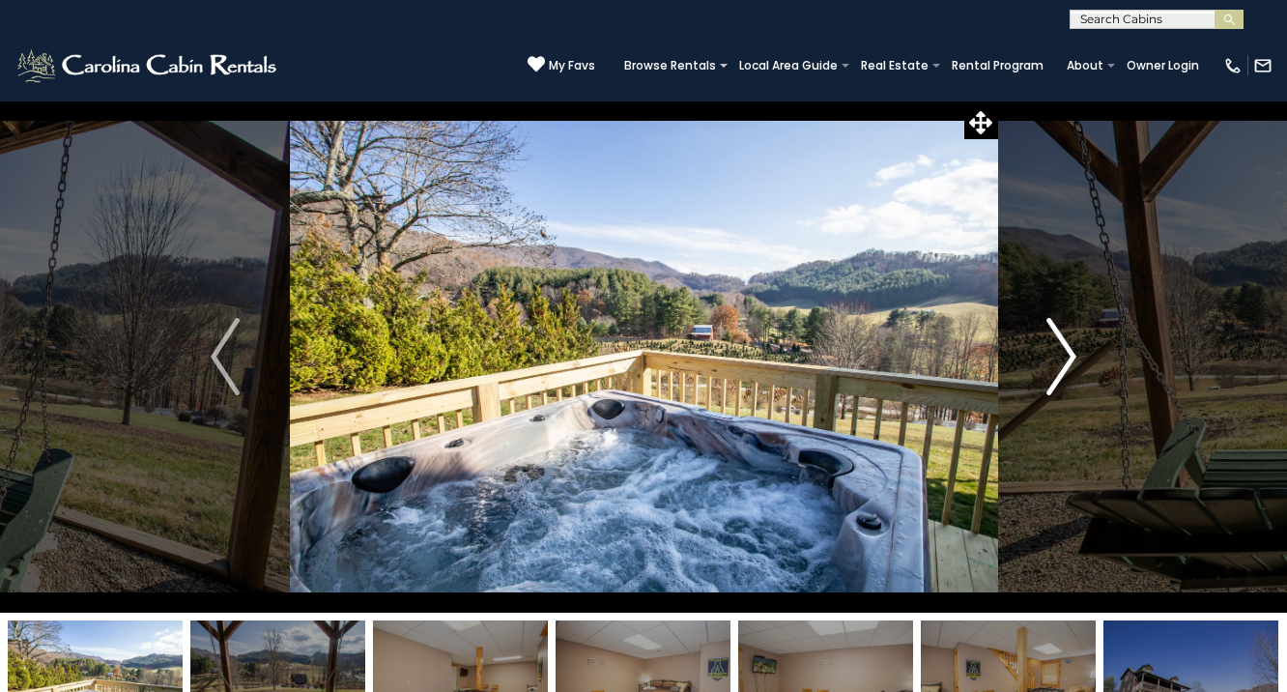
click at [1056, 359] on img "Next" at bounding box center [1062, 356] width 29 height 77
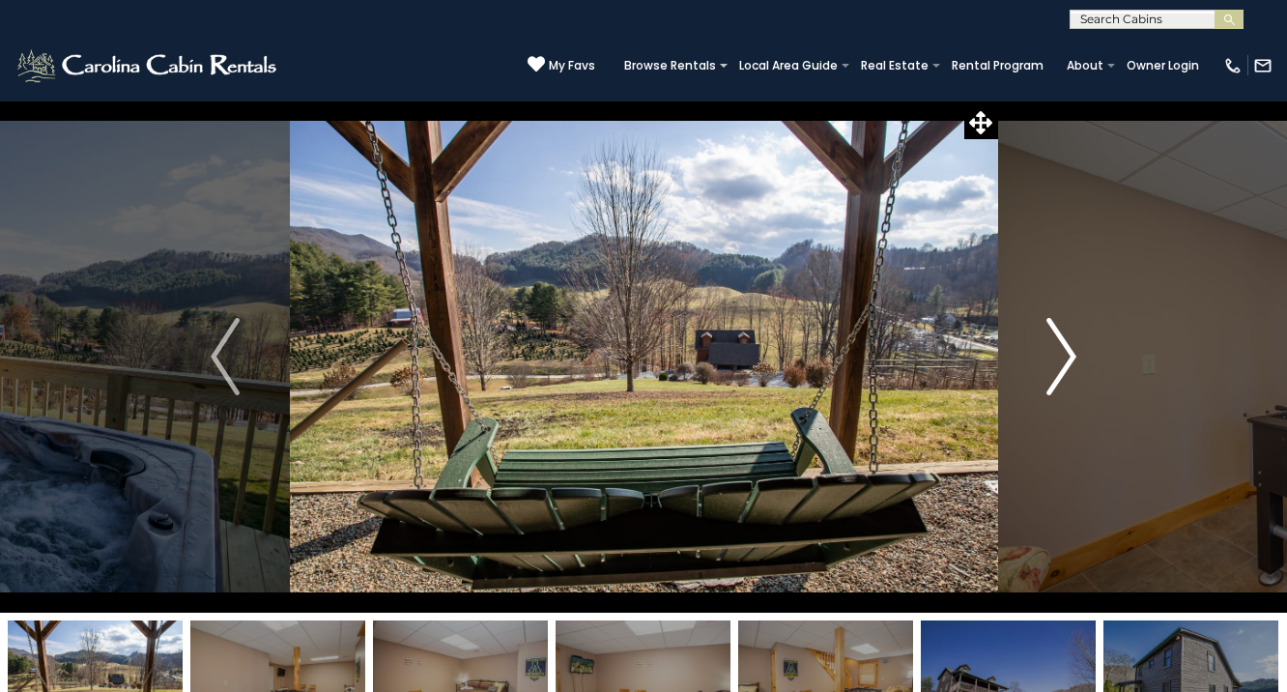
click at [1056, 359] on img "Next" at bounding box center [1062, 356] width 29 height 77
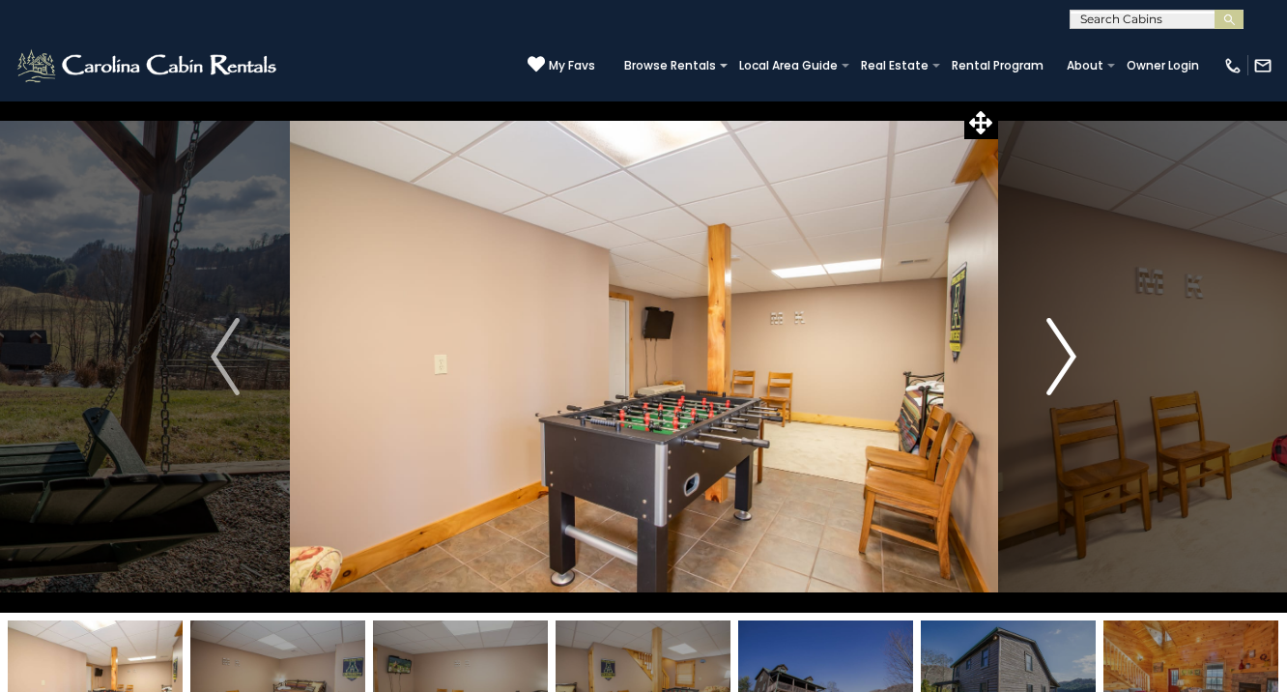
click at [1056, 359] on img "Next" at bounding box center [1062, 356] width 29 height 77
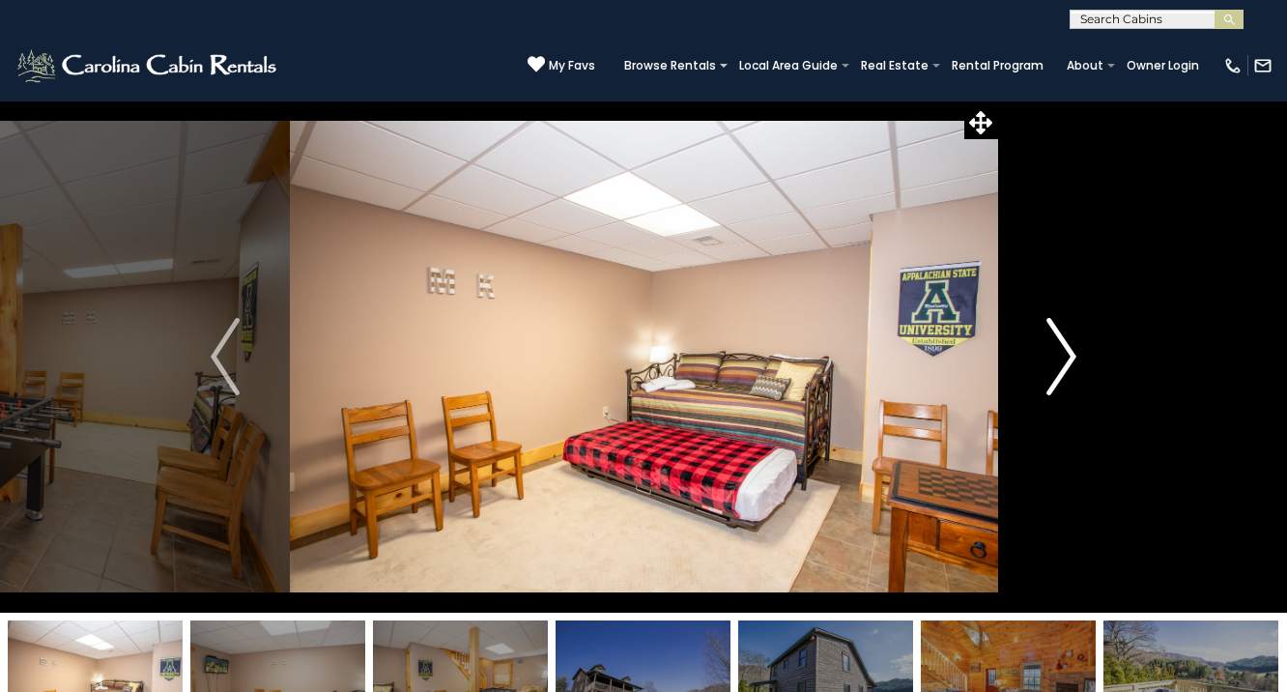
click at [1056, 360] on img "Next" at bounding box center [1062, 356] width 29 height 77
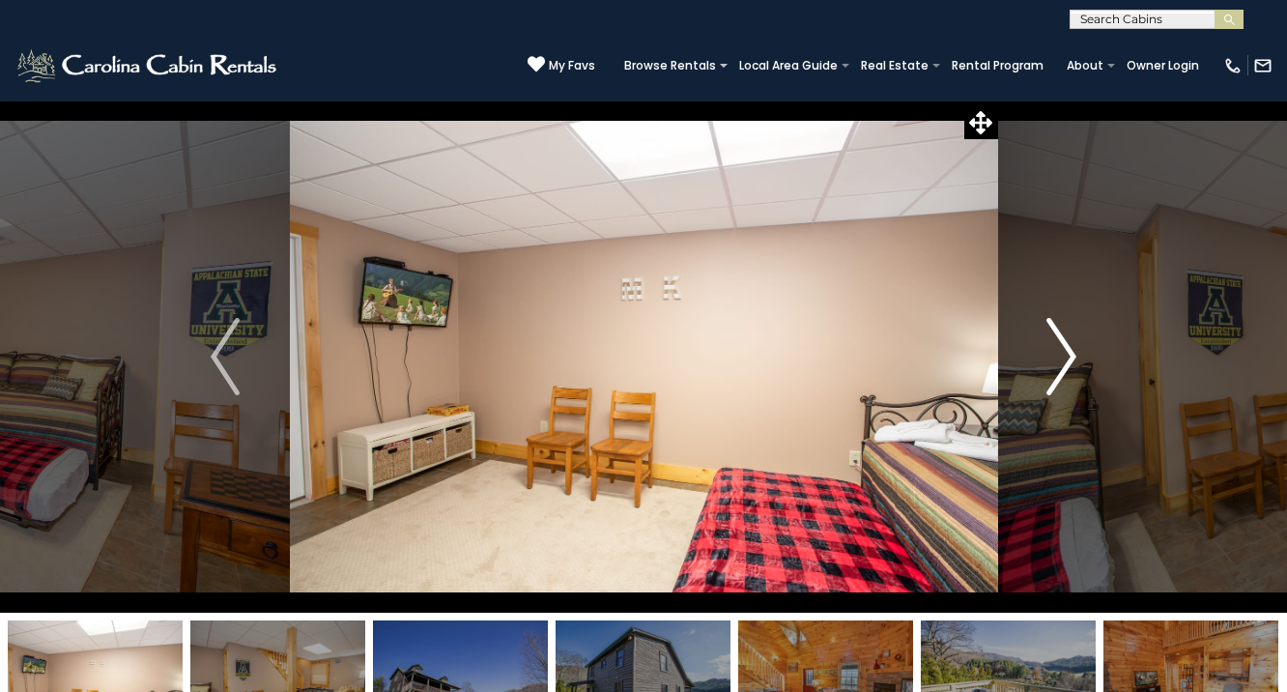
click at [1056, 360] on img "Next" at bounding box center [1062, 356] width 29 height 77
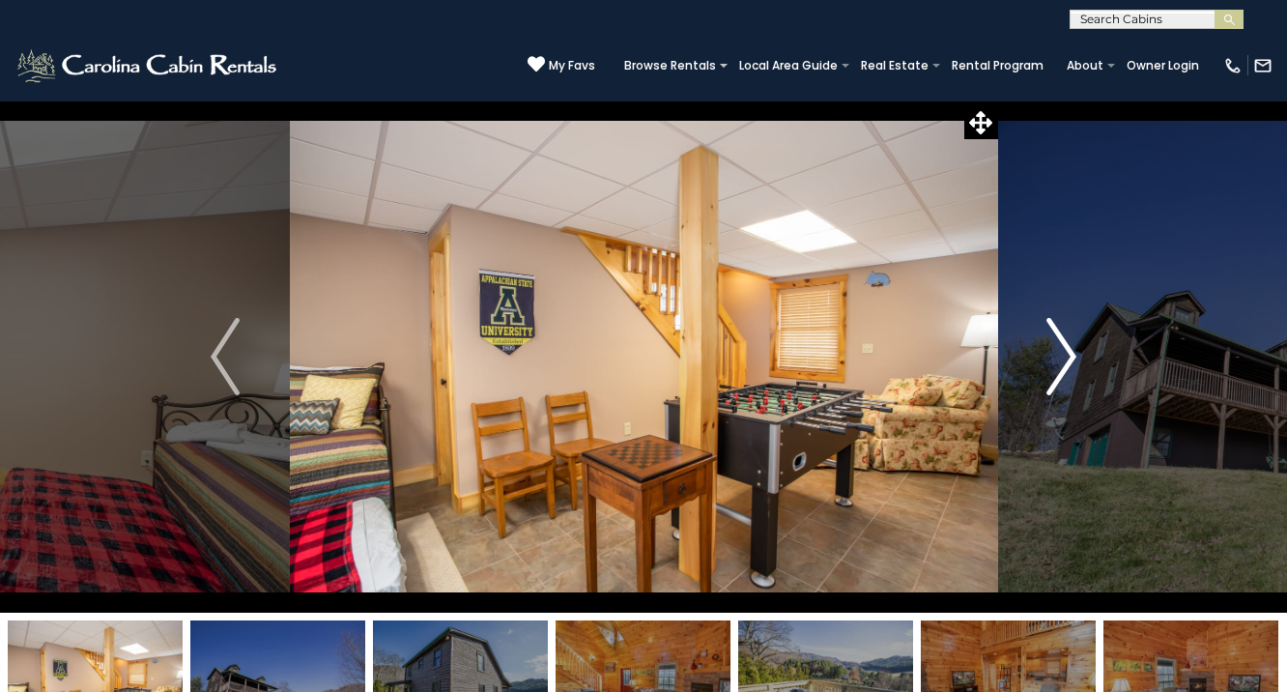
click at [1056, 360] on img "Next" at bounding box center [1062, 356] width 29 height 77
